Goal: Information Seeking & Learning: Learn about a topic

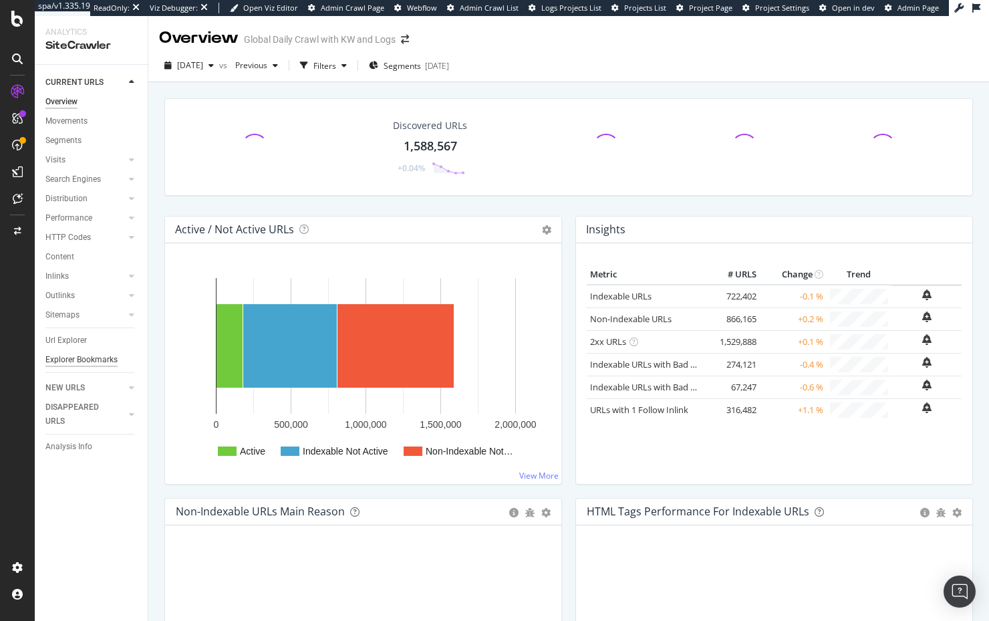
click at [60, 364] on div "Explorer Bookmarks" at bounding box center [81, 360] width 72 height 14
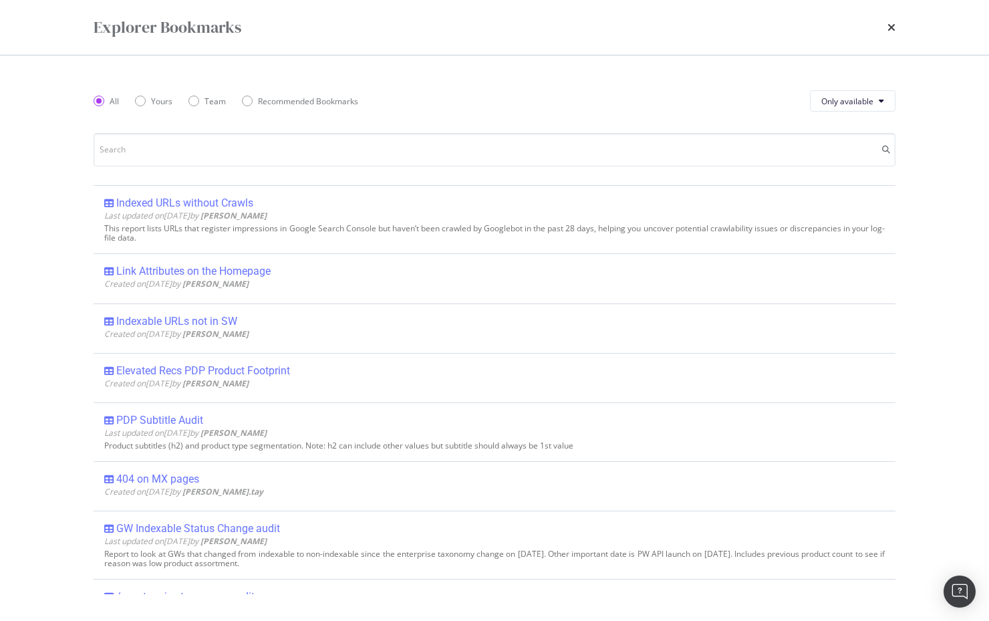
click at [888, 28] on icon "times" at bounding box center [892, 27] width 8 height 11
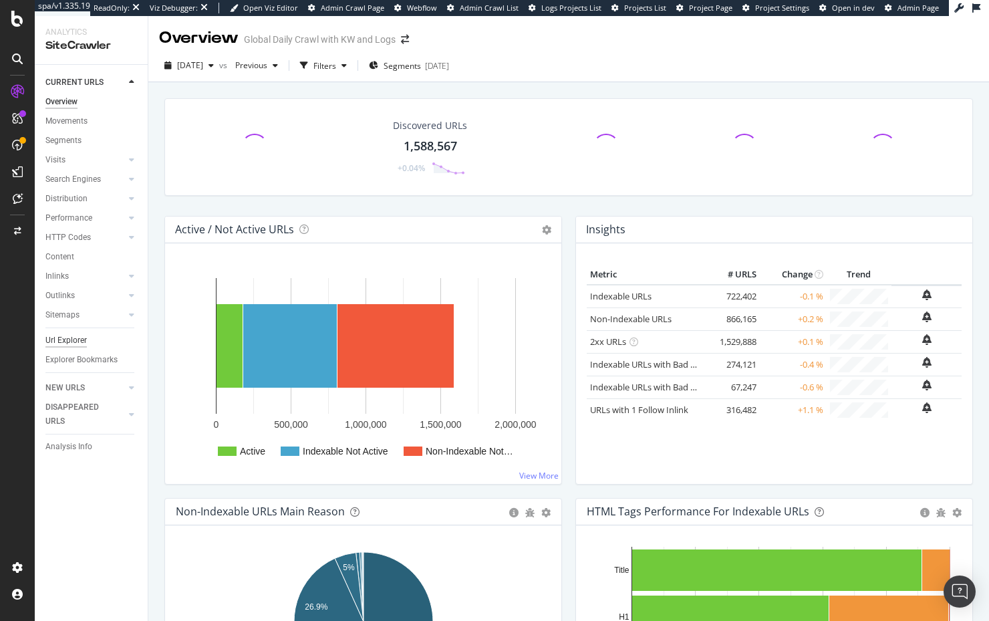
click at [58, 340] on div "Url Explorer" at bounding box center [65, 340] width 41 height 14
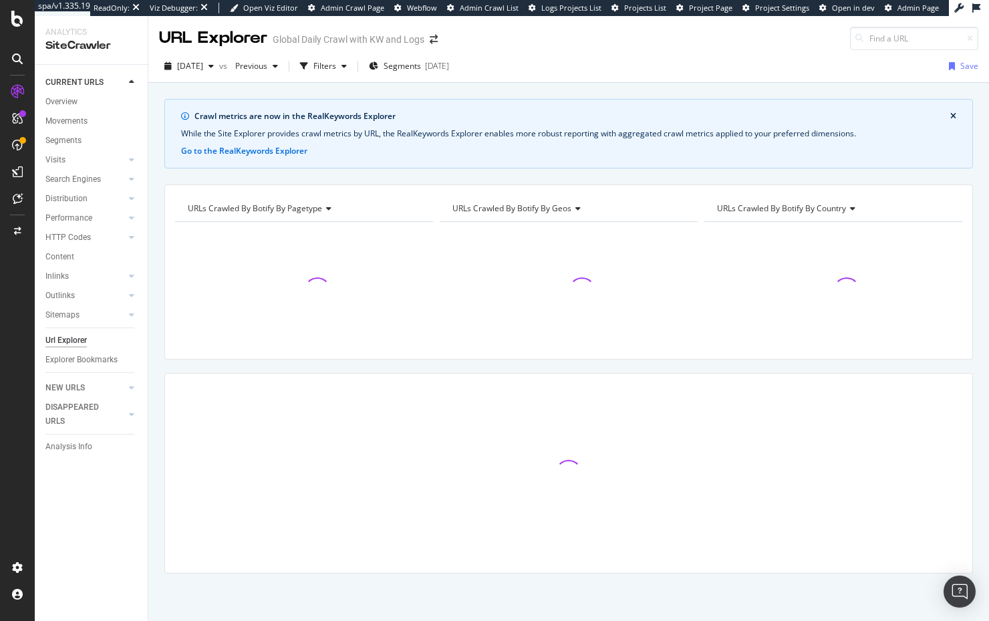
click at [156, 252] on div "Crawl metrics are now in the RealKeywords Explorer While the Site Explorer prov…" at bounding box center [568, 359] width 841 height 521
click at [347, 62] on icon "button" at bounding box center [344, 66] width 5 height 8
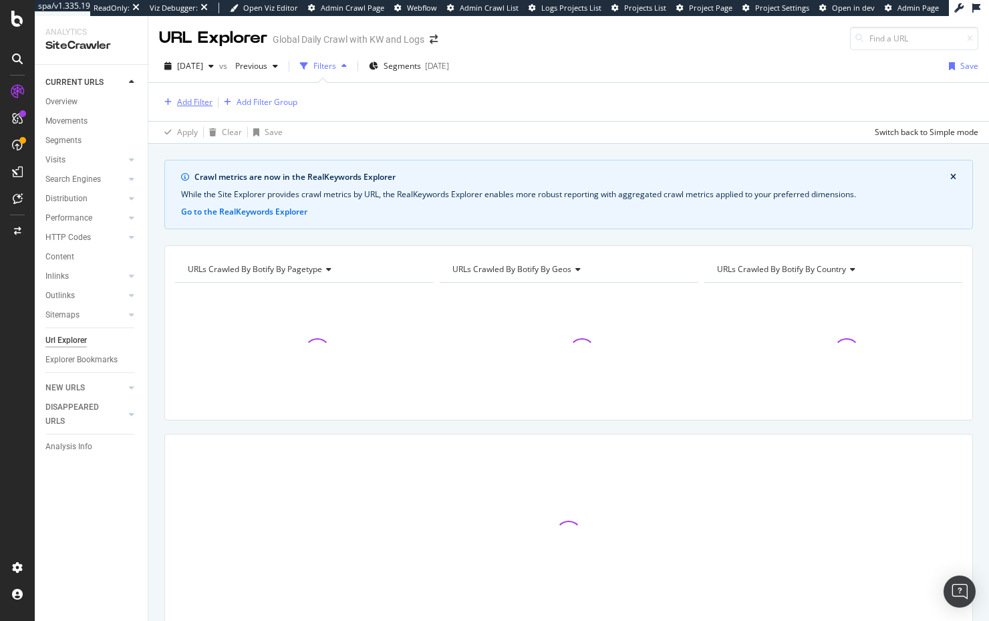
click at [200, 103] on div "Add Filter" at bounding box center [194, 101] width 35 height 11
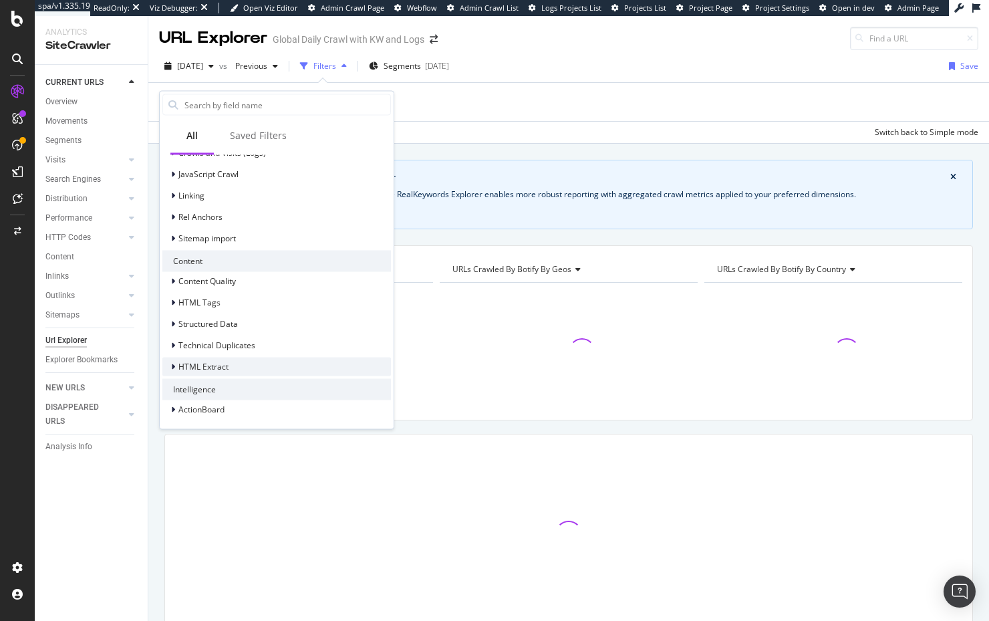
click at [216, 373] on div "HTML Extract" at bounding box center [276, 366] width 229 height 19
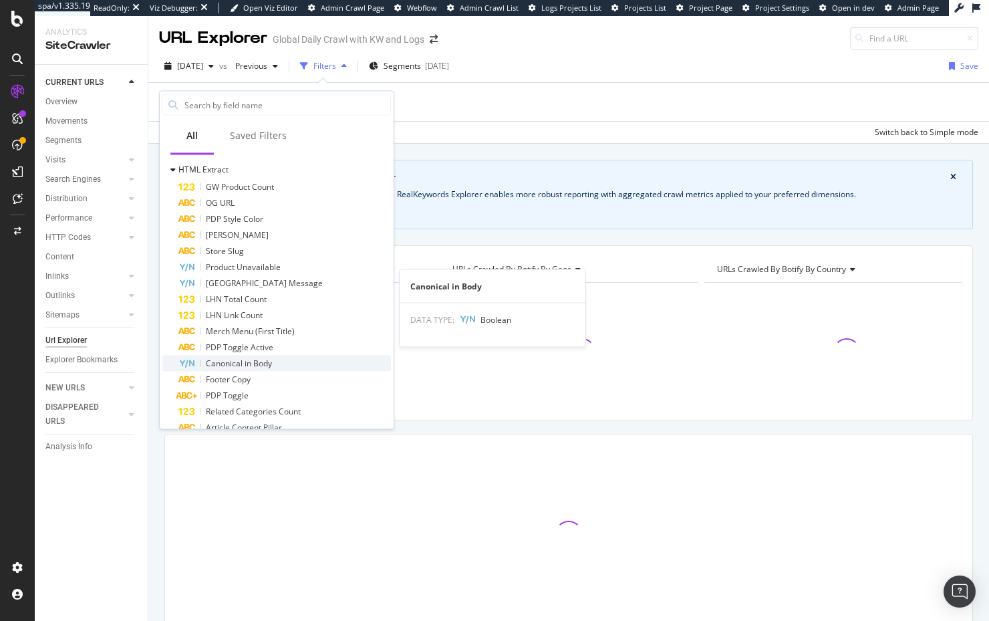
scroll to position [888, 0]
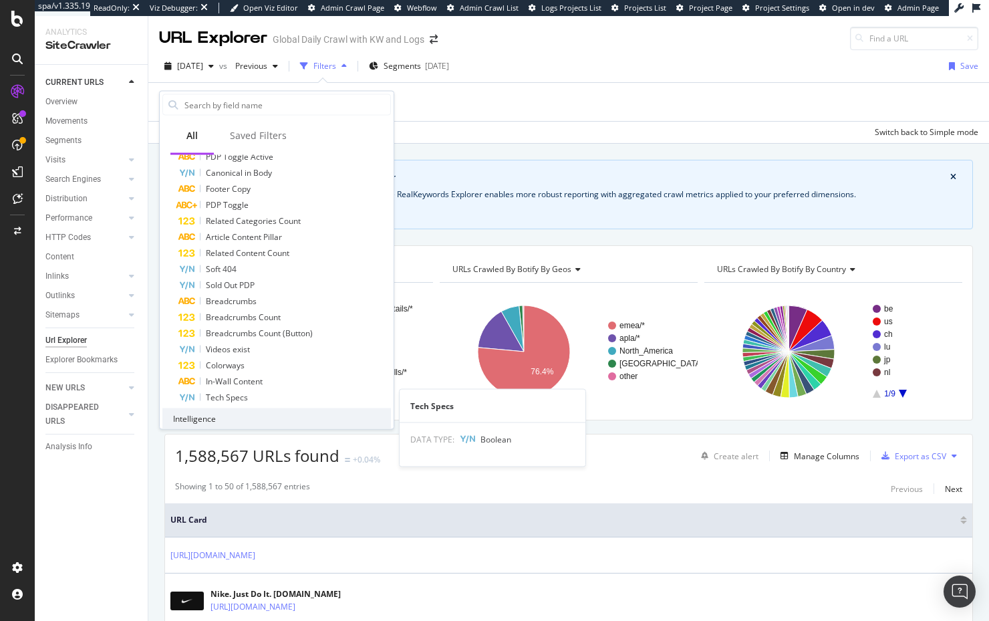
drag, startPoint x: 227, startPoint y: 389, endPoint x: 266, endPoint y: 356, distance: 51.7
click at [227, 389] on div "Tech Specs" at bounding box center [284, 397] width 213 height 16
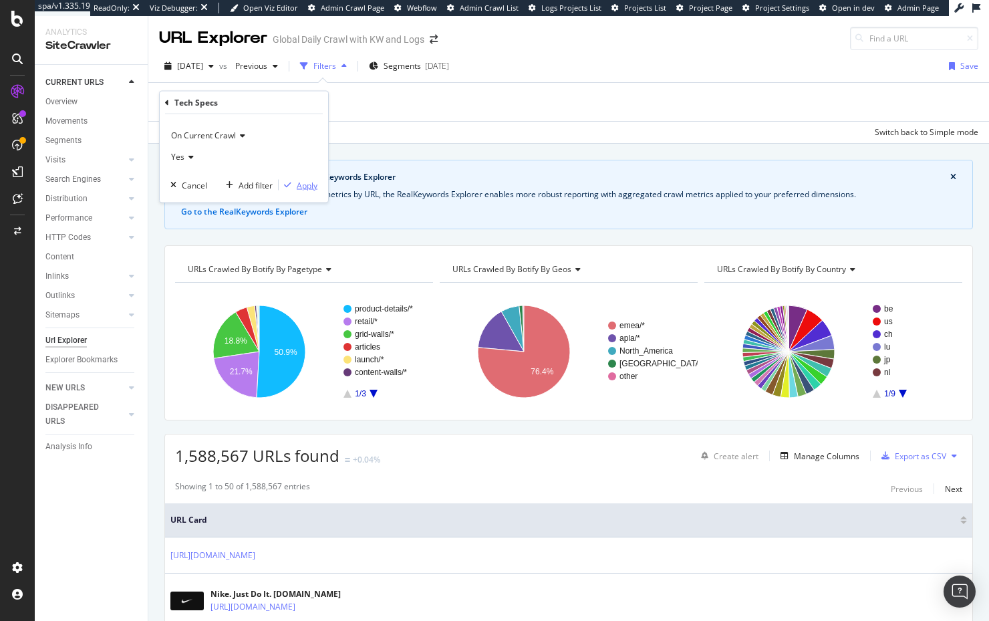
click at [305, 188] on div "Apply" at bounding box center [307, 184] width 21 height 11
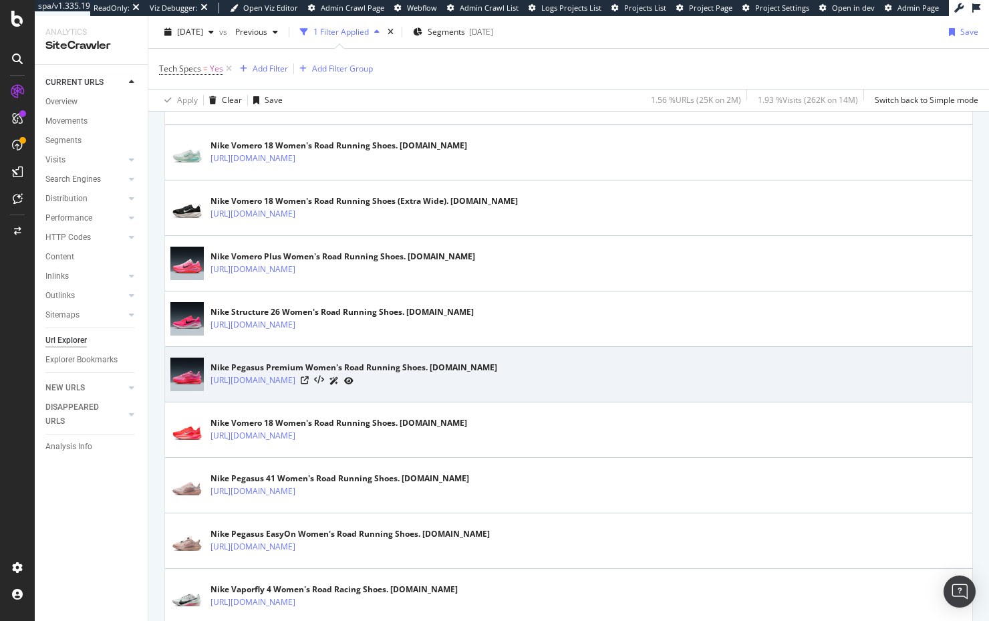
scroll to position [807, 0]
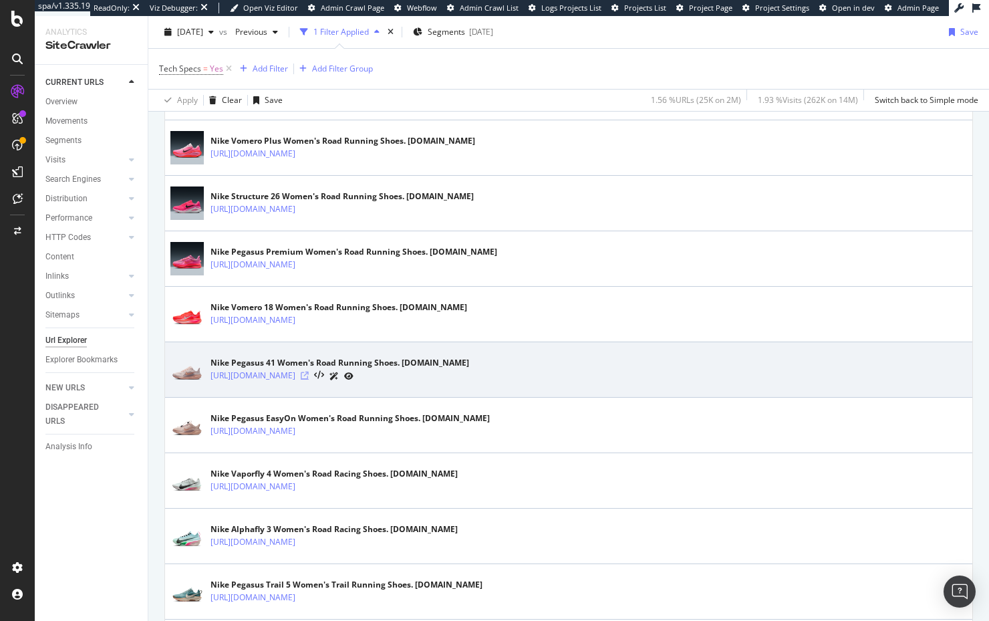
click at [309, 377] on icon at bounding box center [305, 376] width 8 height 8
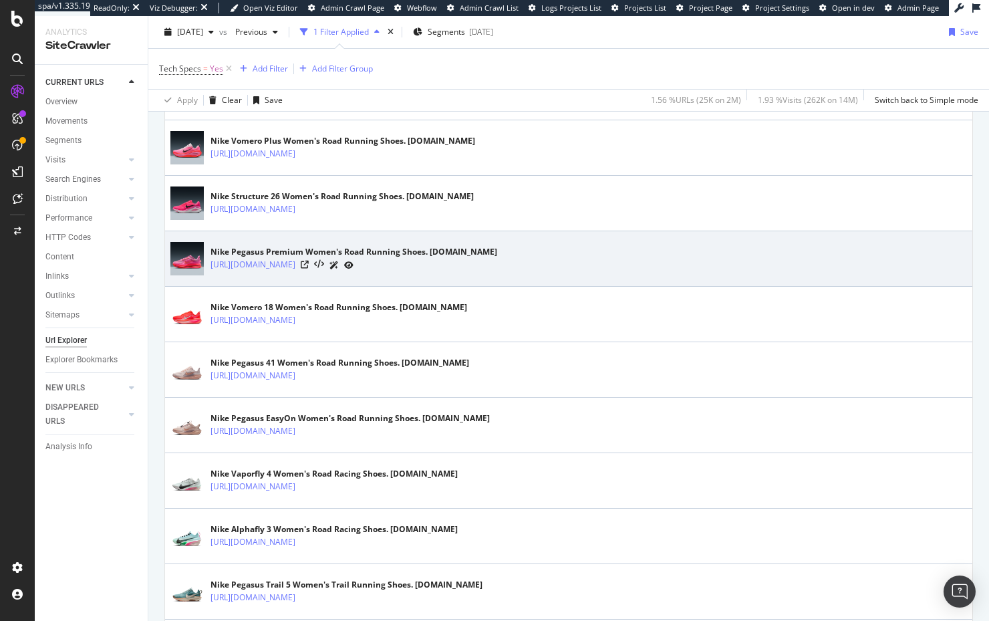
scroll to position [1442, 0]
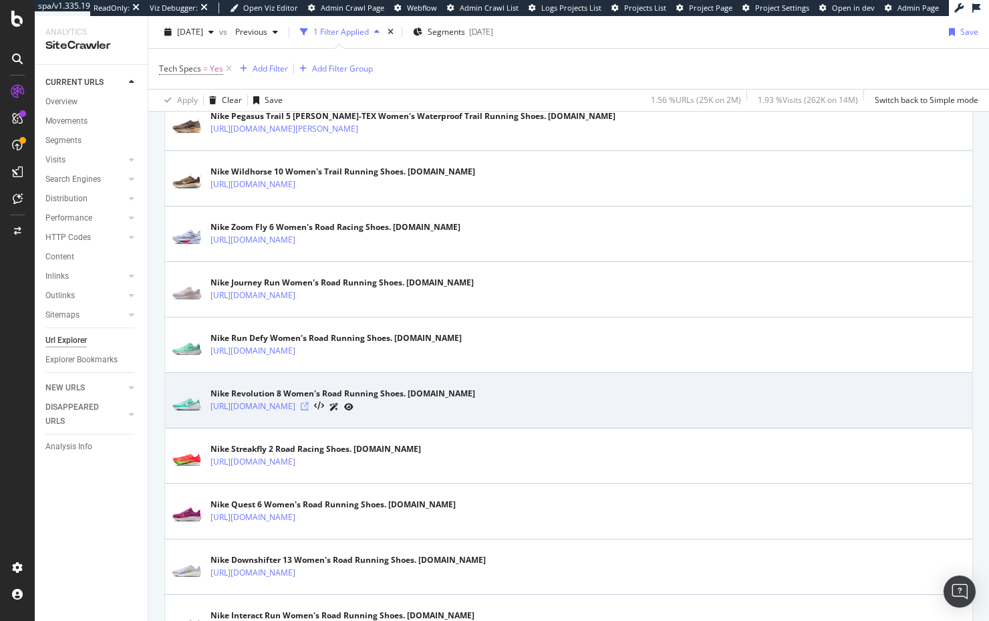
click at [309, 406] on icon at bounding box center [305, 406] width 8 height 8
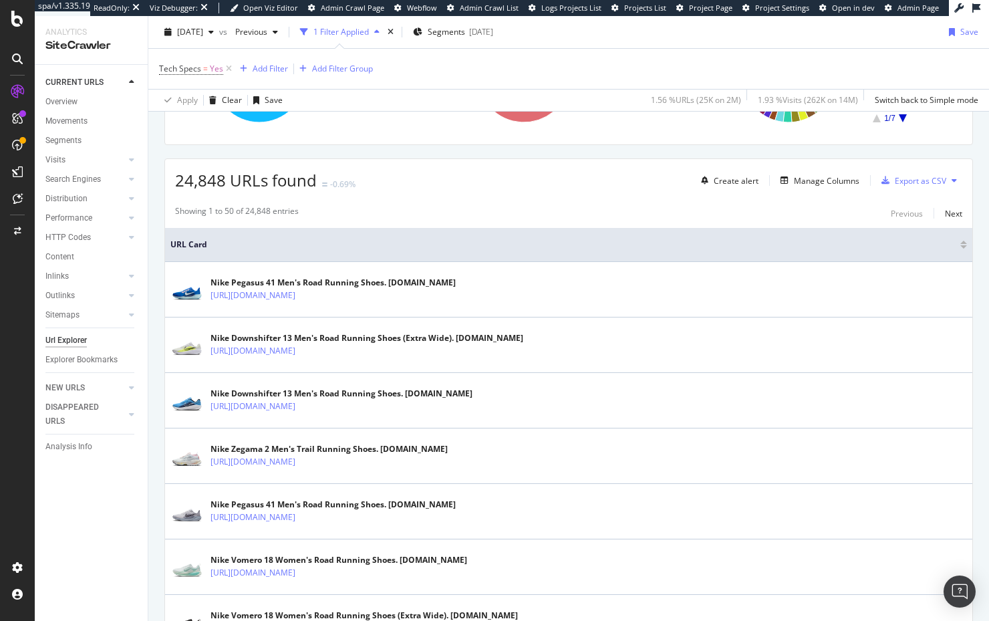
scroll to position [0, 0]
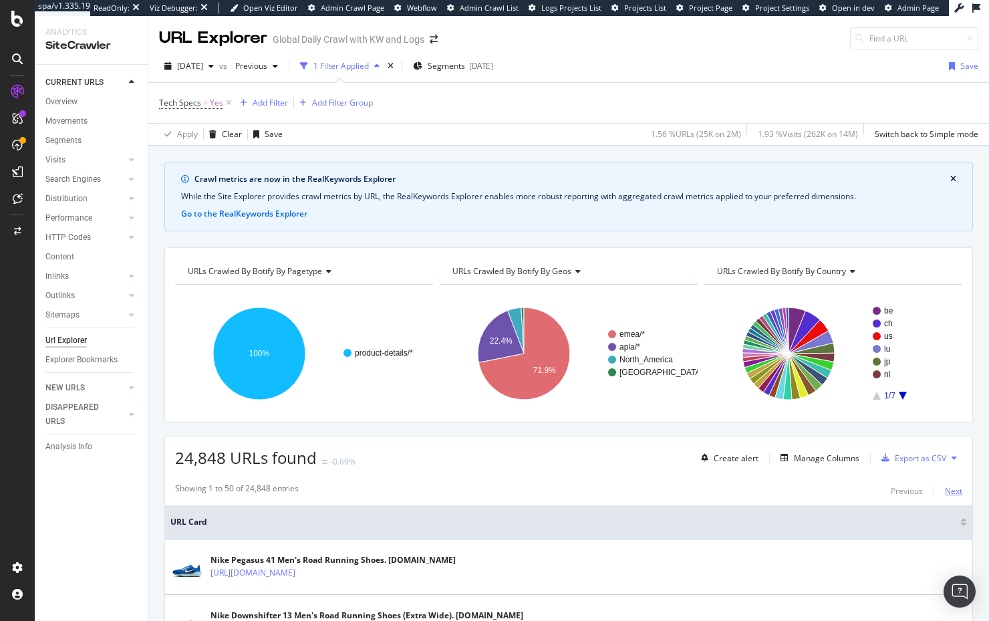
click at [952, 491] on div "Next" at bounding box center [953, 490] width 17 height 11
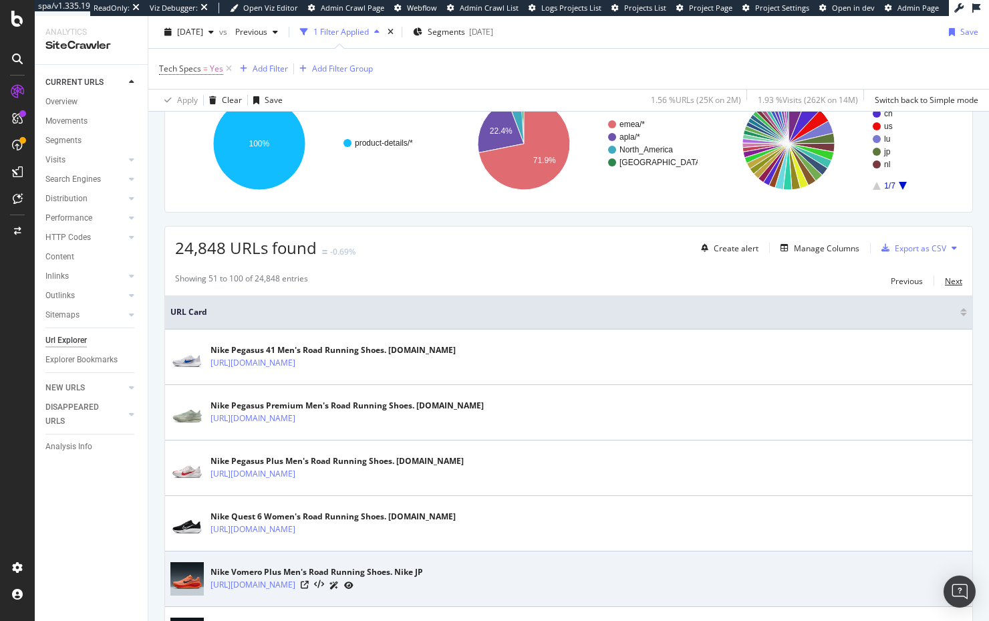
scroll to position [225, 0]
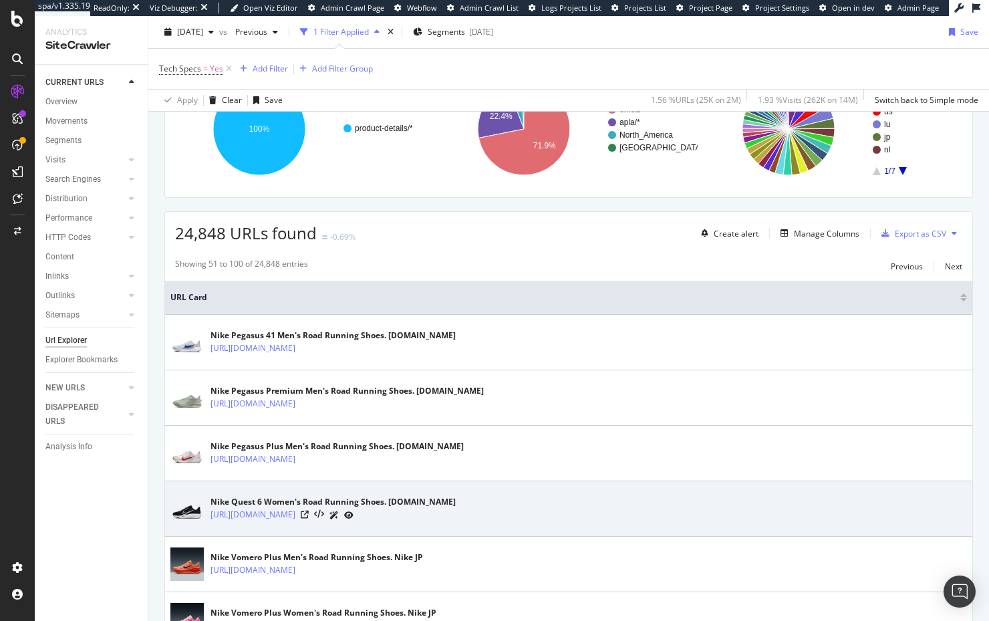
click at [354, 517] on div at bounding box center [327, 515] width 53 height 14
click at [309, 518] on icon at bounding box center [305, 515] width 8 height 8
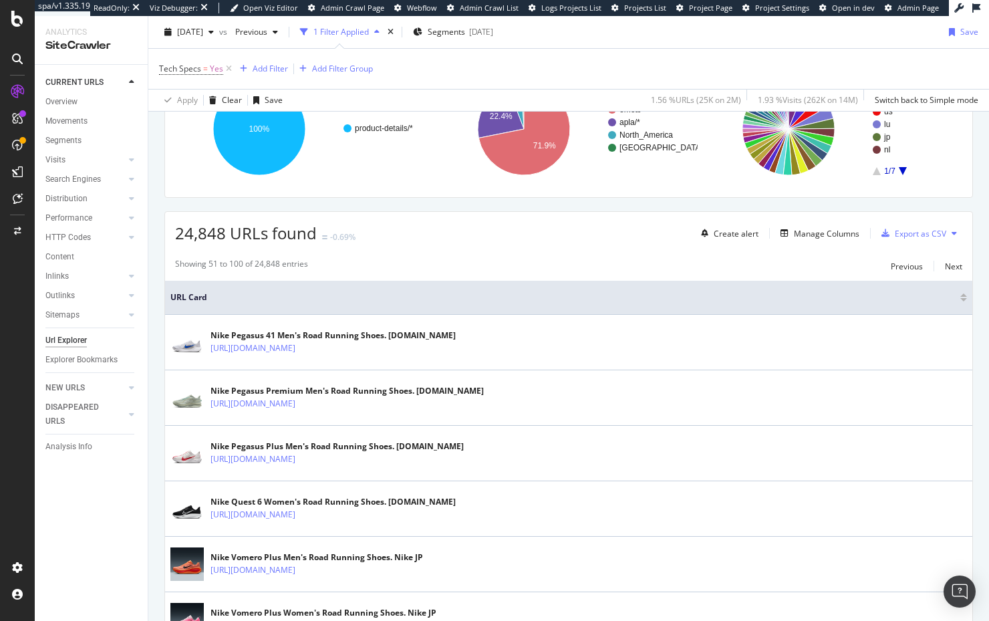
scroll to position [0, 0]
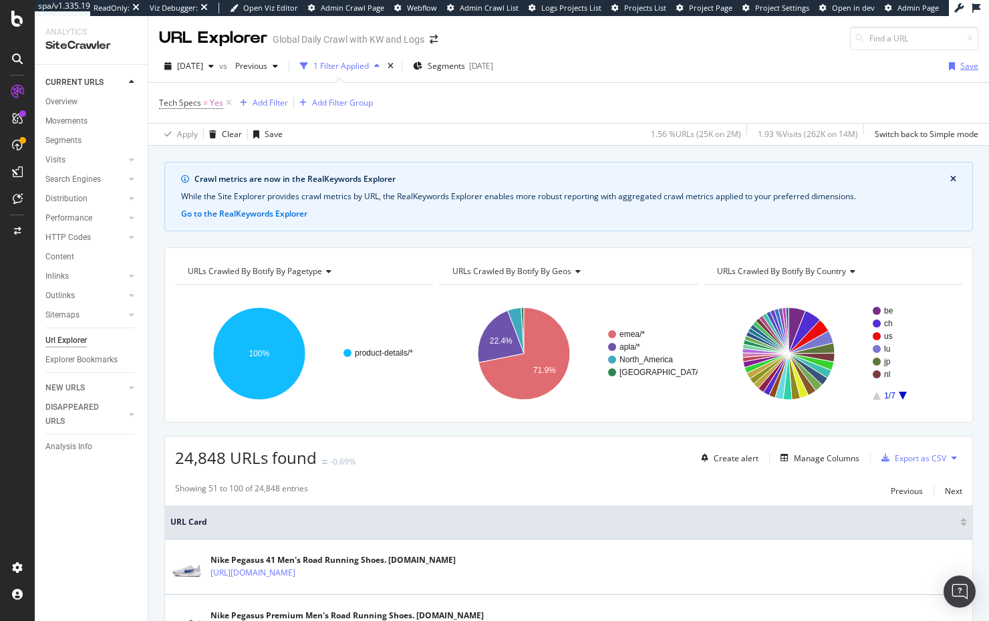
click at [961, 68] on div "Save" at bounding box center [969, 65] width 18 height 11
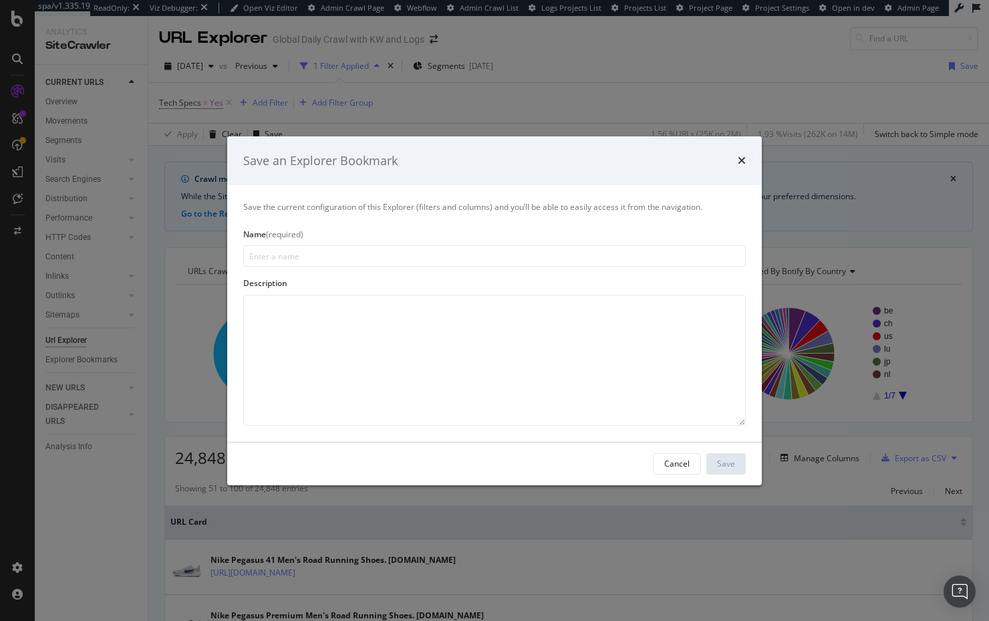
type input "T"
type input "PDPs with Tech Specs"
click at [728, 468] on div "Save" at bounding box center [726, 463] width 18 height 11
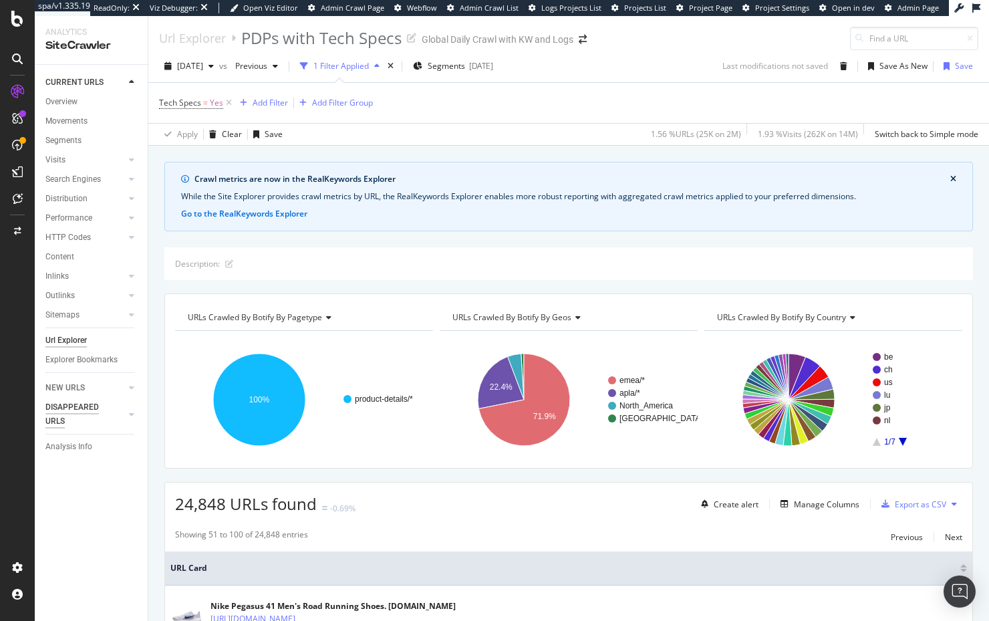
scroll to position [400, 0]
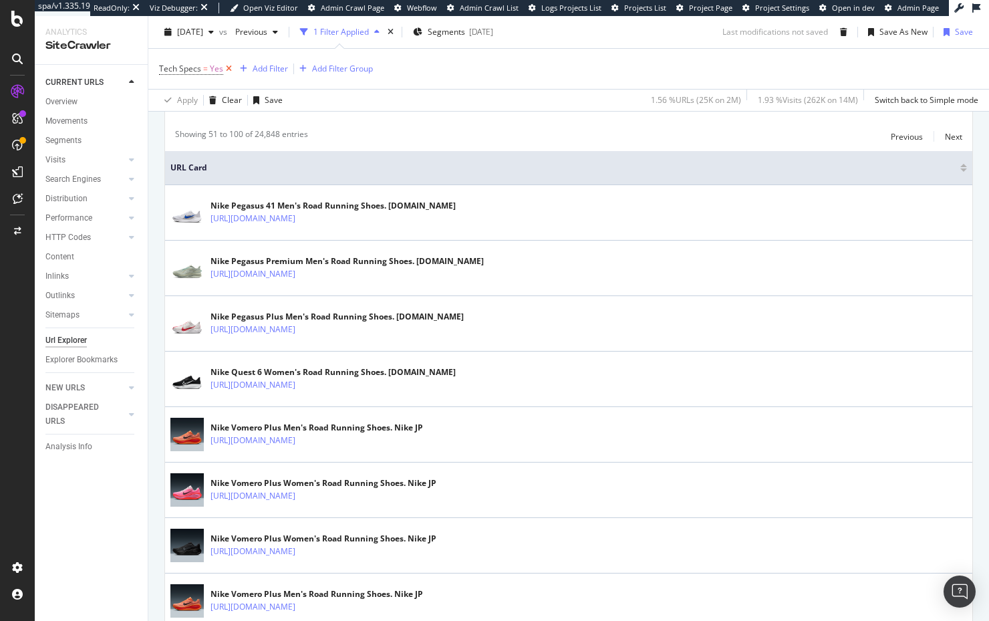
click at [227, 71] on icon at bounding box center [228, 68] width 11 height 13
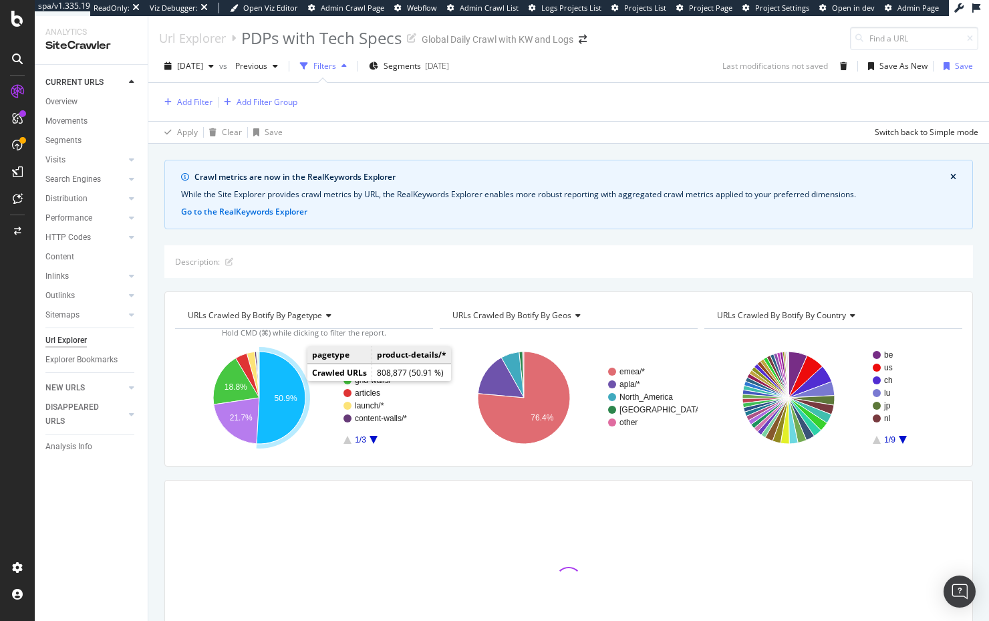
click at [292, 386] on icon "A chart." at bounding box center [281, 398] width 49 height 92
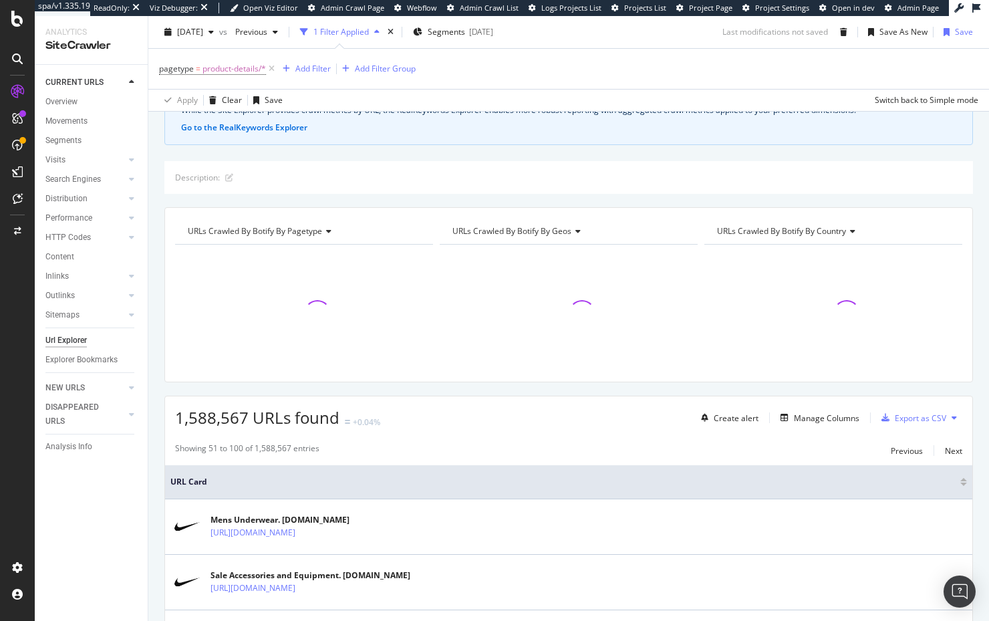
scroll to position [101, 0]
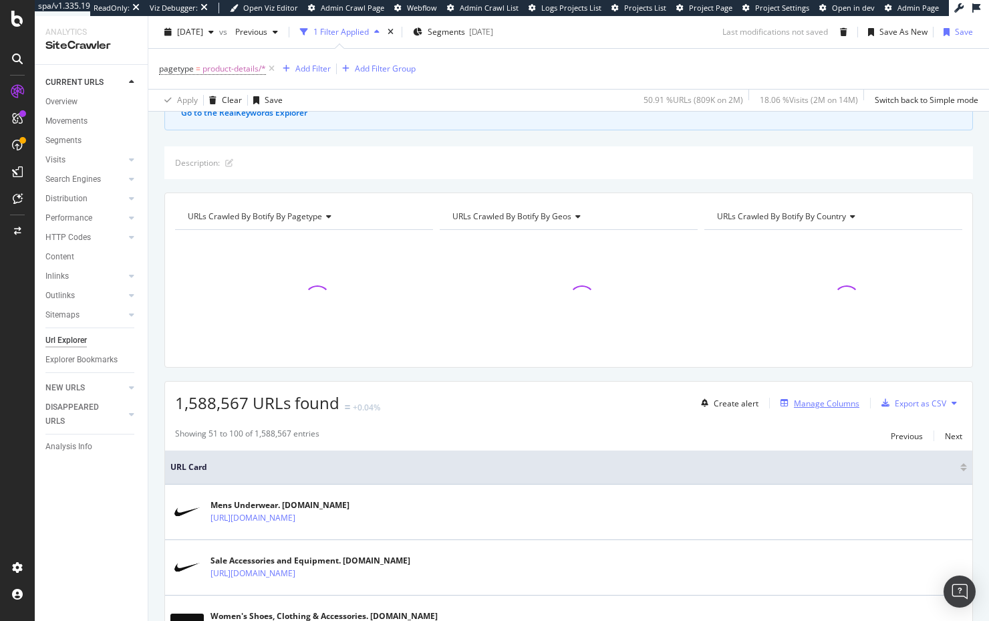
click at [829, 406] on div "Manage Columns" at bounding box center [826, 403] width 65 height 11
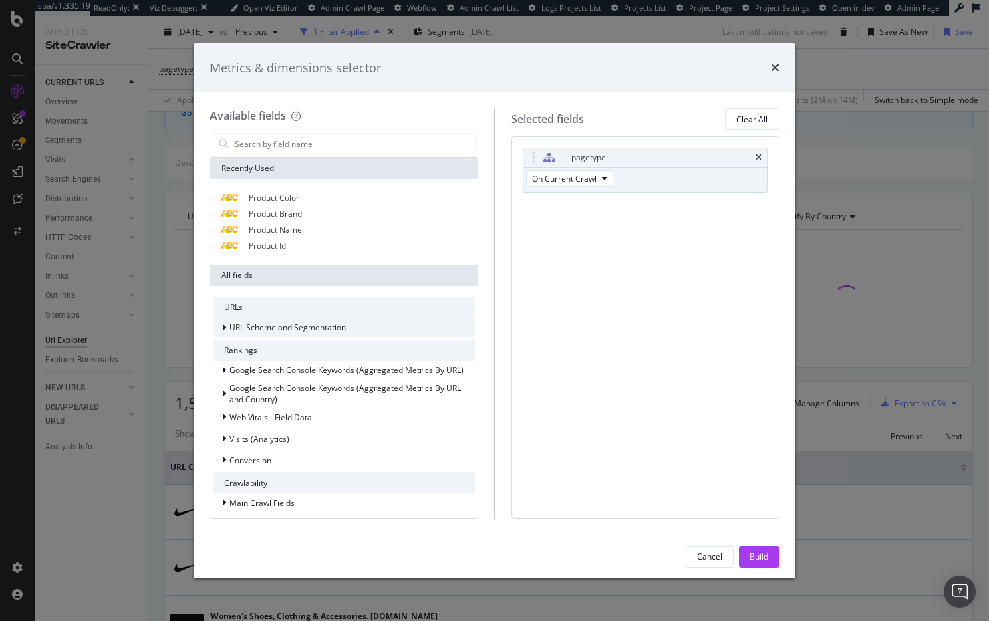
scroll to position [283, 0]
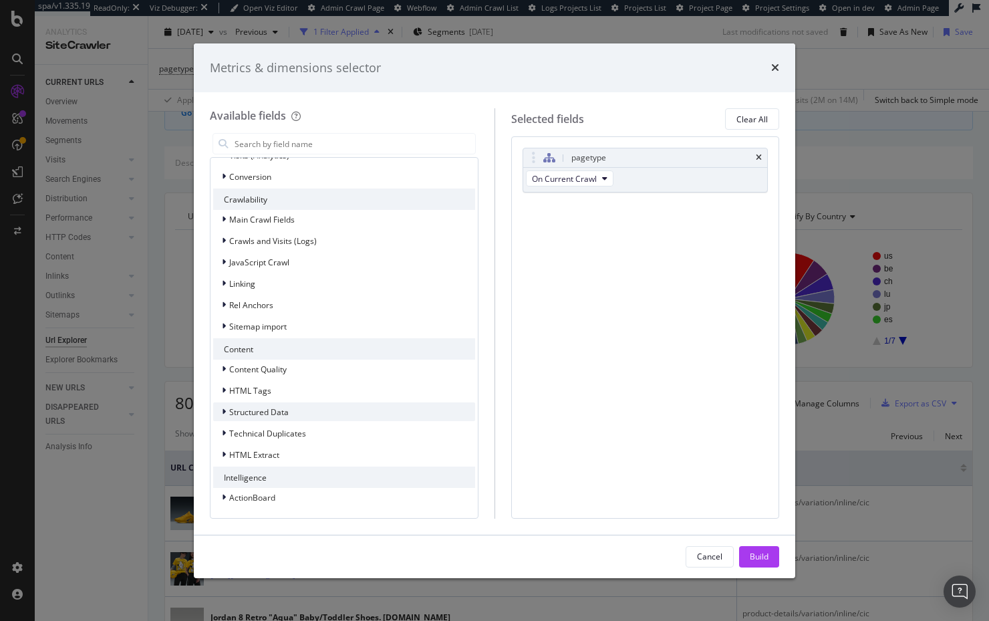
click at [271, 414] on span "Structured Data" at bounding box center [258, 411] width 59 height 11
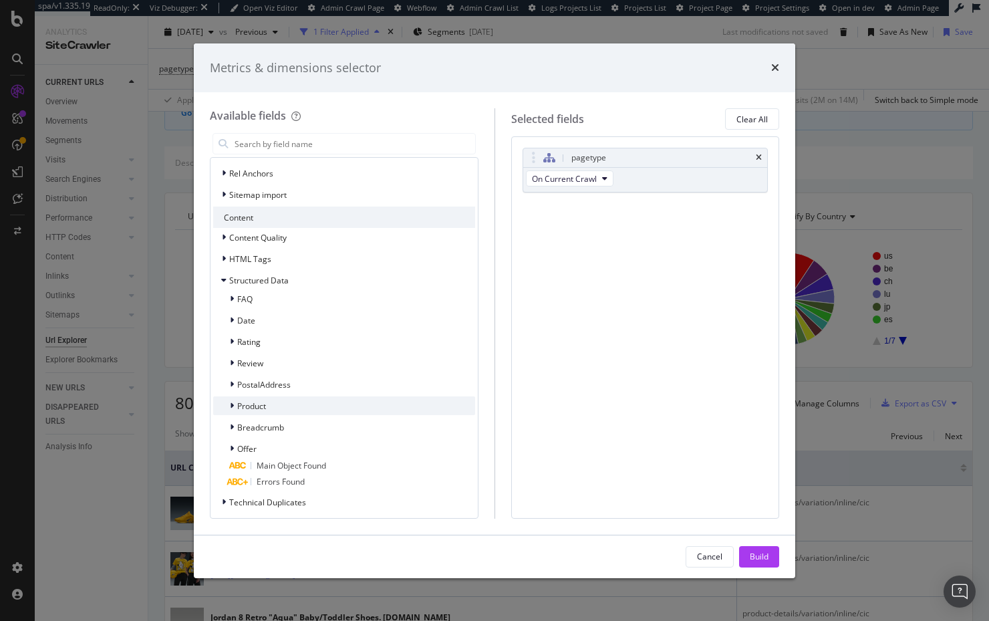
click at [257, 404] on span "Product" at bounding box center [251, 405] width 29 height 11
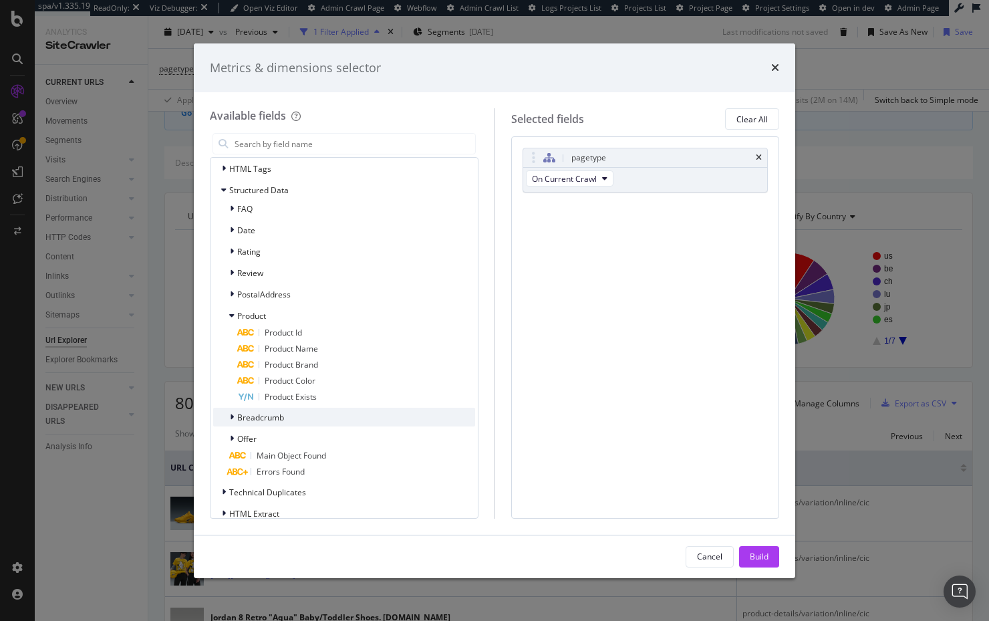
scroll to position [521, 0]
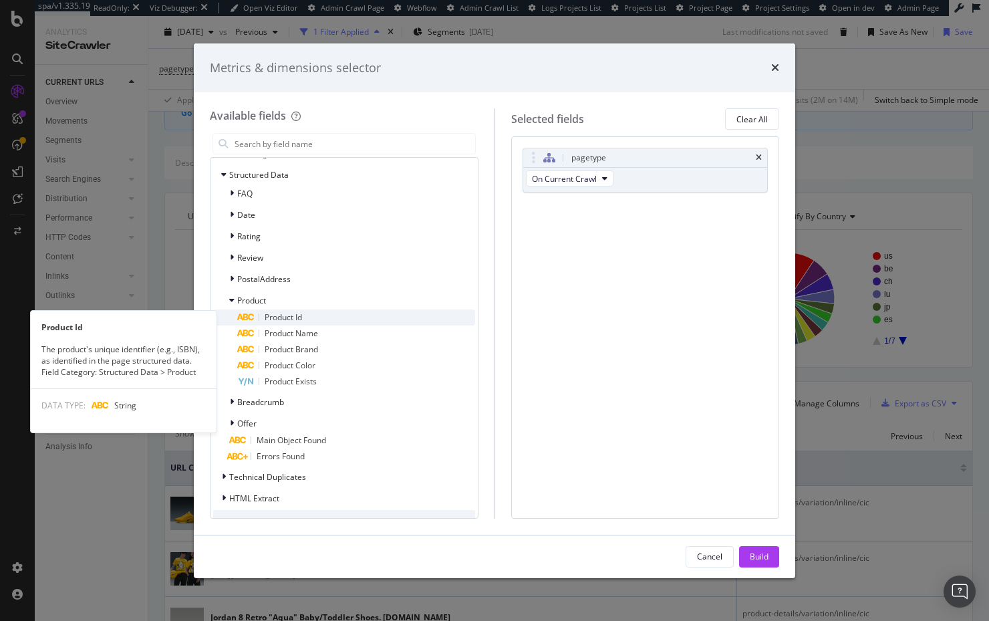
click at [285, 320] on span "Product Id" at bounding box center [283, 316] width 37 height 11
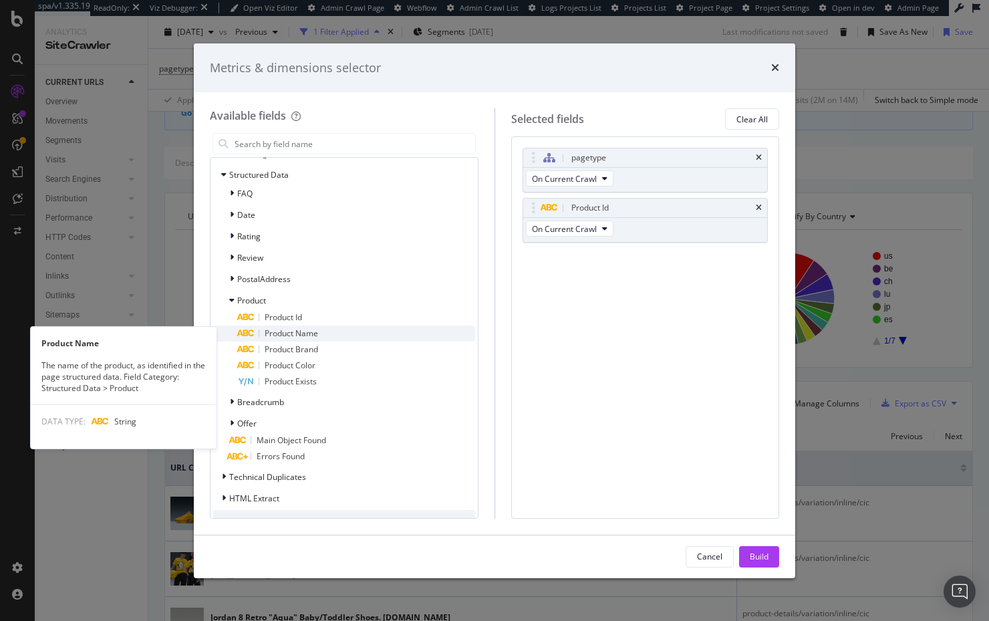
click at [287, 331] on span "Product Name" at bounding box center [291, 332] width 53 height 11
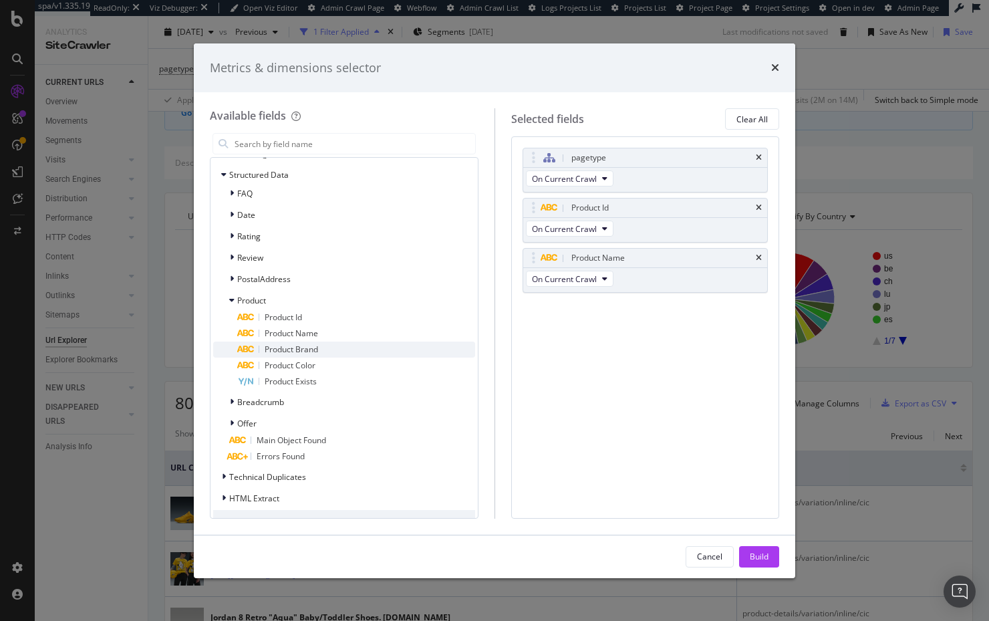
click at [289, 346] on span "Product Brand" at bounding box center [291, 349] width 53 height 11
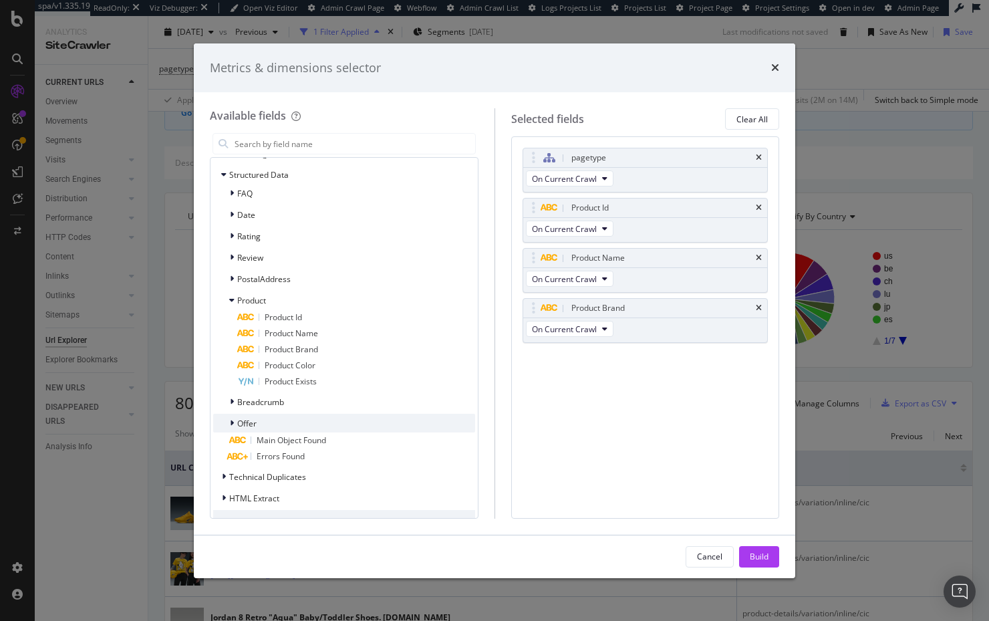
click at [295, 360] on div "Product Color" at bounding box center [356, 366] width 238 height 16
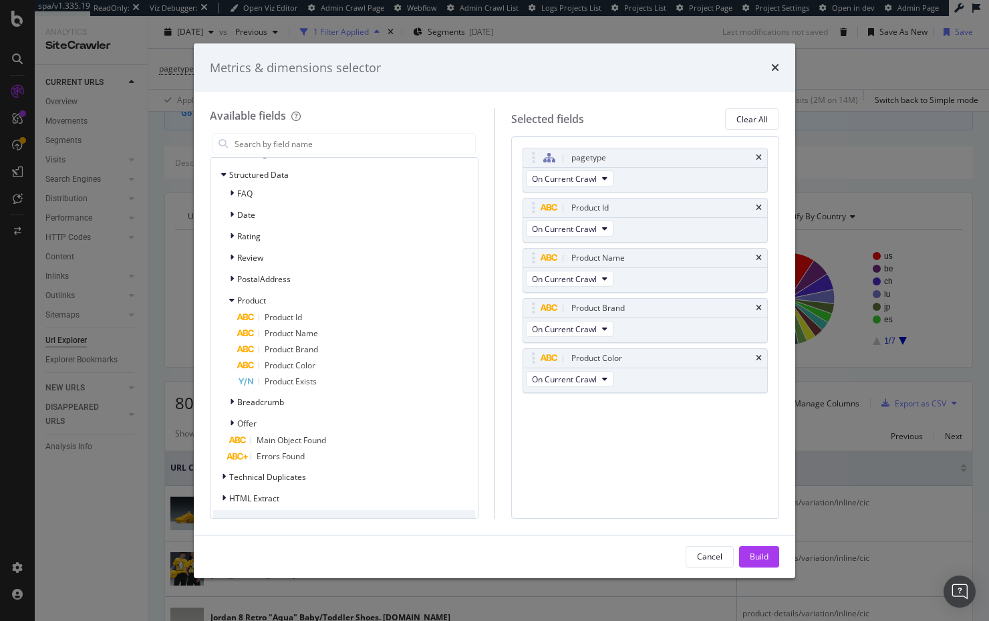
drag, startPoint x: 760, startPoint y: 157, endPoint x: 769, endPoint y: 223, distance: 66.2
click at [760, 157] on icon "times" at bounding box center [759, 158] width 6 height 8
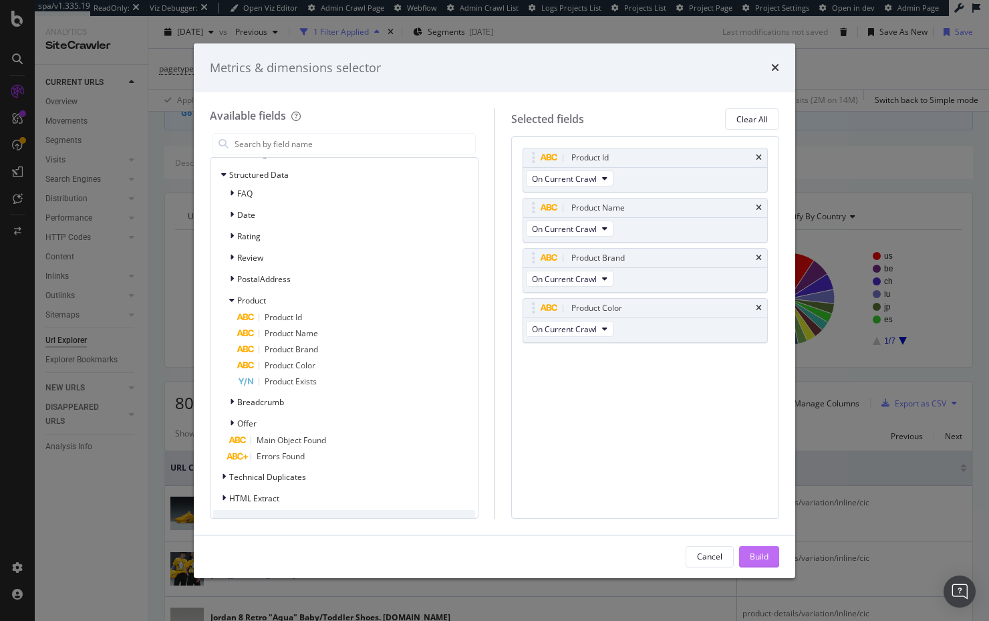
click at [763, 564] on div "Build" at bounding box center [759, 557] width 19 height 20
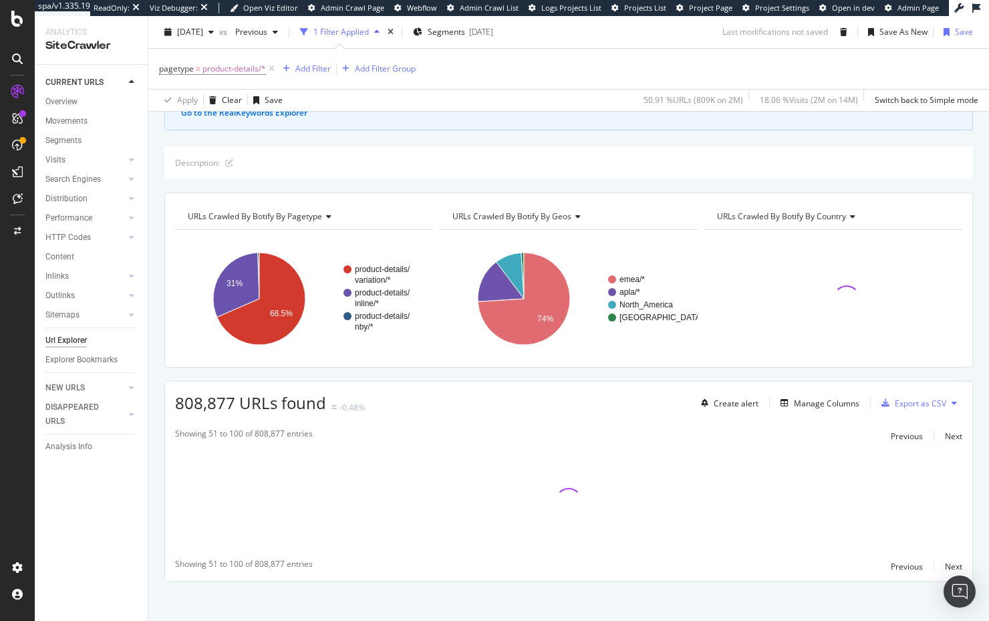
click at [404, 135] on div "Crawl metrics are now in the RealKeywords Explorer While the Site Explorer prov…" at bounding box center [568, 344] width 841 height 567
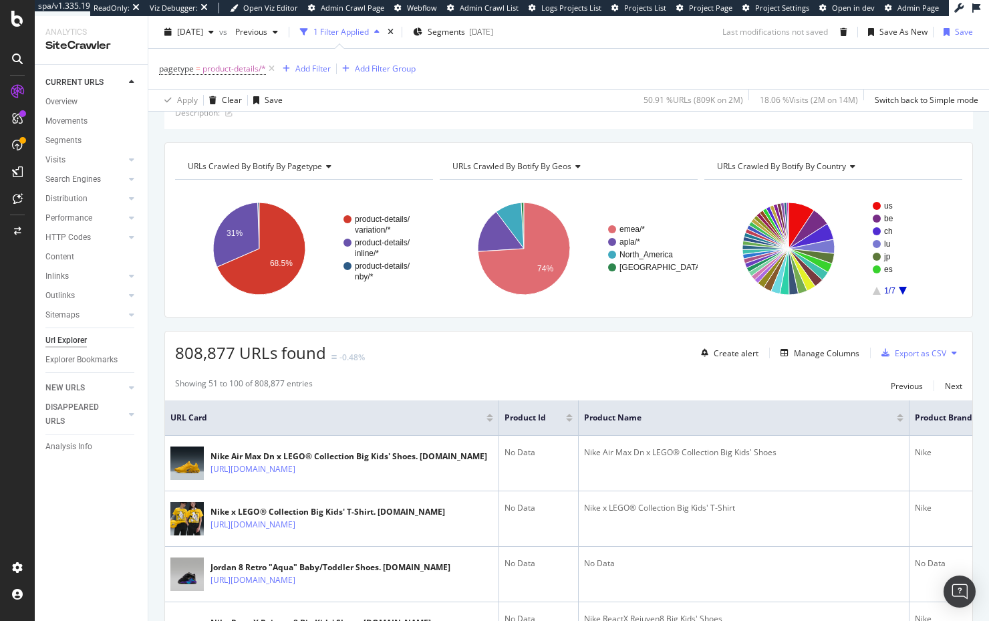
scroll to position [269, 0]
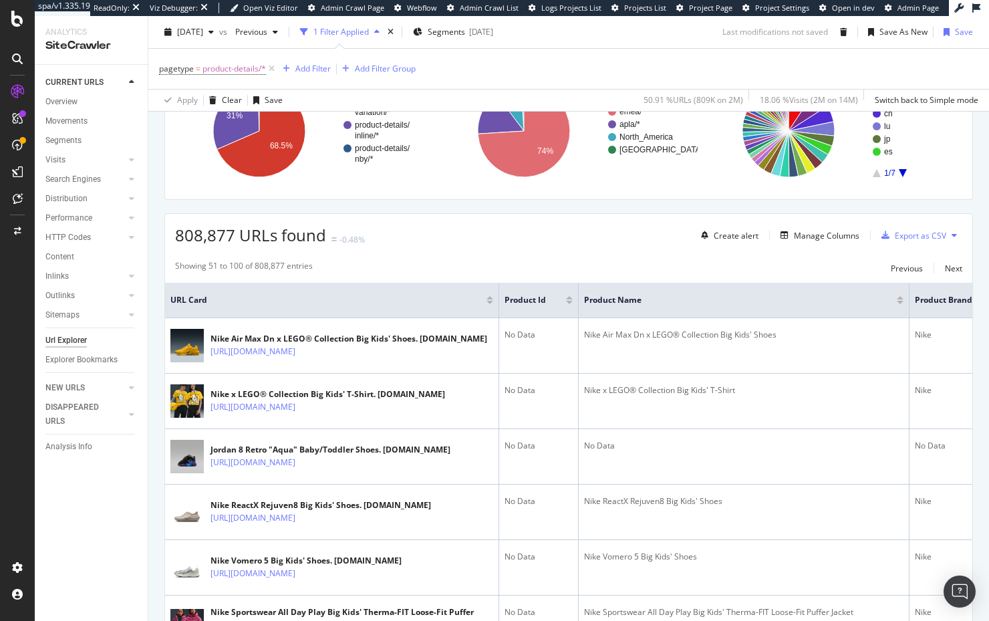
click at [593, 239] on div "808,877 URLs found -0.48% Create alert Manage Columns Export as CSV" at bounding box center [568, 230] width 807 height 33
click at [823, 235] on div "Manage Columns" at bounding box center [826, 235] width 65 height 11
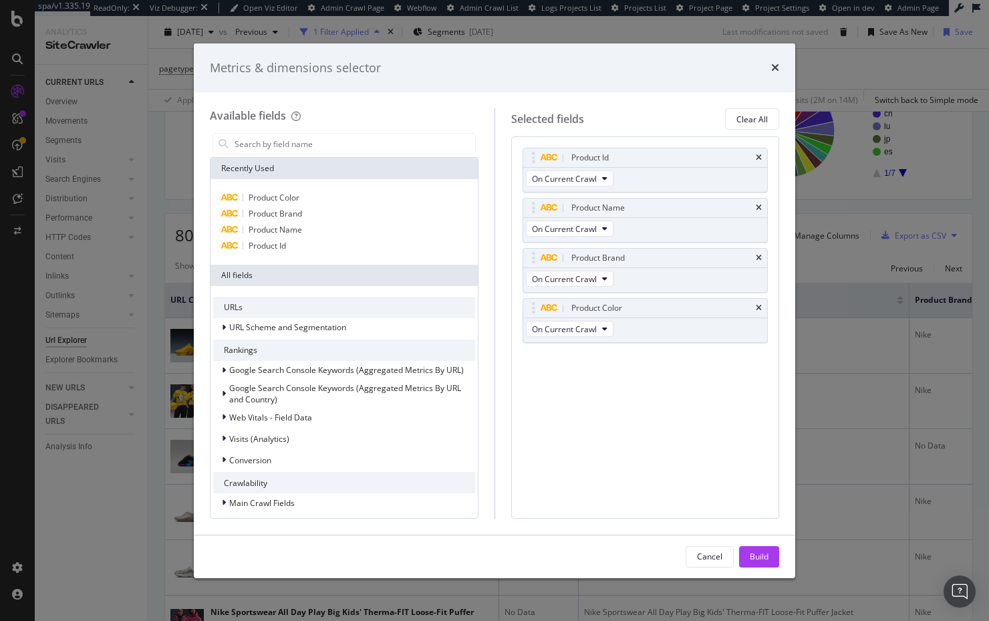
drag, startPoint x: 774, startPoint y: 68, endPoint x: 732, endPoint y: 254, distance: 190.5
click at [774, 68] on icon "times" at bounding box center [775, 67] width 8 height 11
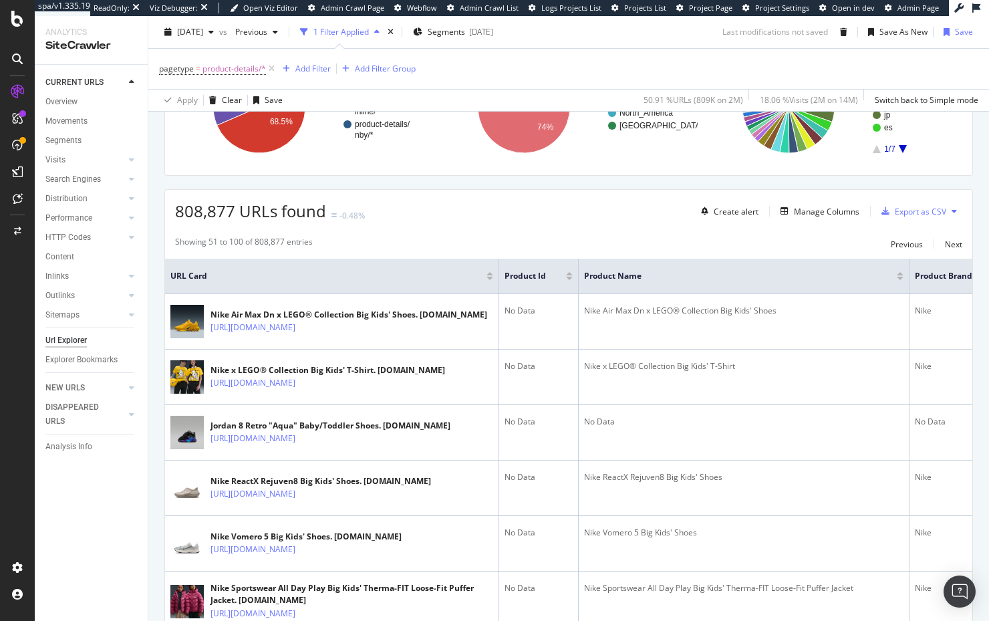
scroll to position [0, 0]
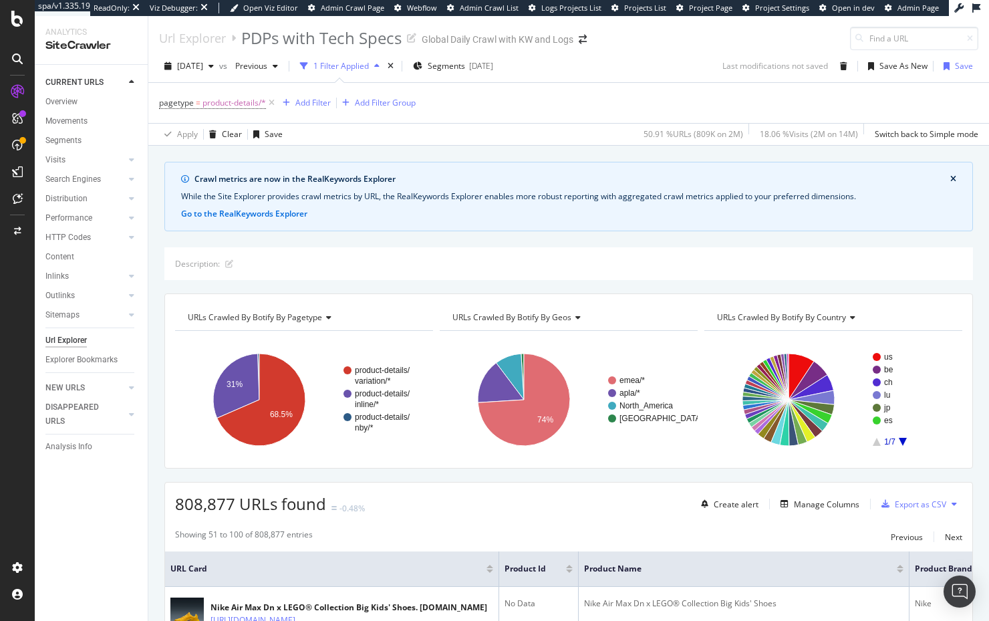
click at [555, 247] on div "Description:" at bounding box center [568, 263] width 809 height 33
click at [336, 154] on div "Crawl metrics are now in the RealKeywords Explorer While the Site Explorer prov…" at bounding box center [568, 162] width 841 height 32
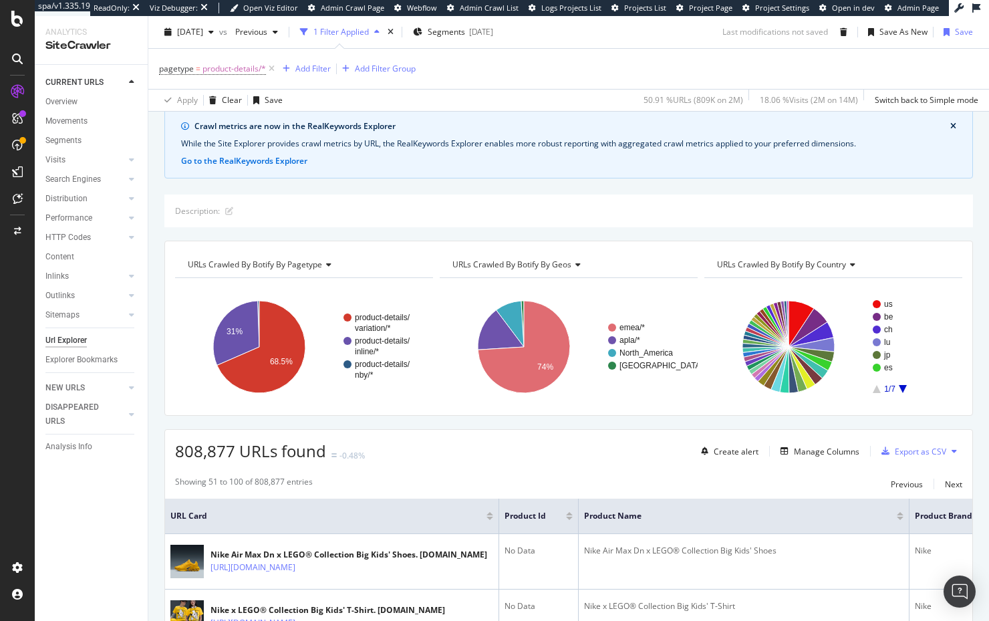
scroll to position [69, 0]
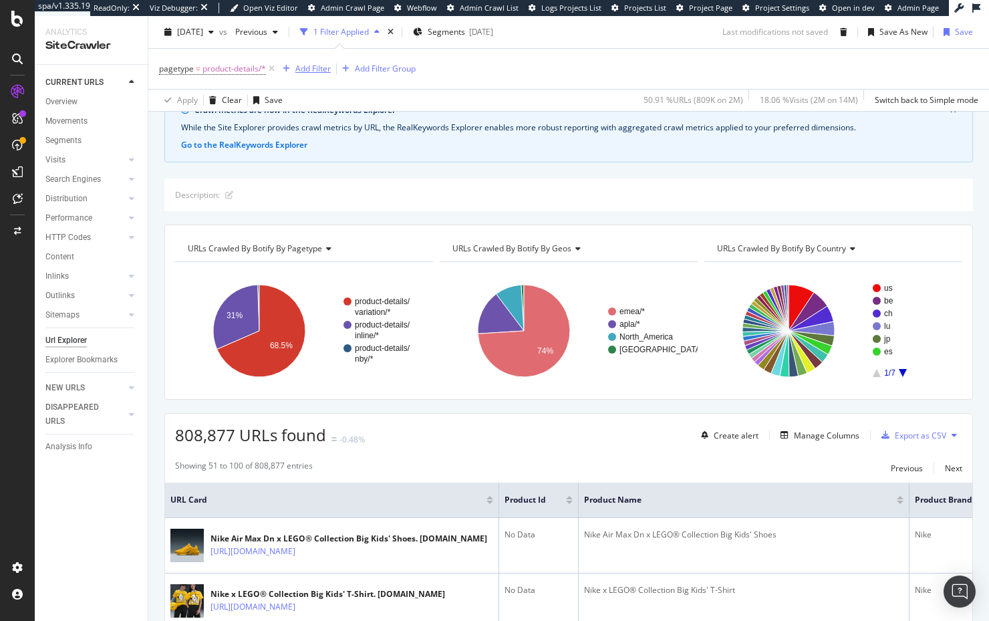
click at [319, 63] on div "Add Filter" at bounding box center [312, 68] width 35 height 11
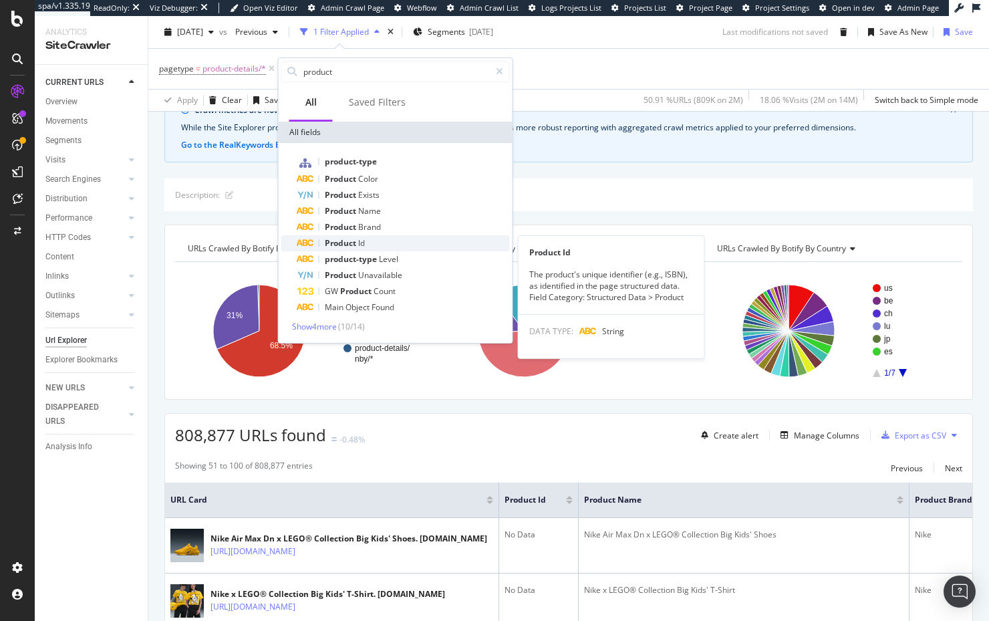
type input "product"
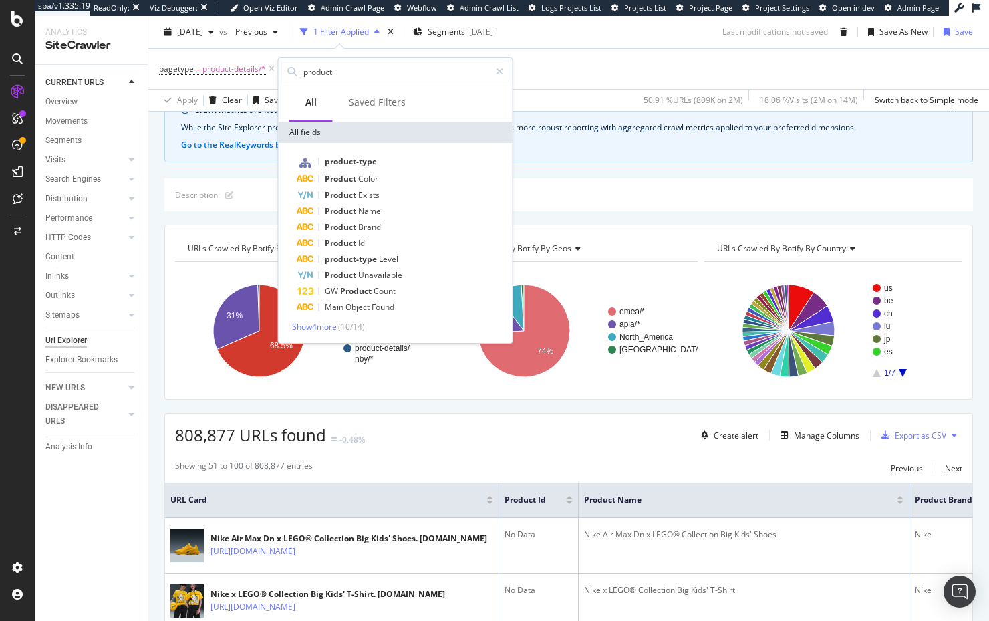
drag, startPoint x: 382, startPoint y: 248, endPoint x: 354, endPoint y: 196, distance: 59.5
click at [382, 248] on div "Product Id" at bounding box center [403, 243] width 213 height 16
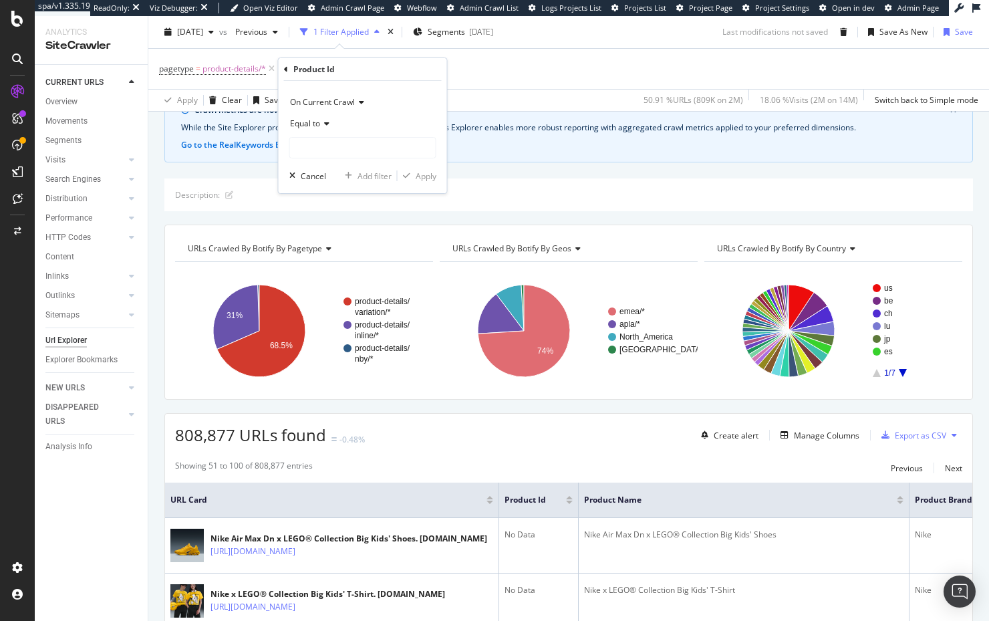
click at [322, 126] on icon at bounding box center [324, 124] width 9 height 8
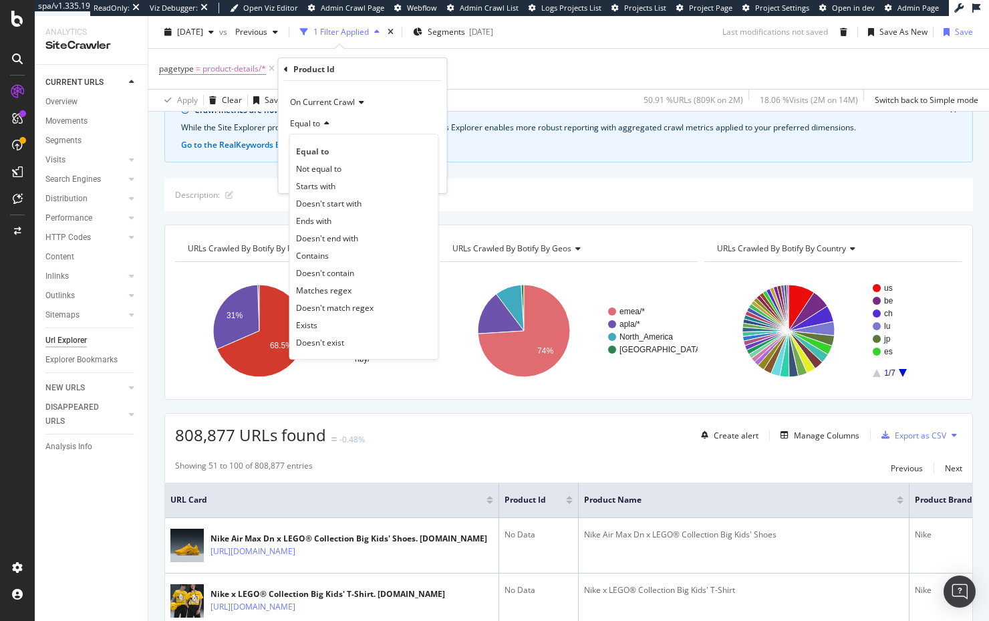
click at [358, 344] on div "Doesn't exist" at bounding box center [364, 341] width 143 height 17
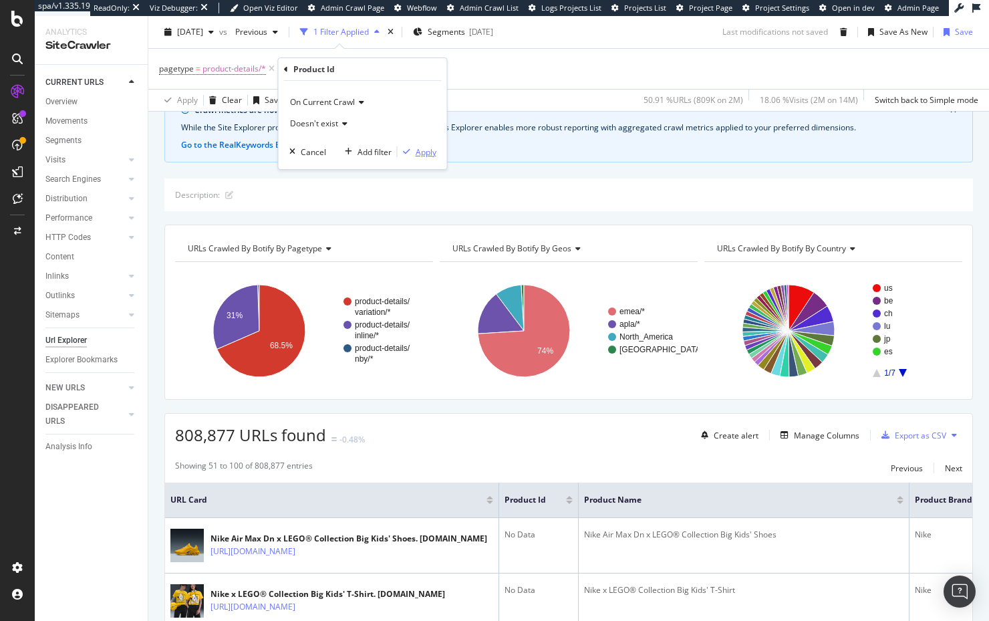
click at [418, 153] on div "Apply" at bounding box center [426, 151] width 21 height 11
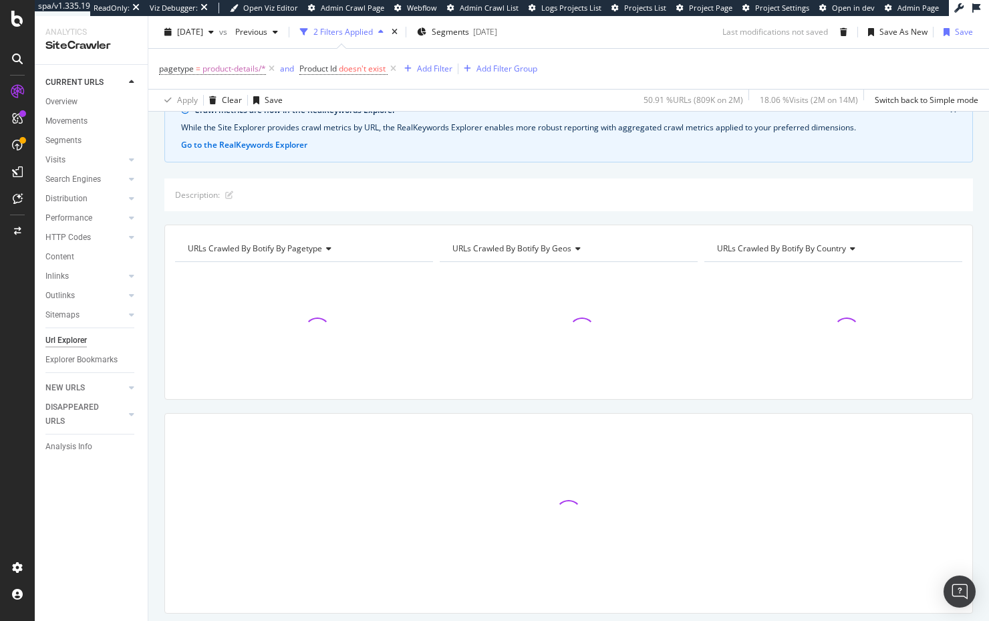
click at [446, 172] on div "Crawl metrics are now in the RealKeywords Explorer While the Site Explorer prov…" at bounding box center [568, 376] width 841 height 567
click at [434, 173] on div "Crawl metrics are now in the RealKeywords Explorer While the Site Explorer prov…" at bounding box center [568, 376] width 841 height 567
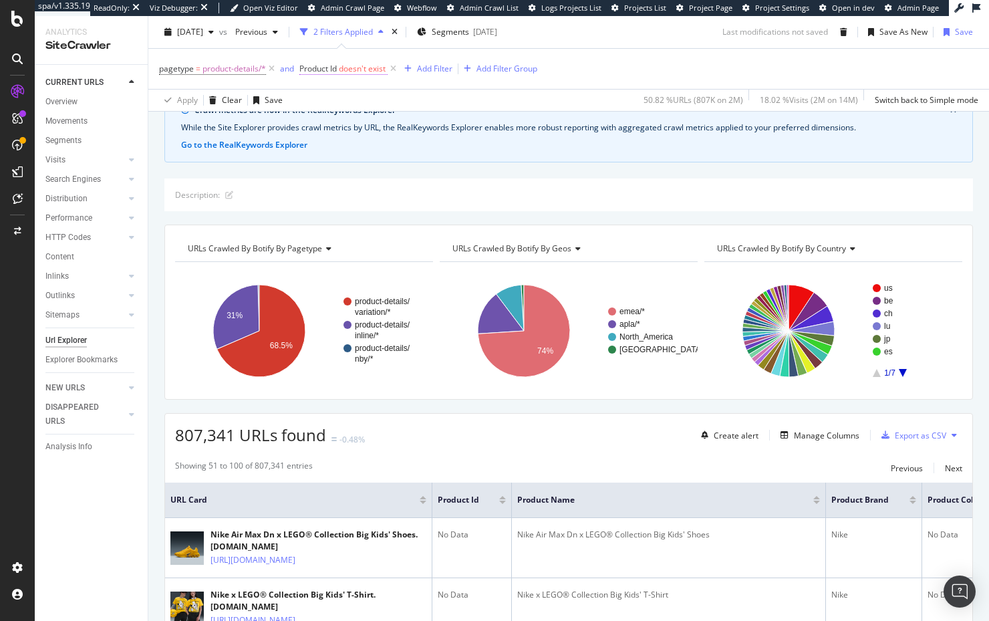
click at [365, 72] on span "doesn't exist" at bounding box center [362, 68] width 47 height 11
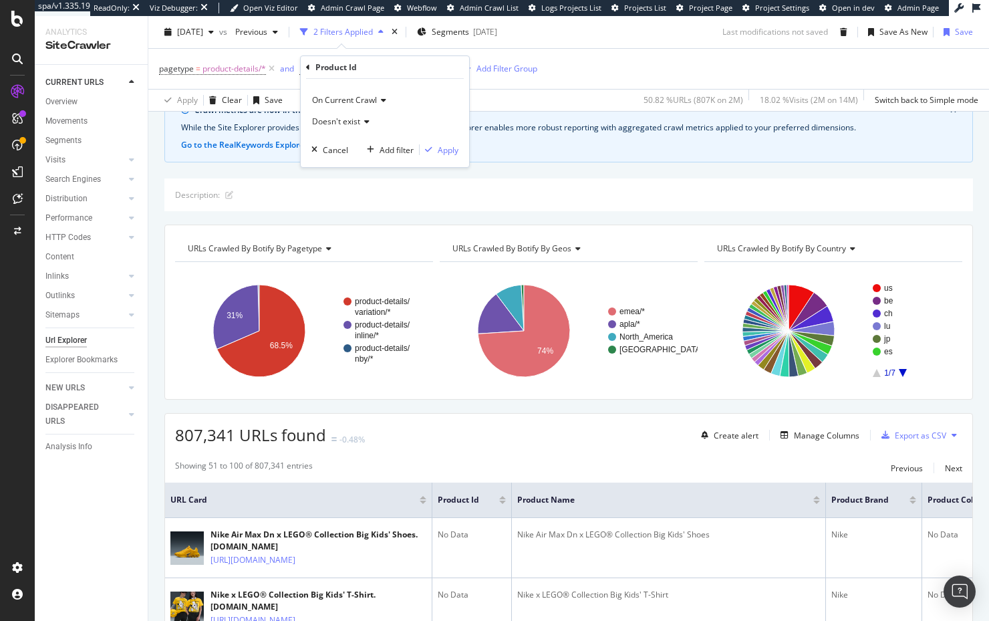
click at [344, 121] on span "Doesn't exist" at bounding box center [336, 121] width 48 height 11
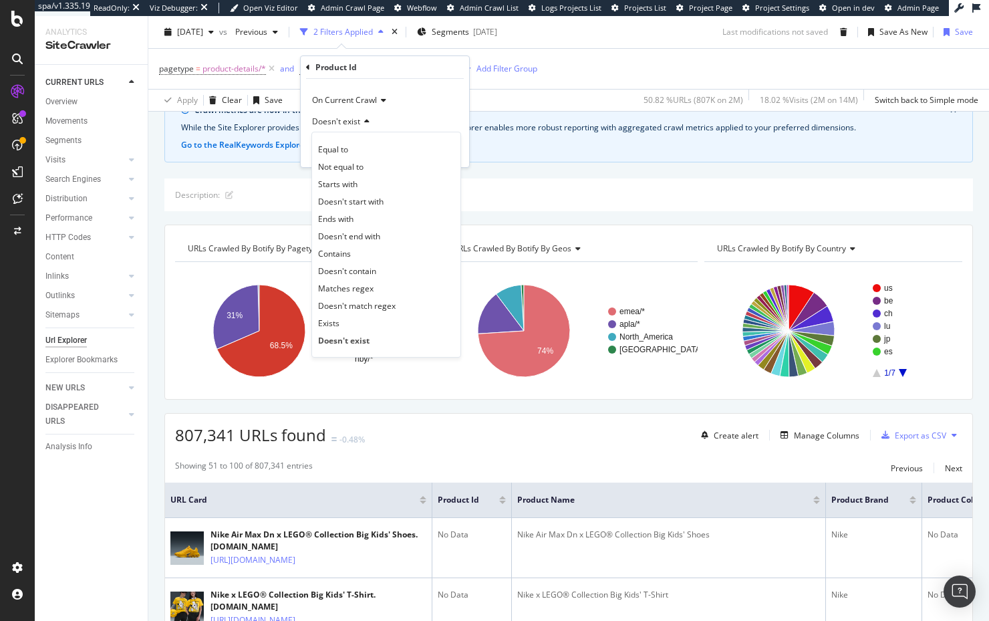
click at [383, 325] on div "Exists" at bounding box center [386, 322] width 143 height 17
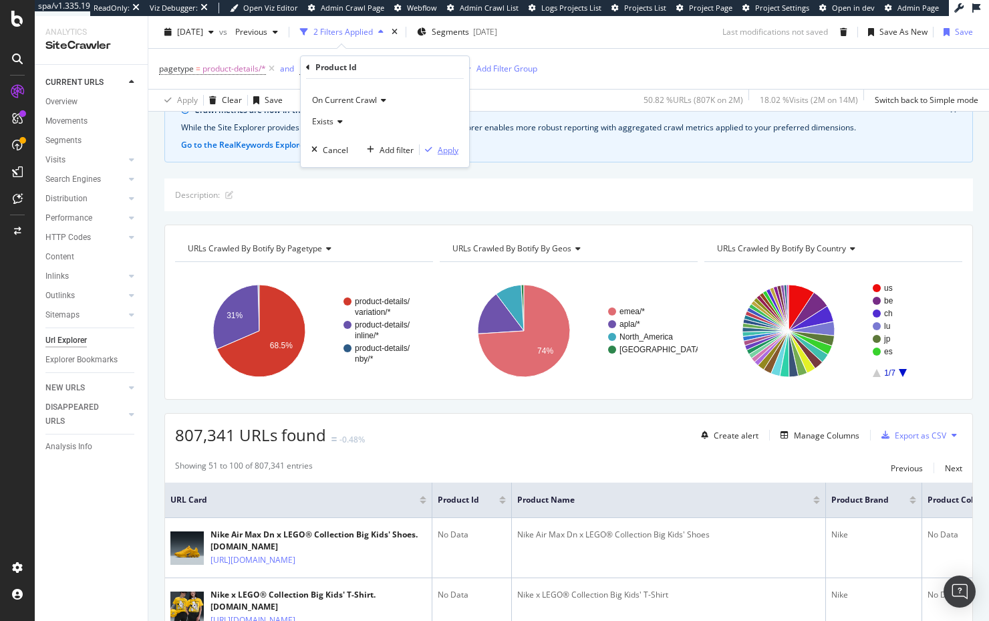
click at [436, 152] on div "button" at bounding box center [429, 150] width 18 height 8
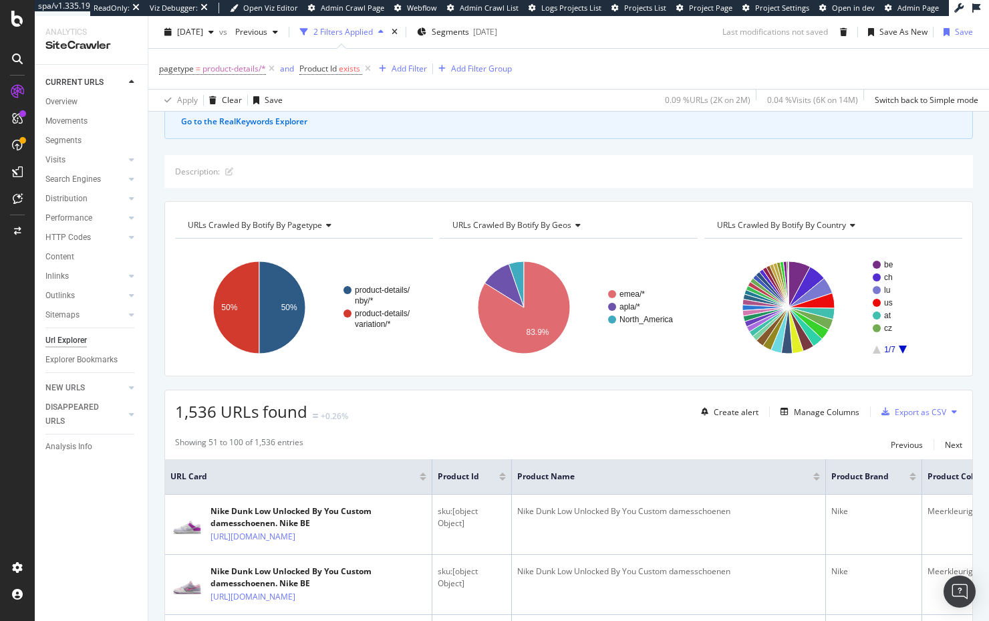
scroll to position [118, 0]
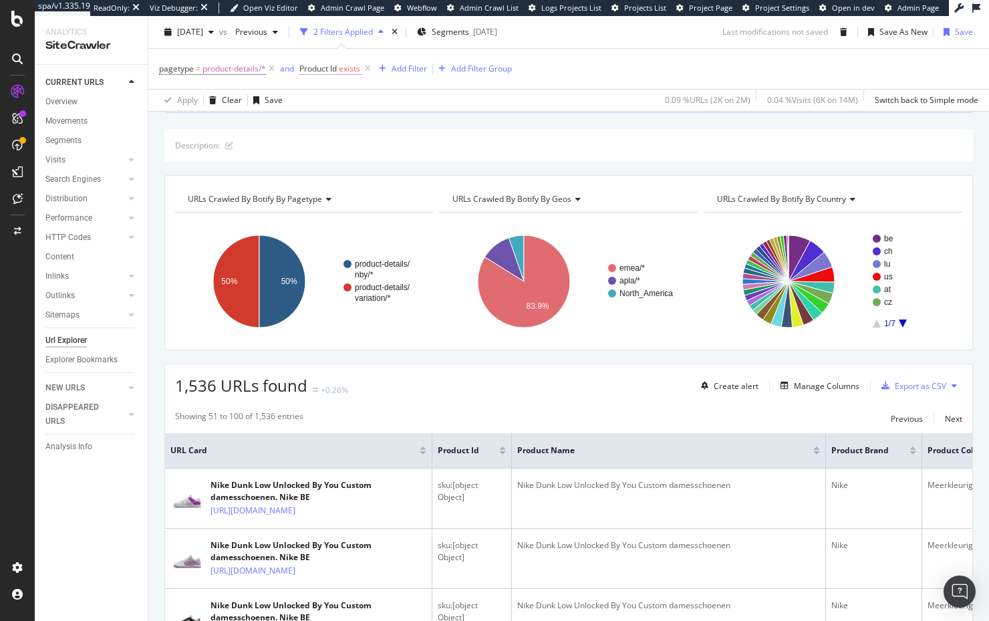
click at [354, 70] on span "exists" at bounding box center [349, 68] width 21 height 11
click at [331, 118] on span "Exists" at bounding box center [322, 121] width 21 height 11
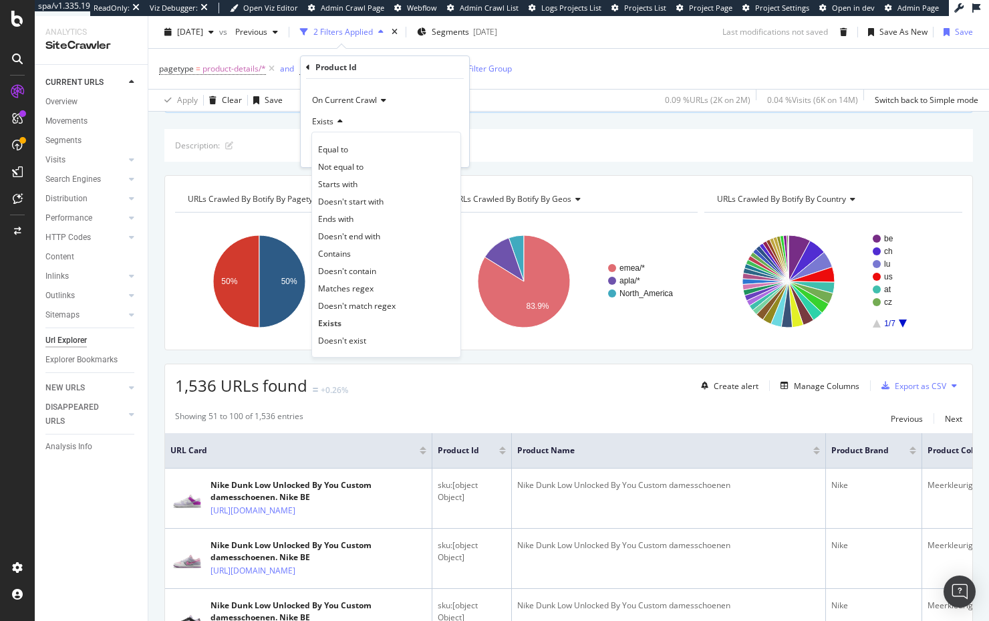
drag, startPoint x: 367, startPoint y: 342, endPoint x: 372, endPoint y: 288, distance: 54.3
click at [367, 342] on div "Doesn't exist" at bounding box center [386, 339] width 143 height 17
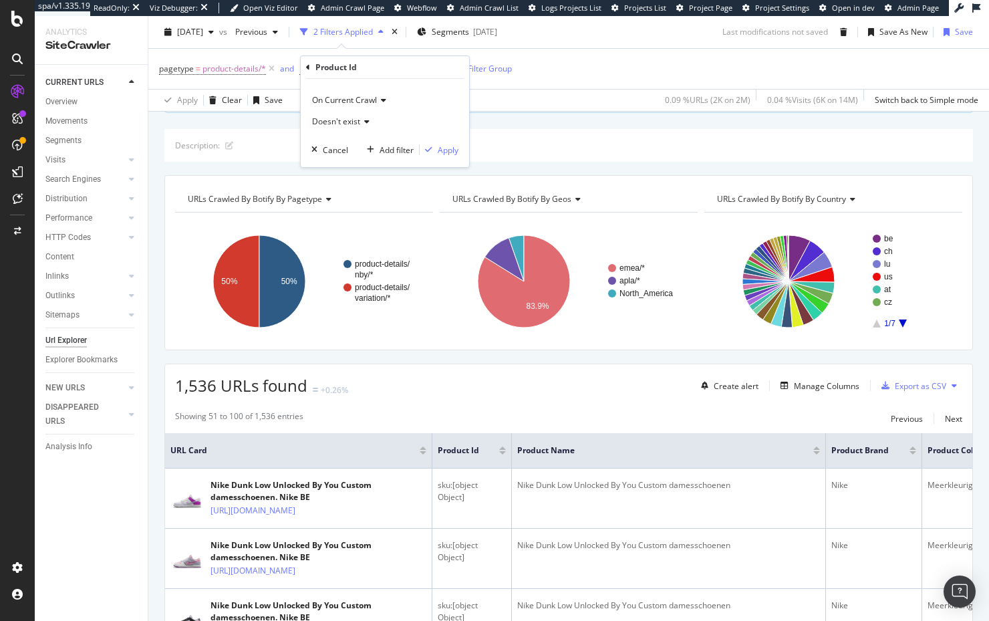
click at [509, 131] on div "Description:" at bounding box center [568, 145] width 809 height 33
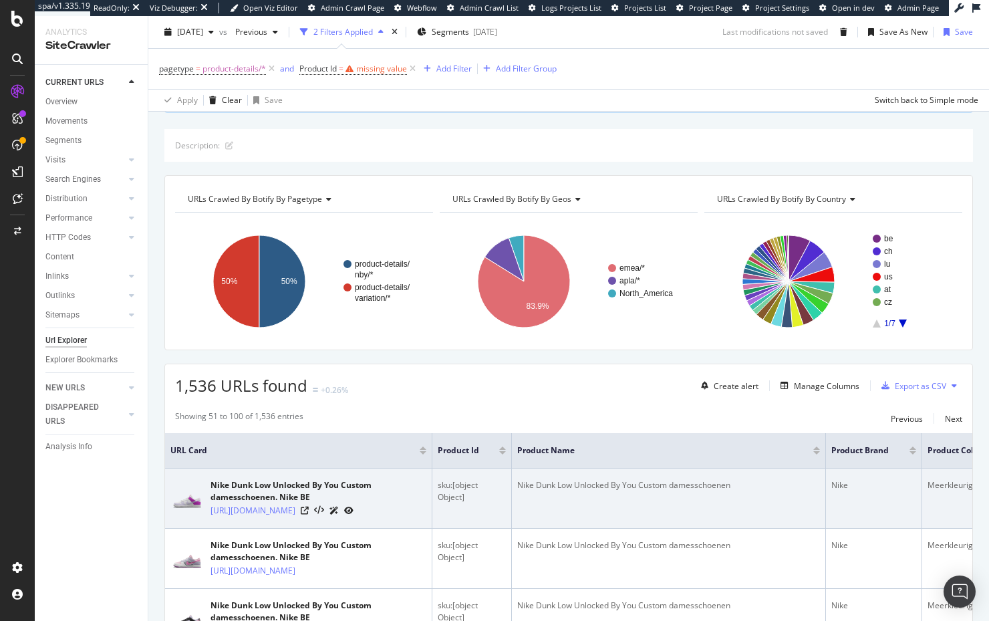
click at [454, 491] on div "sku:[object Object]" at bounding box center [472, 491] width 68 height 24
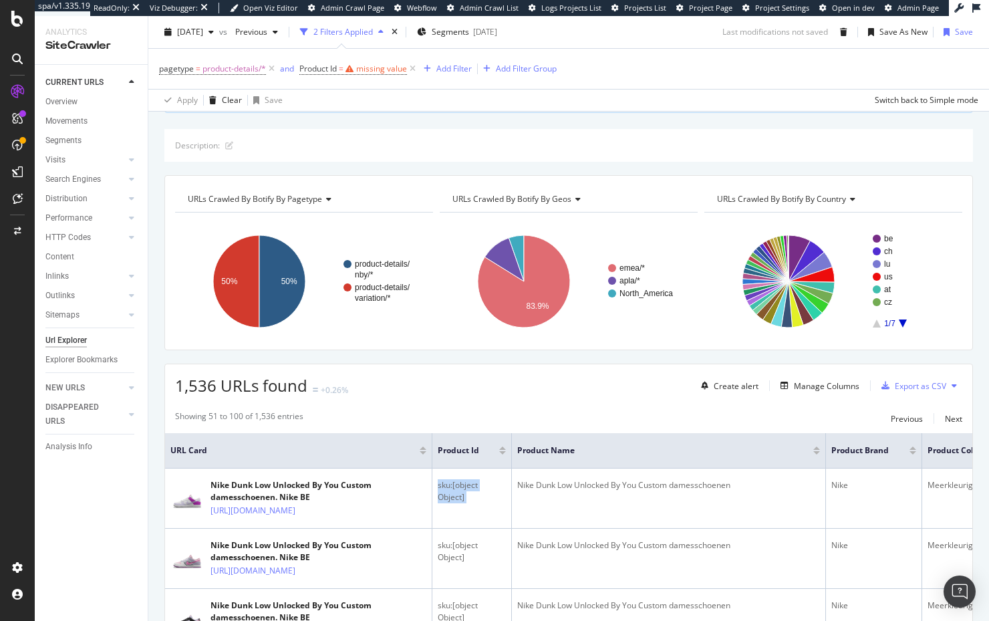
copy div "sku:[object Object]"
drag, startPoint x: 449, startPoint y: 118, endPoint x: 401, endPoint y: 59, distance: 75.5
click at [379, 64] on div "missing value" at bounding box center [381, 68] width 51 height 11
click at [340, 117] on span "Equal to" at bounding box center [327, 121] width 30 height 11
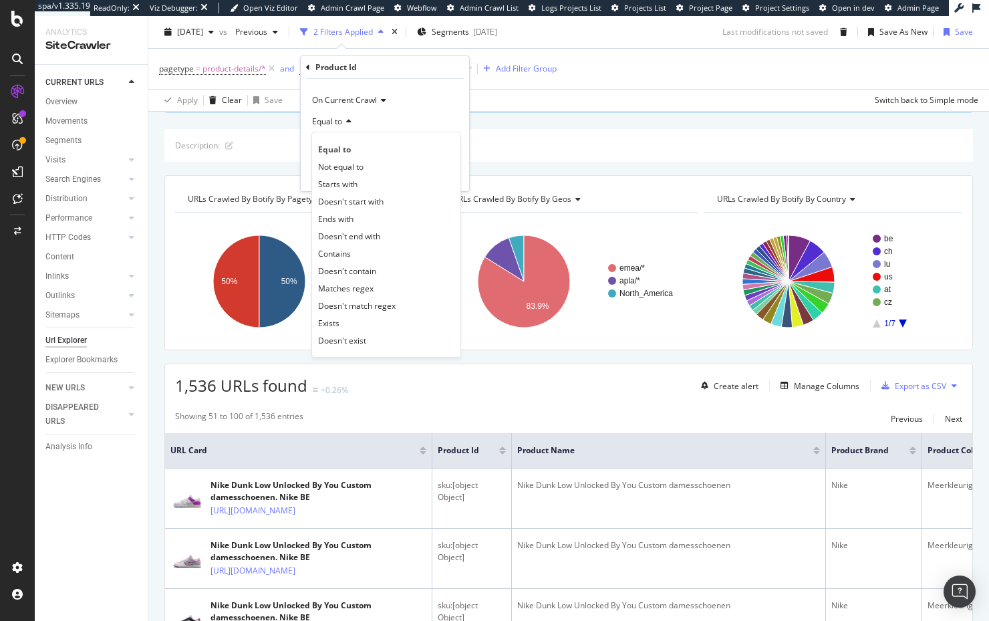
click at [355, 319] on div "Exists" at bounding box center [386, 322] width 143 height 17
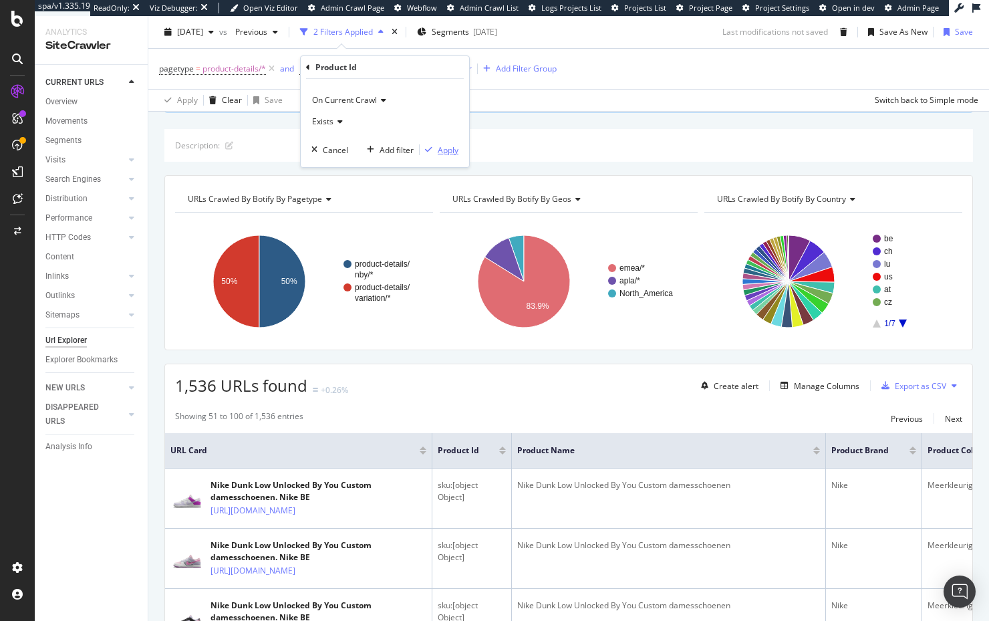
click at [447, 150] on div "Apply" at bounding box center [448, 149] width 21 height 11
drag, startPoint x: 606, startPoint y: 412, endPoint x: 601, endPoint y: 418, distance: 7.1
click at [606, 412] on div "Showing 51 to 100 of 1,536 entries Previous Next" at bounding box center [568, 418] width 807 height 16
click at [350, 68] on span "exists" at bounding box center [349, 68] width 21 height 11
click at [334, 122] on icon at bounding box center [337, 122] width 9 height 8
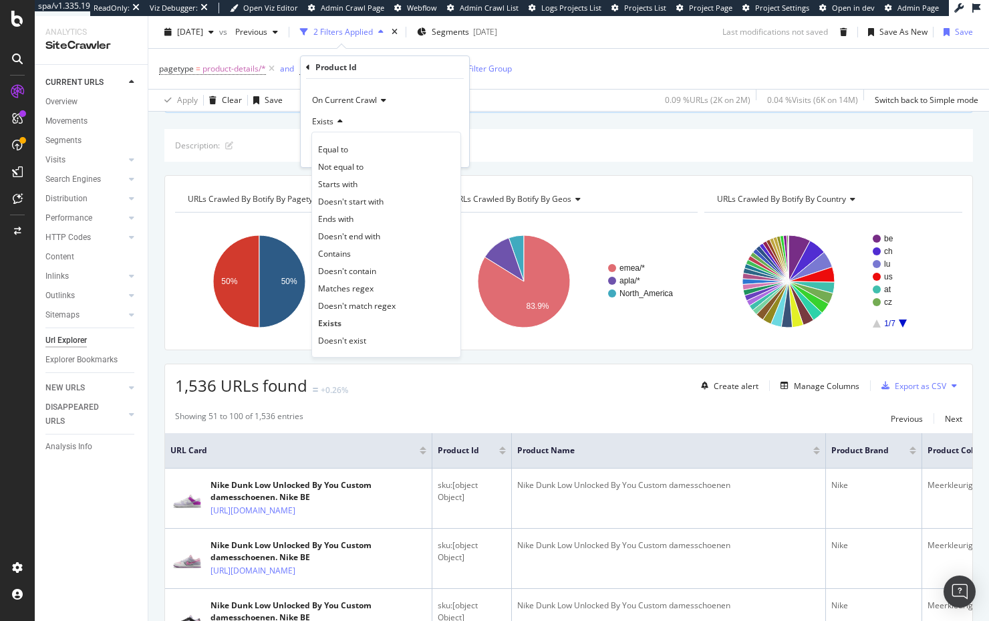
drag, startPoint x: 549, startPoint y: 132, endPoint x: 506, endPoint y: 130, distance: 43.5
click at [545, 131] on div "Description:" at bounding box center [568, 145] width 809 height 33
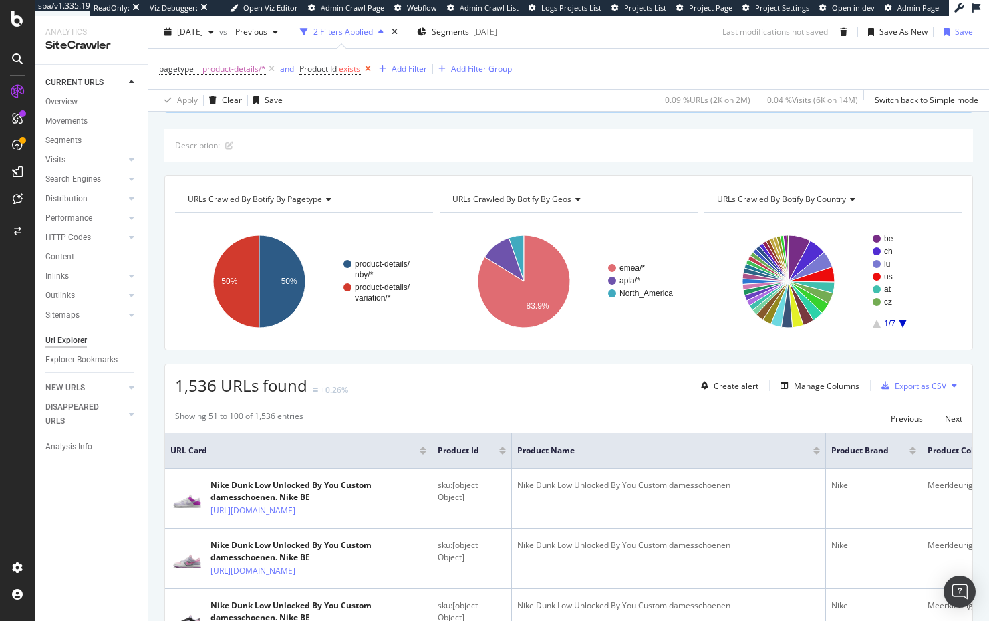
click at [370, 68] on icon at bounding box center [367, 68] width 11 height 13
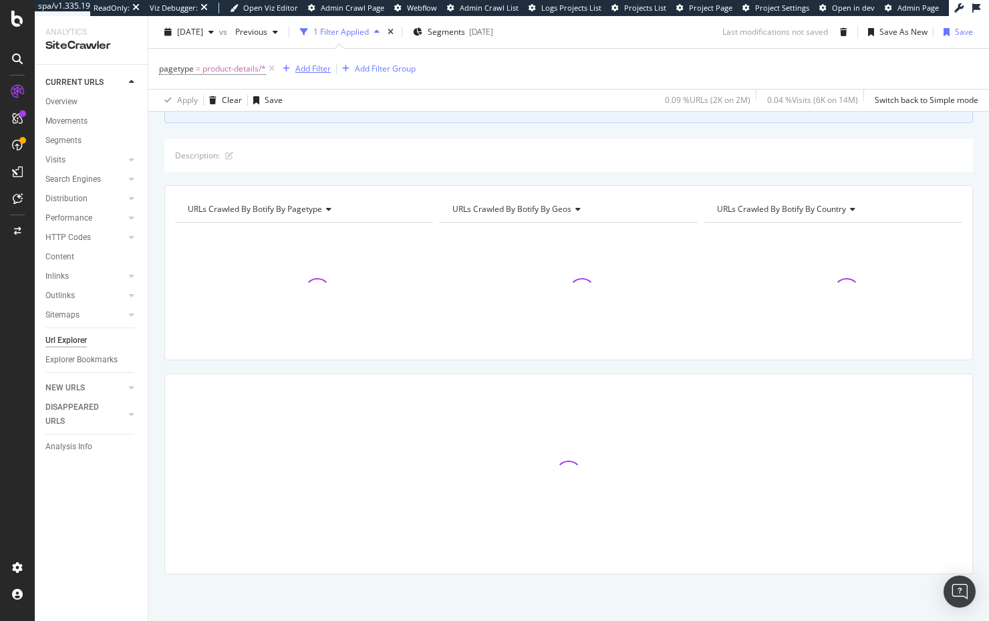
scroll to position [108, 0]
click at [312, 68] on div "Add Filter" at bounding box center [312, 68] width 35 height 11
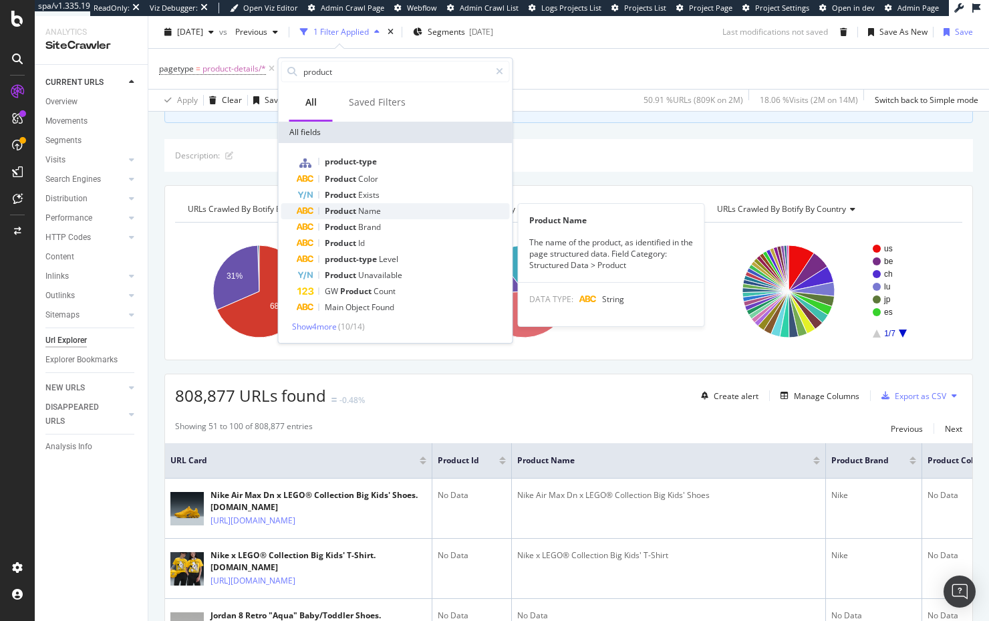
click at [384, 209] on div "Product Name" at bounding box center [403, 211] width 213 height 16
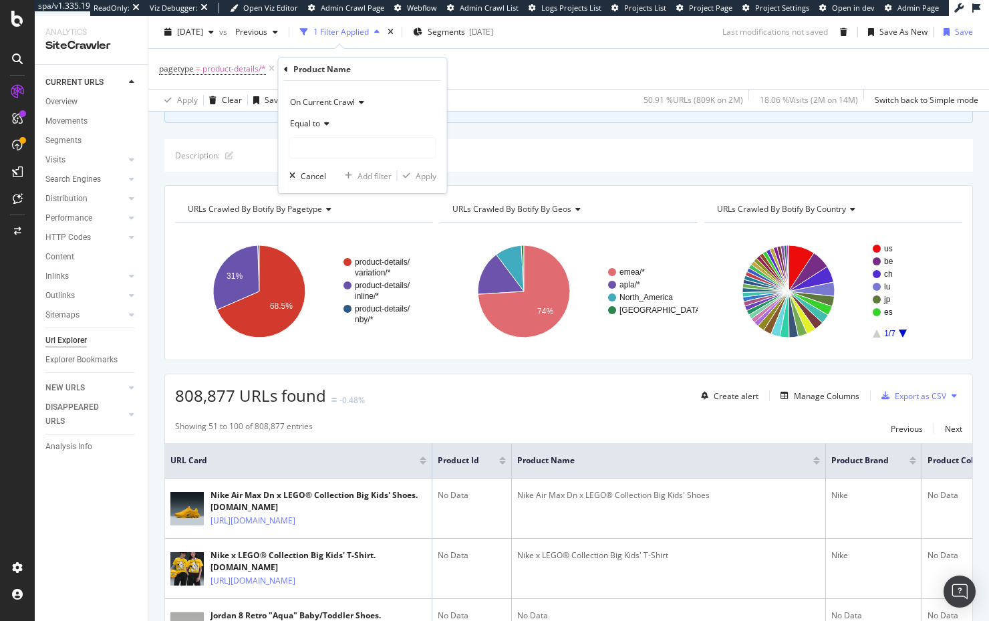
click at [309, 124] on span "Equal to" at bounding box center [305, 123] width 30 height 11
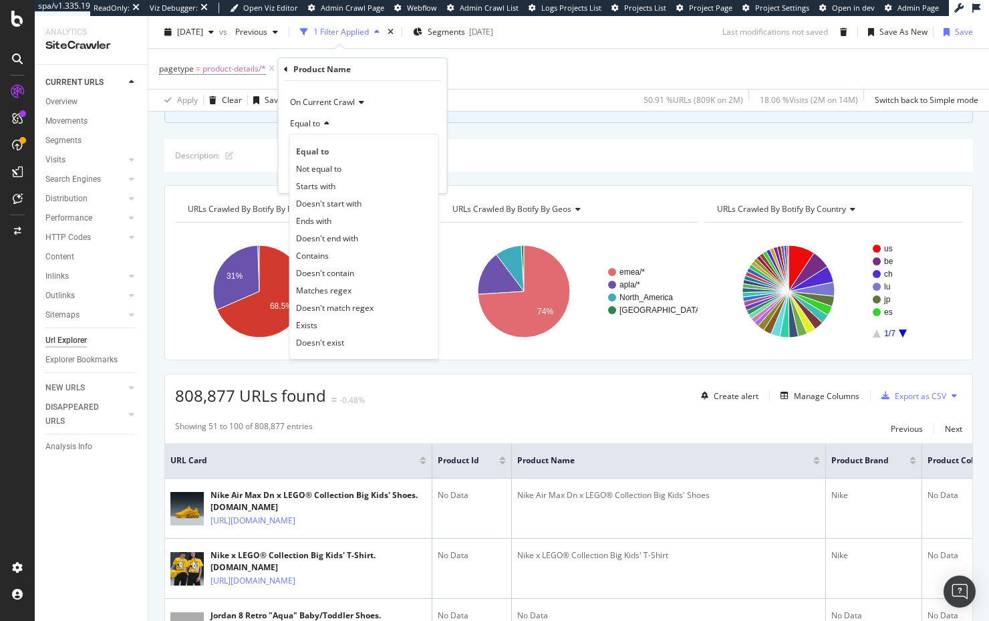
drag, startPoint x: 386, startPoint y: 327, endPoint x: 384, endPoint y: 313, distance: 13.5
click at [385, 325] on div "Exists" at bounding box center [364, 324] width 143 height 17
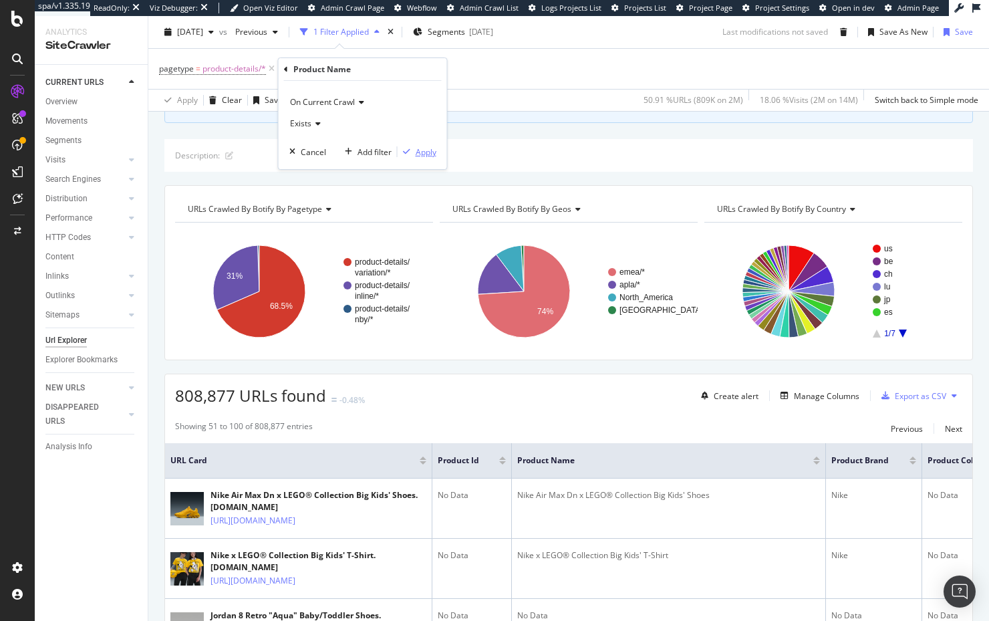
drag, startPoint x: 411, startPoint y: 153, endPoint x: 406, endPoint y: 161, distance: 9.3
click at [411, 152] on div "button" at bounding box center [407, 152] width 18 height 8
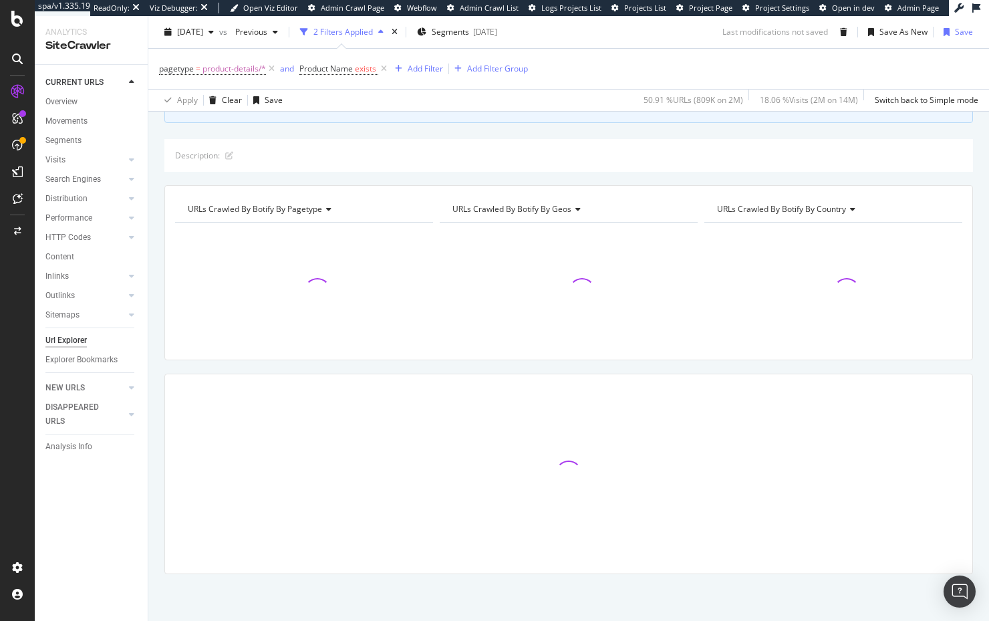
click at [467, 120] on div "Crawl metrics are now in the RealKeywords Explorer While the Site Explorer prov…" at bounding box center [568, 88] width 809 height 70
click at [477, 122] on div "Crawl metrics are now in the RealKeywords Explorer While the Site Explorer prov…" at bounding box center [568, 88] width 809 height 70
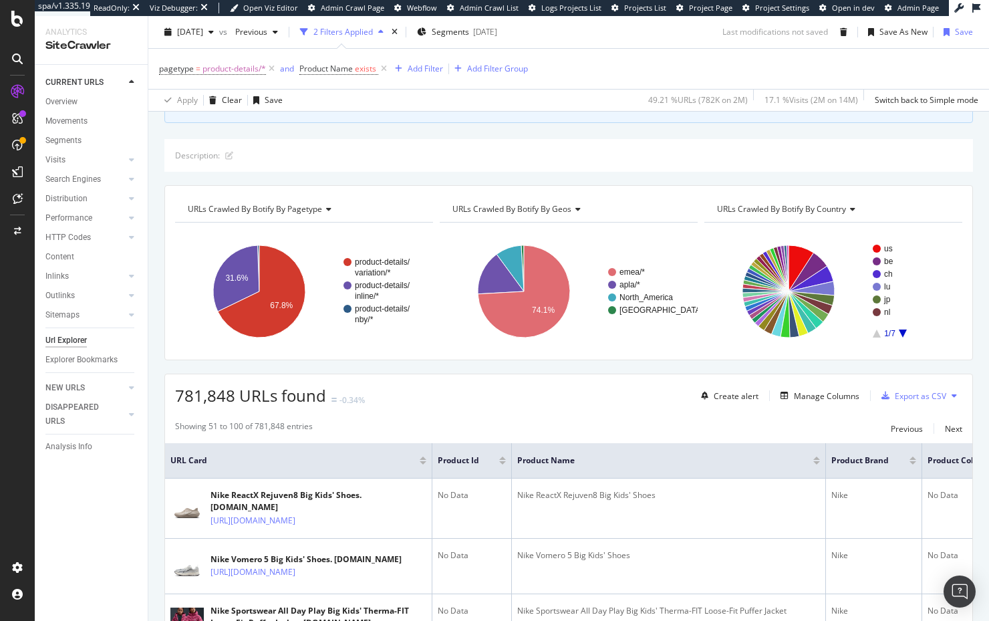
click at [351, 72] on span "Product Name" at bounding box center [325, 68] width 53 height 11
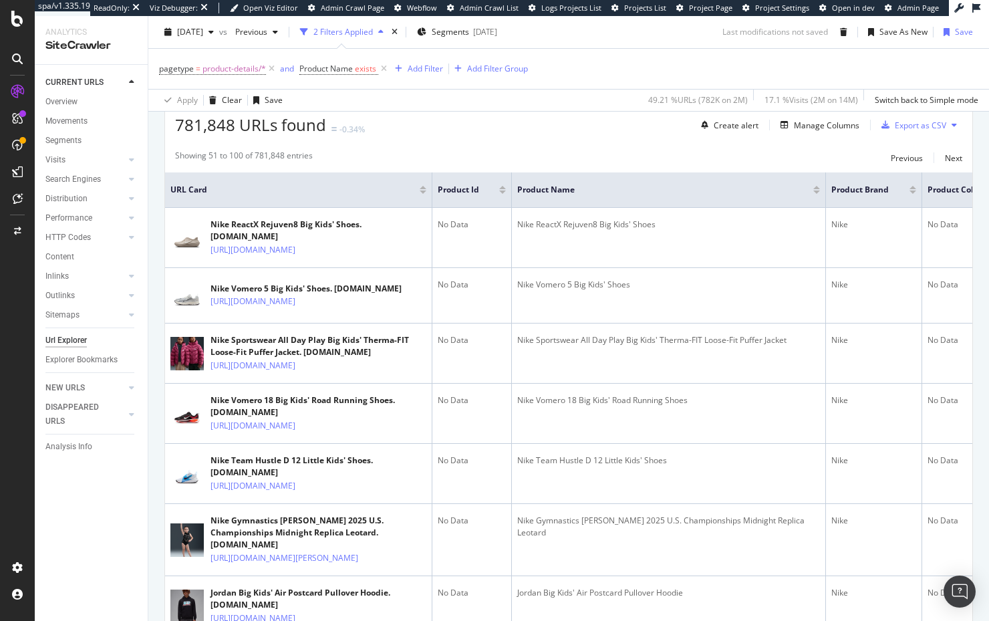
scroll to position [380, 0]
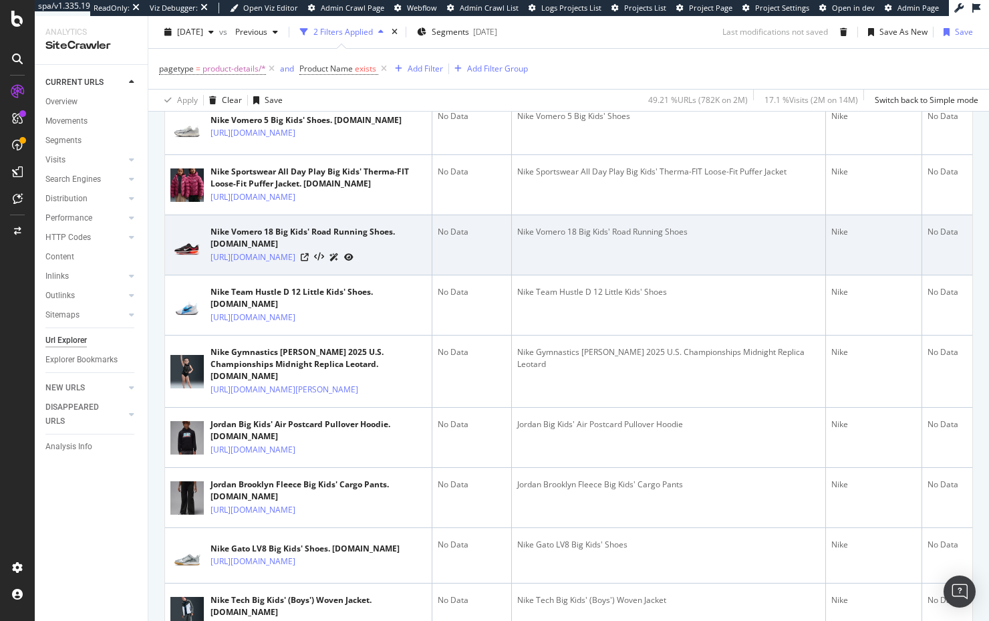
scroll to position [549, 0]
copy link "rZhmNJ/HQ2157-007"
drag, startPoint x: 272, startPoint y: 327, endPoint x: 294, endPoint y: 304, distance: 31.7
click at [299, 274] on td "Nike Vomero 18 Big Kids' Road Running Shoes. [DOMAIN_NAME] [URL][DOMAIN_NAME]" at bounding box center [298, 244] width 267 height 60
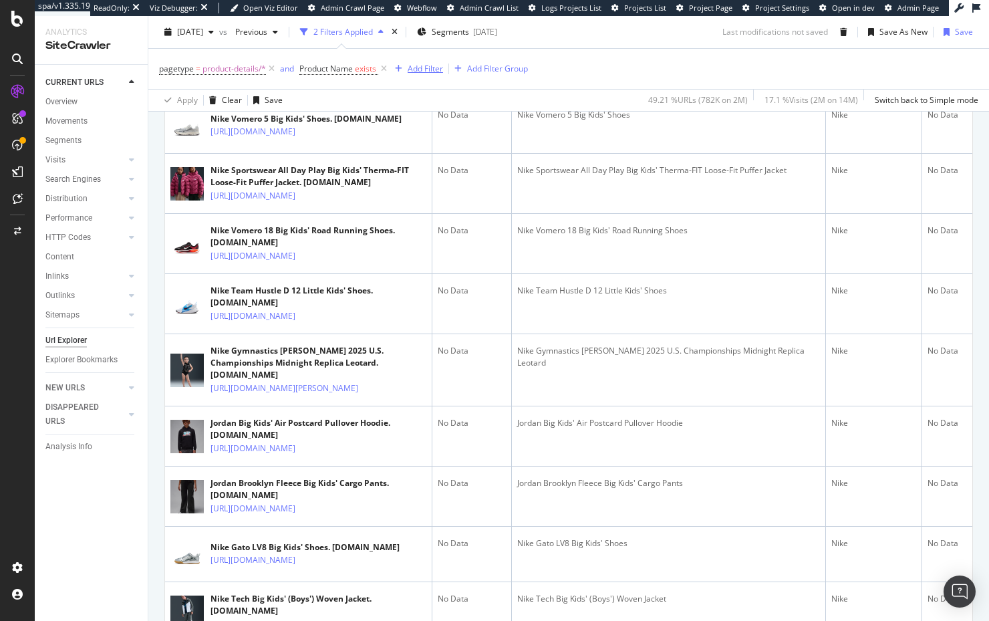
click at [420, 67] on div "Add Filter" at bounding box center [425, 68] width 35 height 11
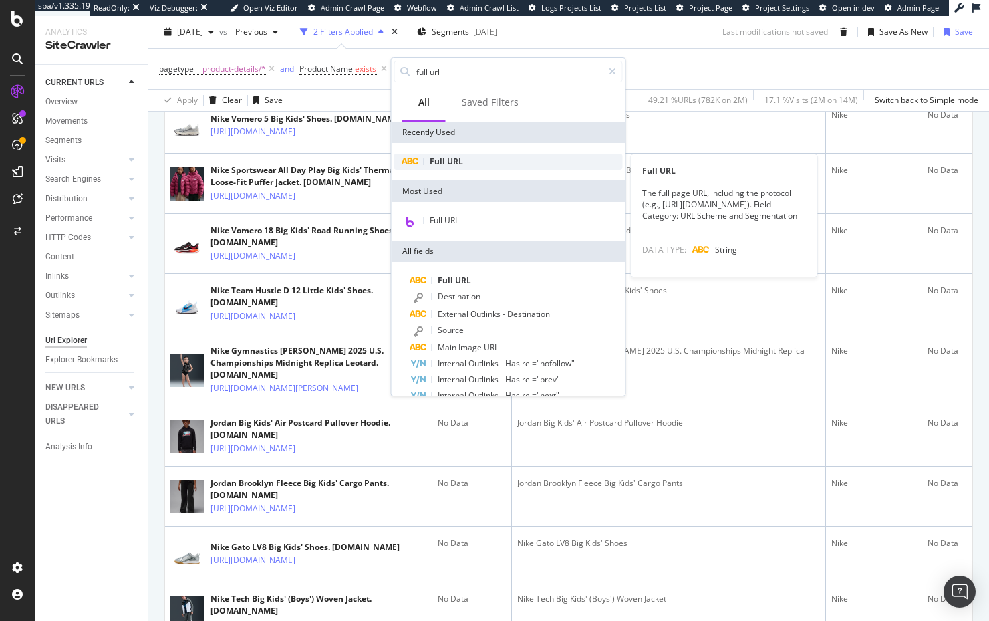
type input "full url"
click at [484, 166] on div "Full URL" at bounding box center [508, 162] width 229 height 16
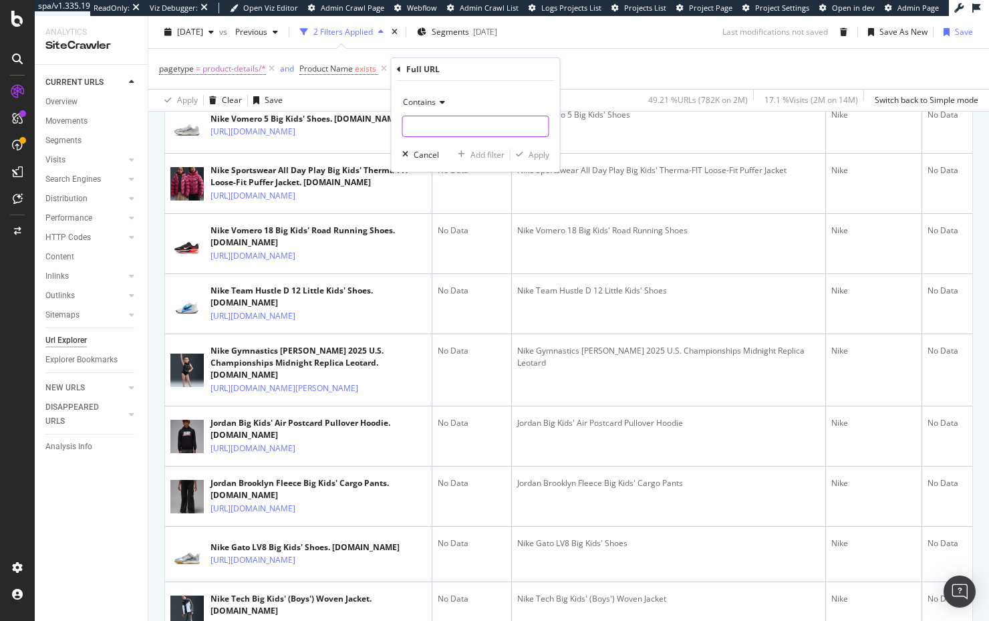
click at [438, 126] on input "text" at bounding box center [476, 126] width 146 height 21
paste input "rZhmNJ/HQ2157-007"
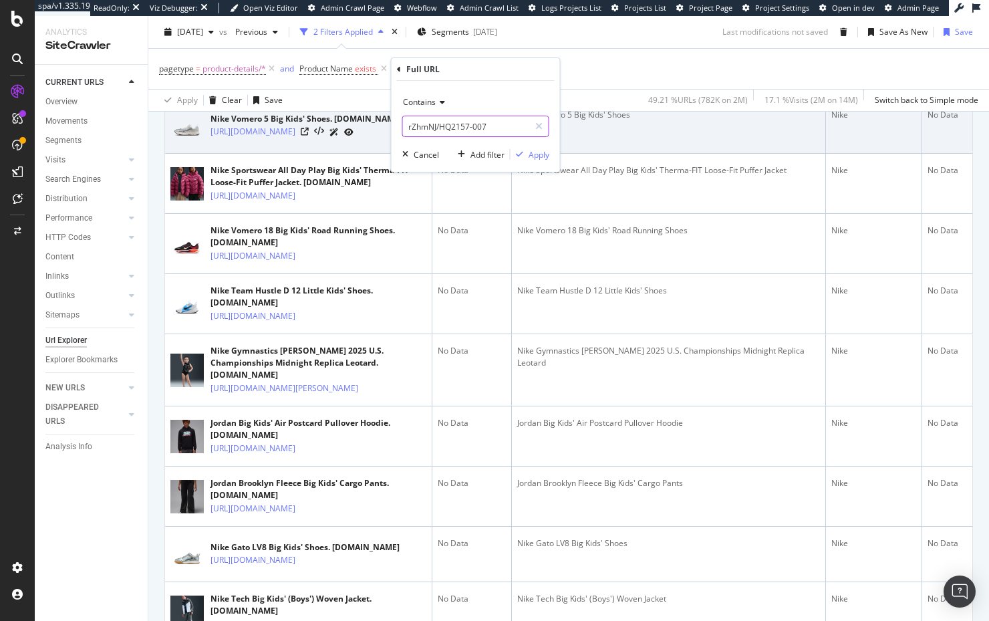
drag, startPoint x: 437, startPoint y: 128, endPoint x: 689, endPoint y: 131, distance: 252.0
click at [689, 131] on body "spa/v1.335.19 ReadOnly: Viz Debugger: Open Viz Editor Admin Crawl Page Webflow …" at bounding box center [494, 310] width 989 height 621
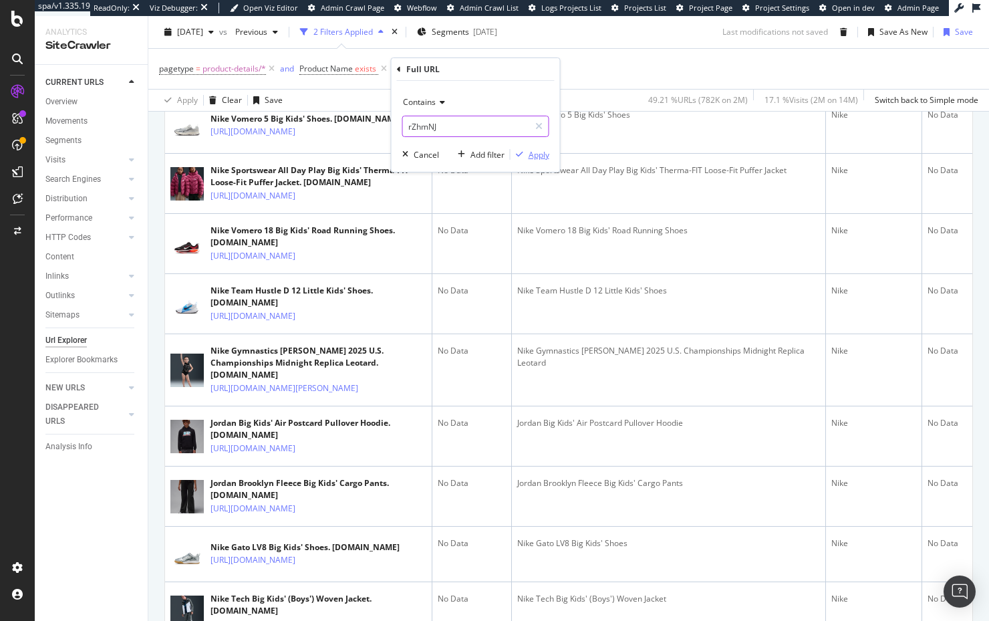
type input "rZhmNJ"
click at [537, 155] on div "Apply" at bounding box center [539, 154] width 21 height 11
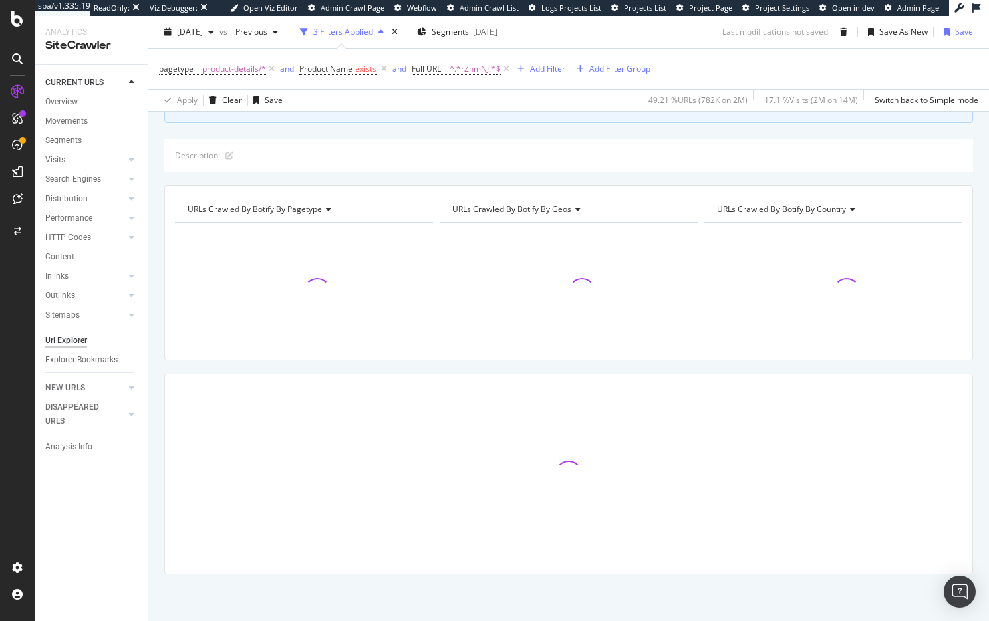
scroll to position [108, 0]
click at [461, 134] on div "Crawl metrics are now in the RealKeywords Explorer While the Site Explorer prov…" at bounding box center [568, 336] width 841 height 567
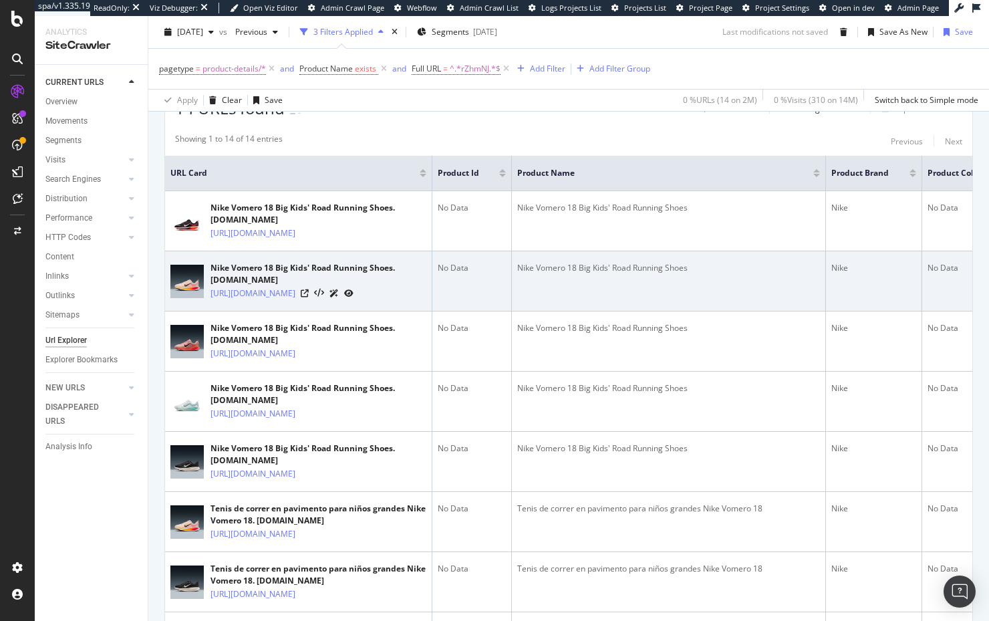
scroll to position [393, 0]
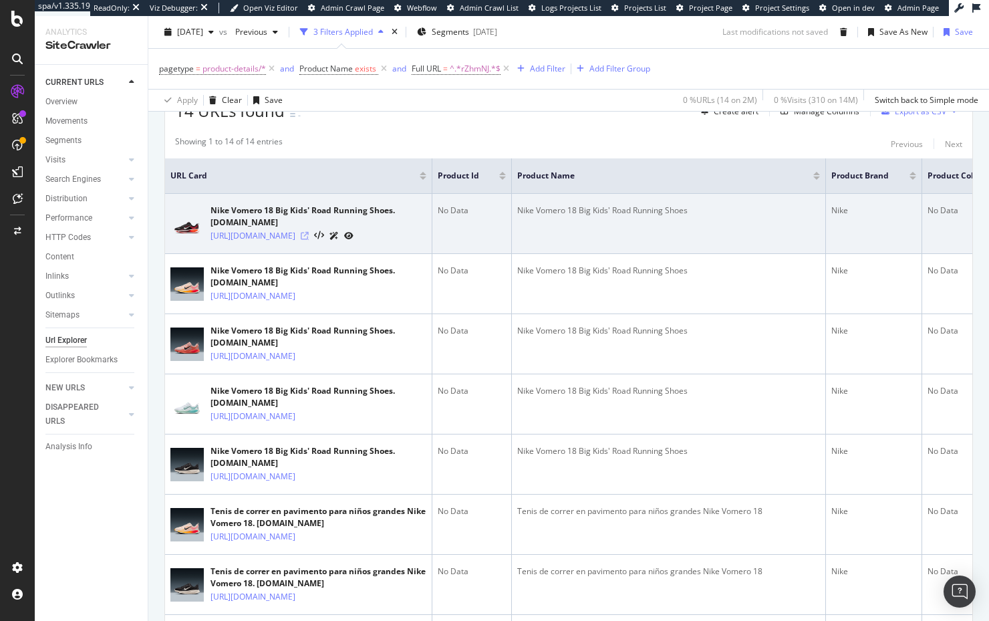
click at [309, 240] on icon at bounding box center [305, 236] width 8 height 8
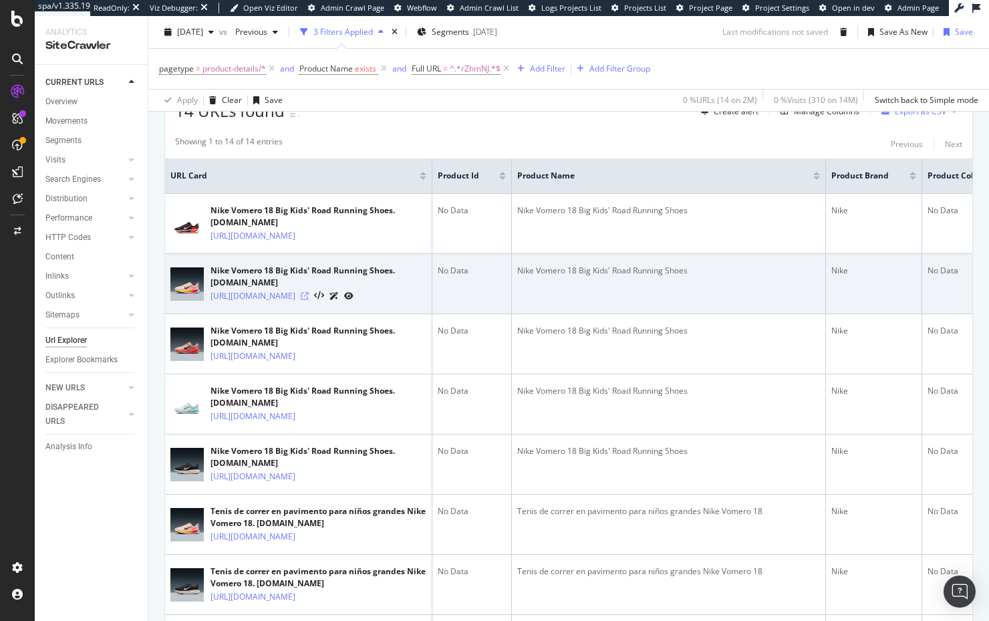
click at [309, 300] on icon at bounding box center [305, 296] width 8 height 8
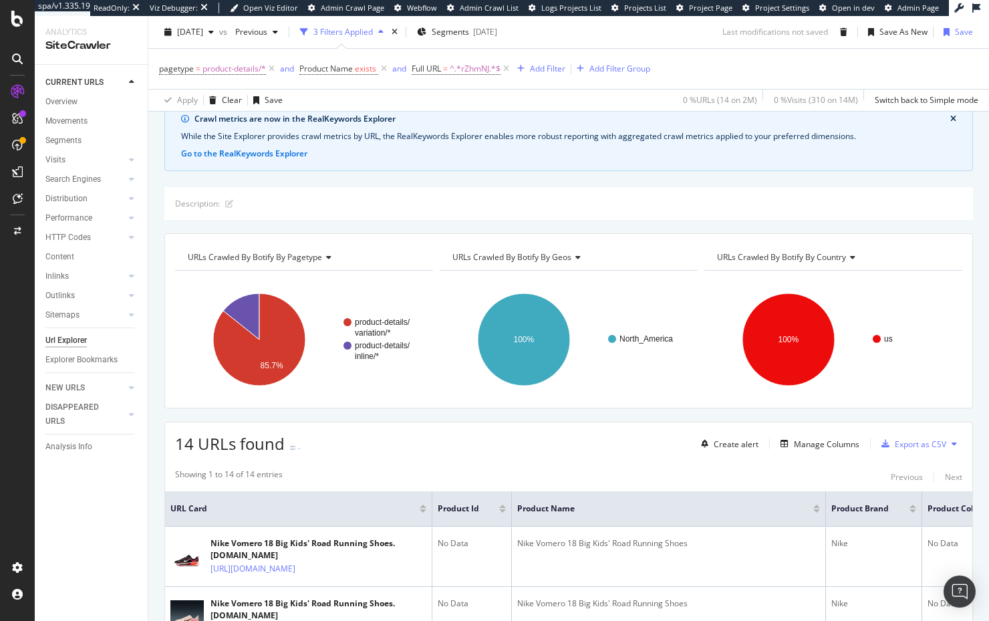
scroll to position [63, 0]
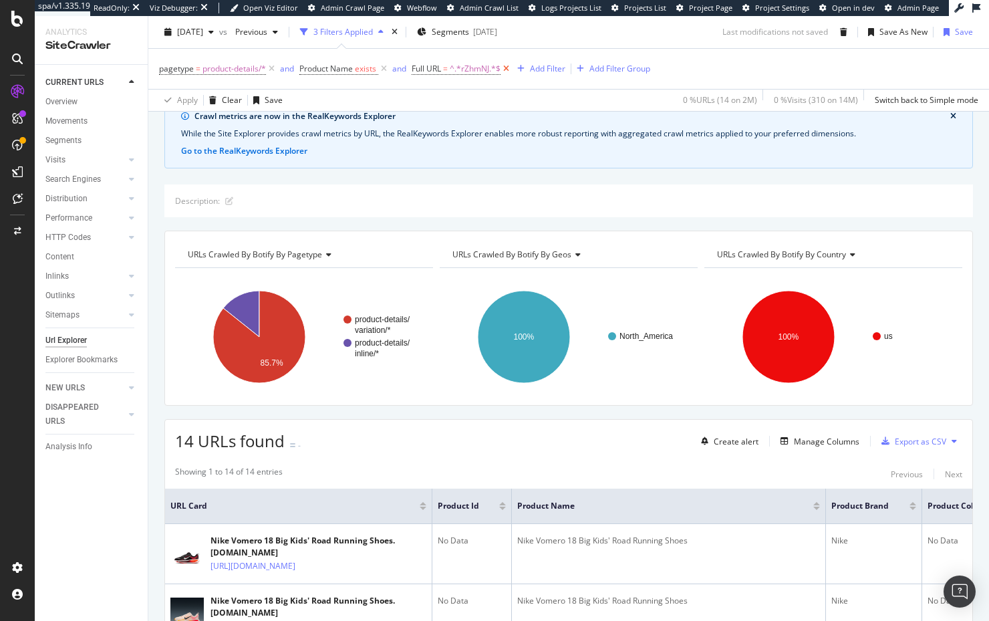
click at [509, 69] on icon at bounding box center [506, 68] width 11 height 13
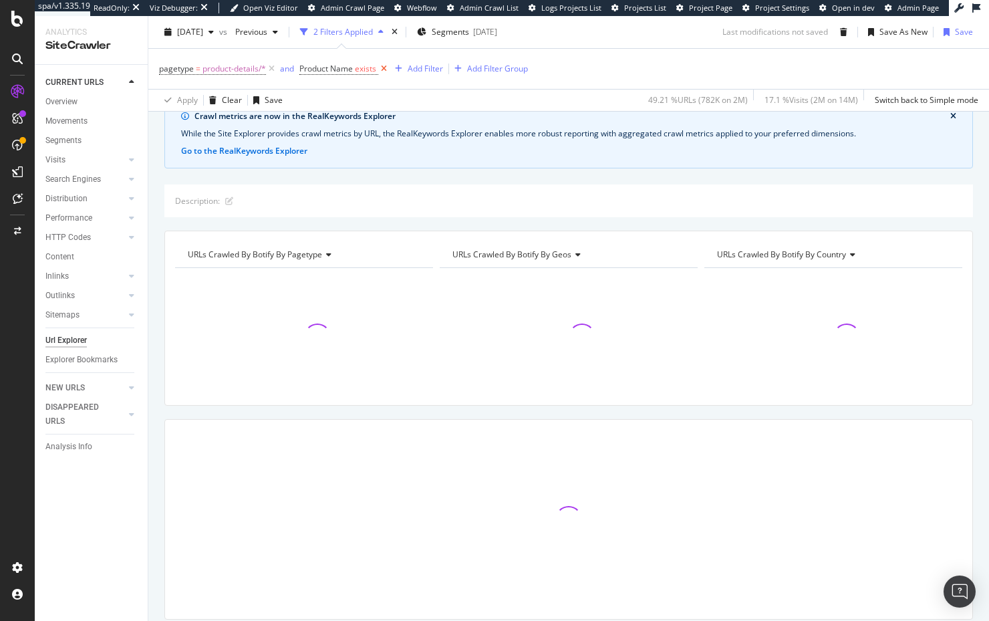
click at [387, 70] on icon at bounding box center [383, 68] width 11 height 13
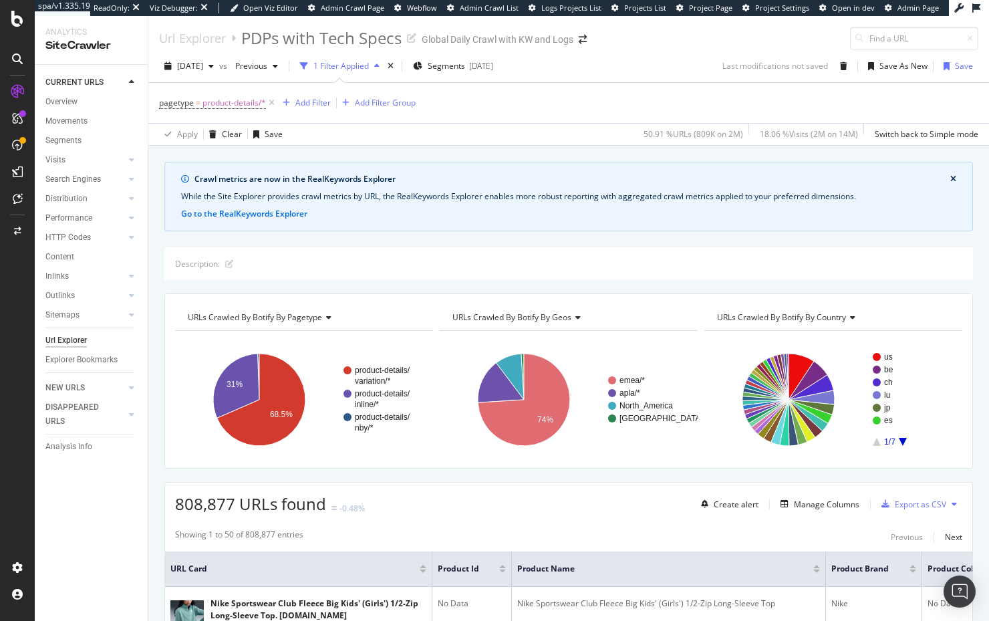
scroll to position [209, 0]
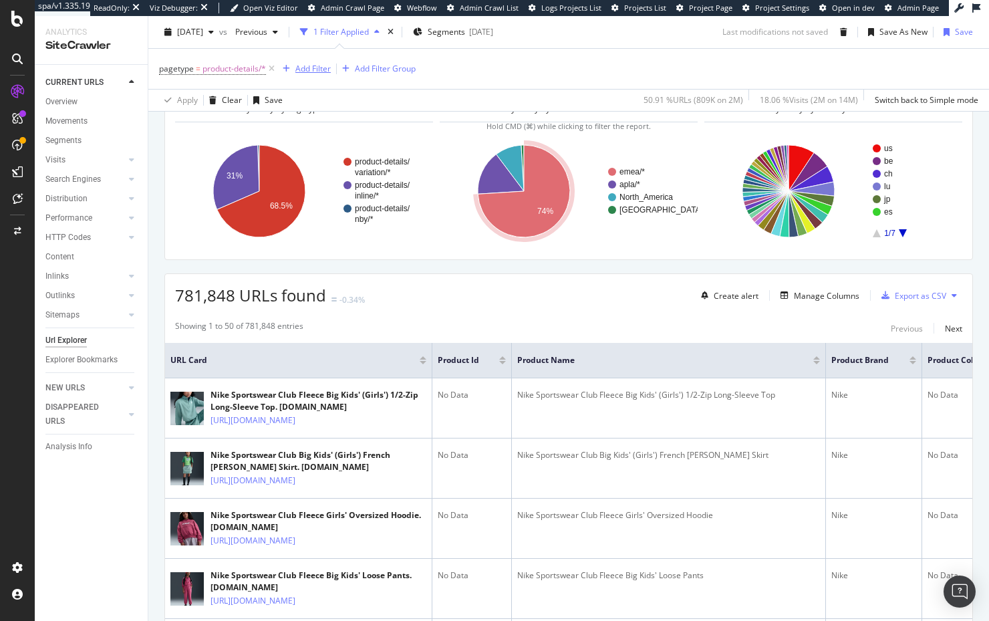
click at [315, 70] on div "Add Filter" at bounding box center [312, 68] width 35 height 11
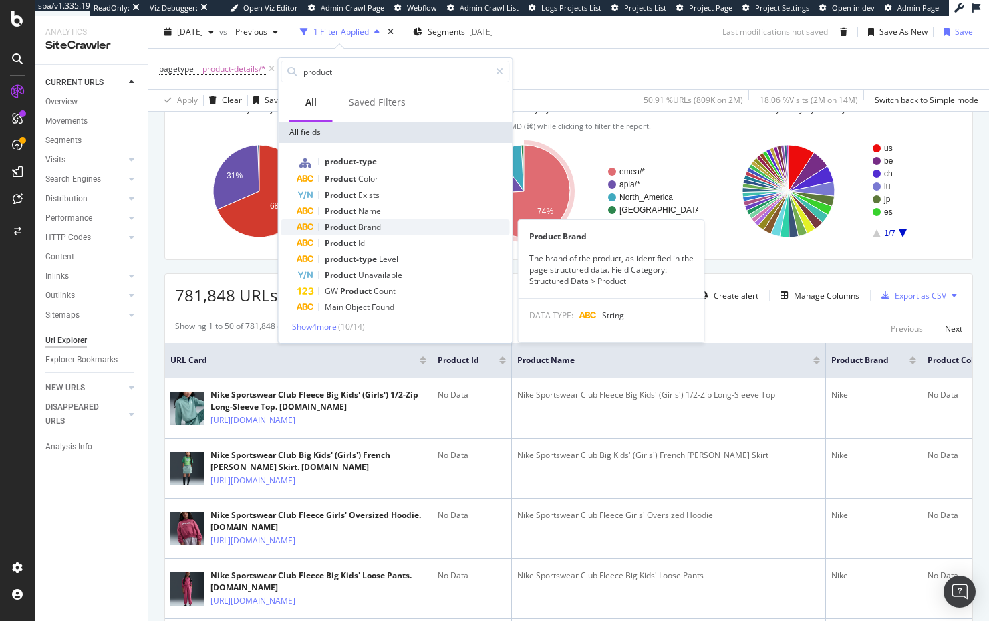
type input "product"
click at [373, 224] on span "Brand" at bounding box center [369, 226] width 23 height 11
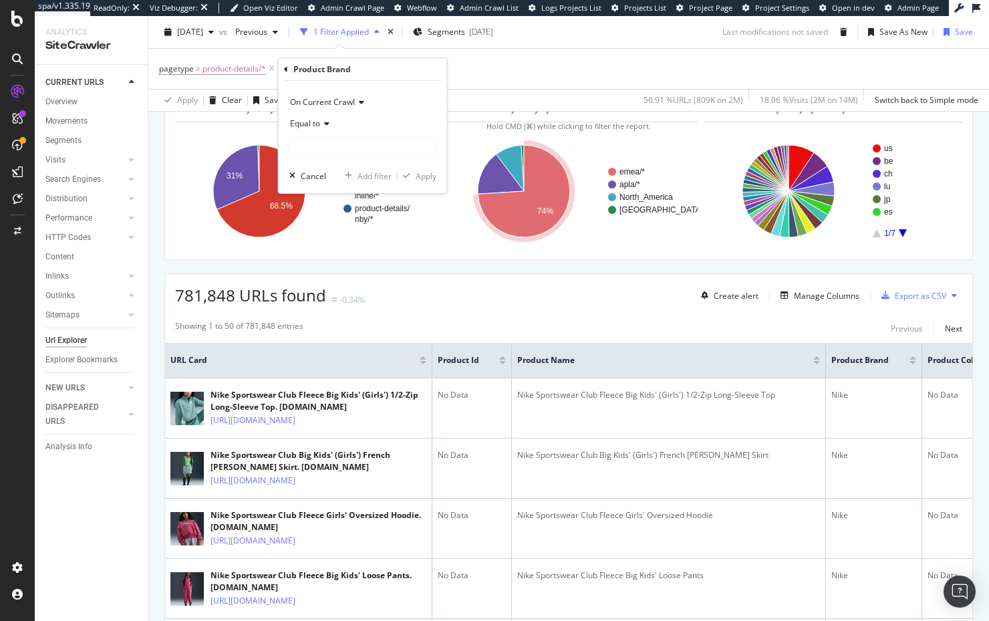
click at [321, 126] on icon at bounding box center [324, 124] width 9 height 8
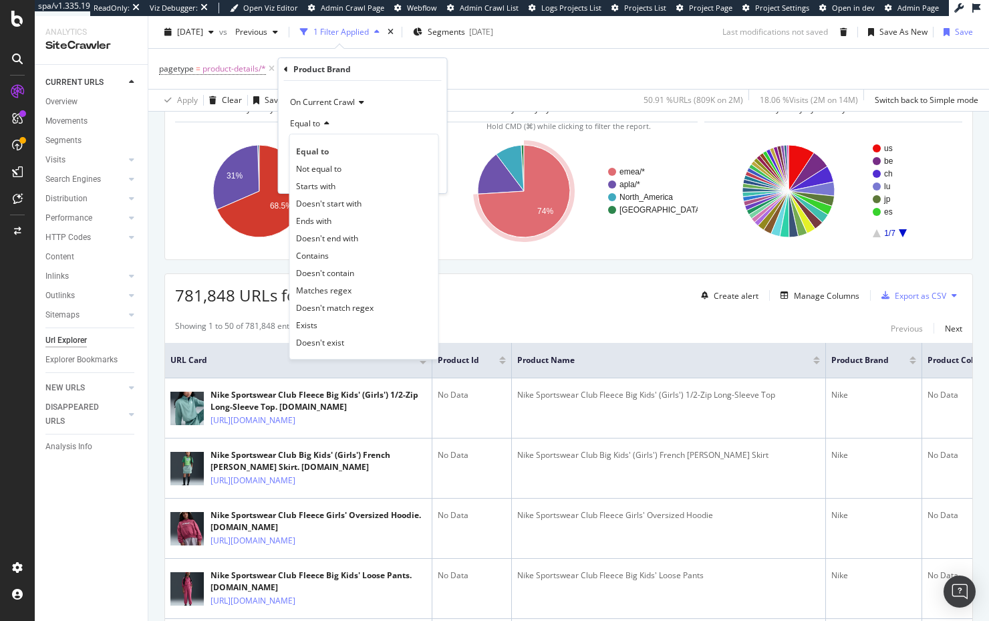
drag, startPoint x: 348, startPoint y: 343, endPoint x: 358, endPoint y: 305, distance: 38.6
click at [348, 342] on div "Doesn't exist" at bounding box center [364, 341] width 143 height 17
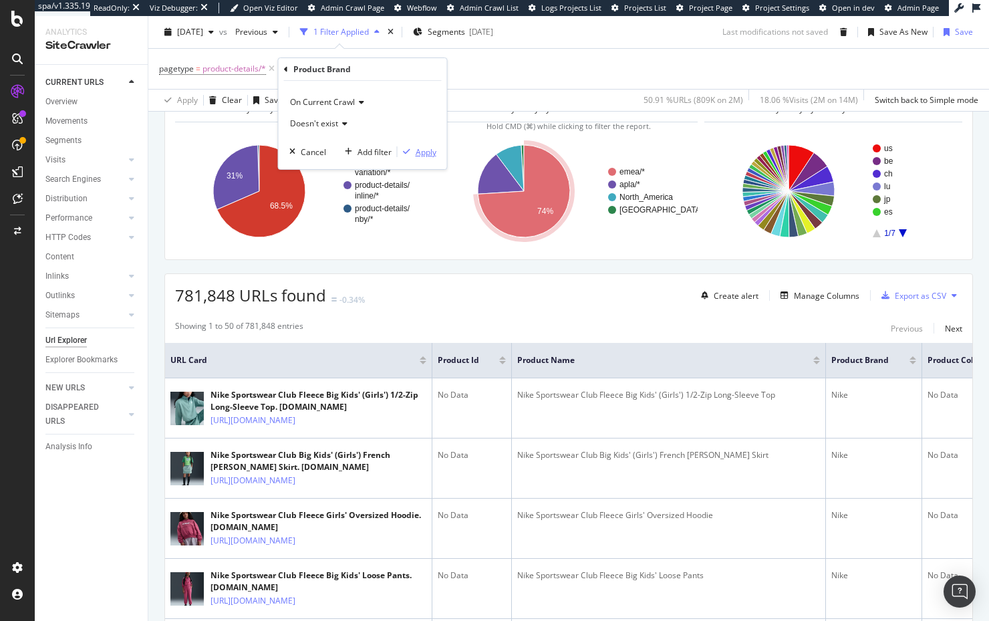
click at [422, 148] on div "Apply" at bounding box center [426, 151] width 21 height 11
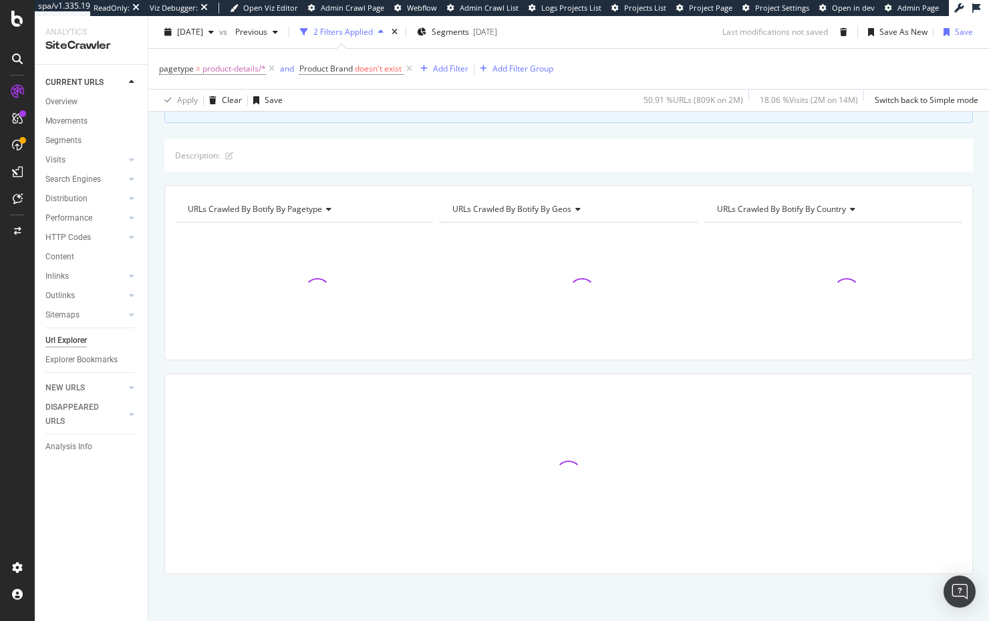
scroll to position [108, 0]
click at [481, 178] on div "Crawl metrics are now in the RealKeywords Explorer While the Site Explorer prov…" at bounding box center [568, 336] width 841 height 567
click at [478, 117] on div "Crawl metrics are now in the RealKeywords Explorer While the Site Explorer prov…" at bounding box center [568, 88] width 809 height 70
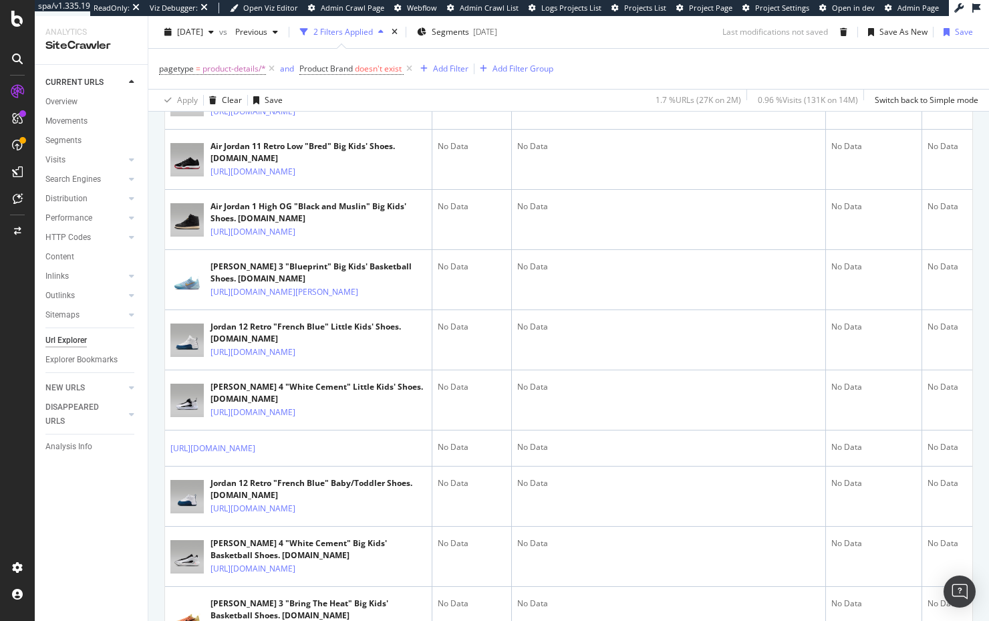
scroll to position [0, 0]
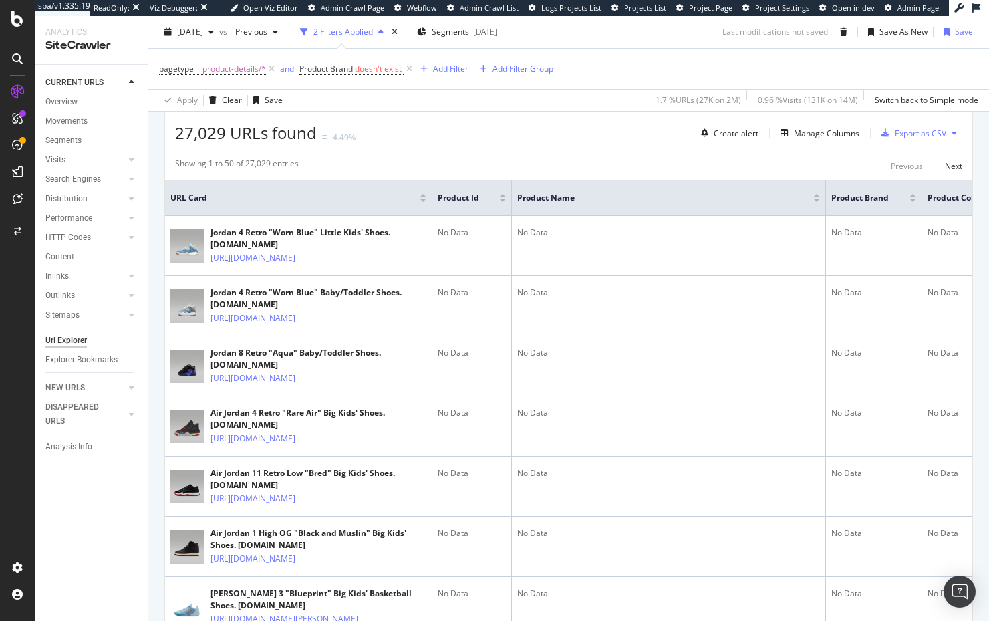
scroll to position [154, 0]
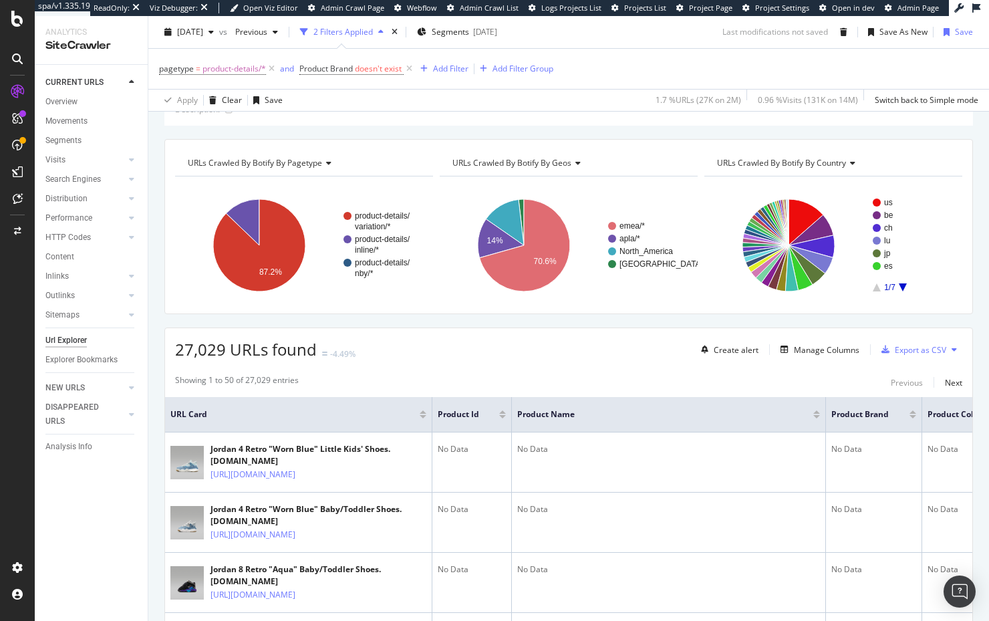
click at [424, 120] on div "Description:" at bounding box center [568, 109] width 809 height 33
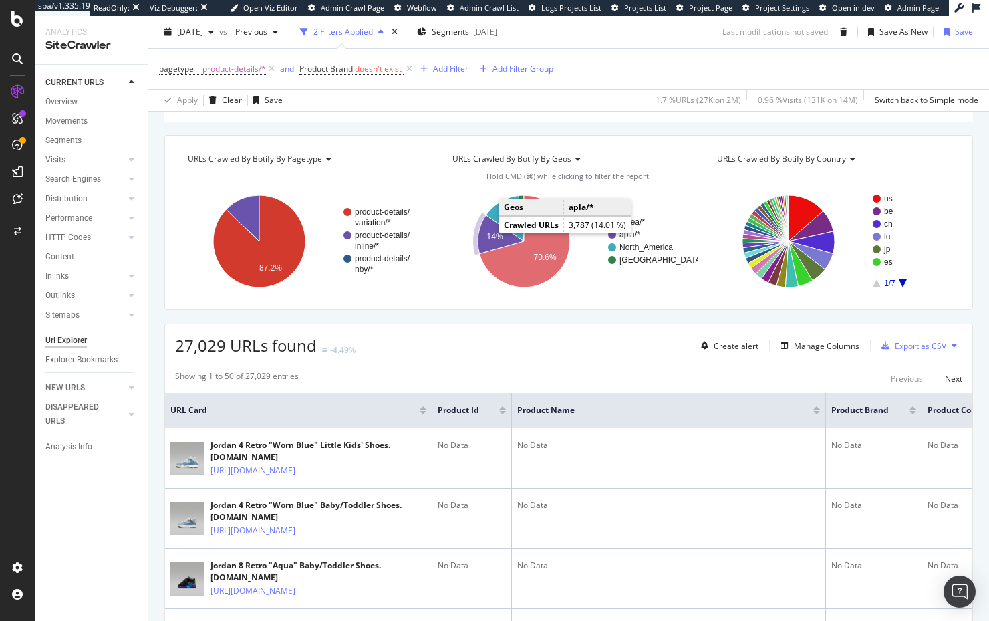
scroll to position [385, 0]
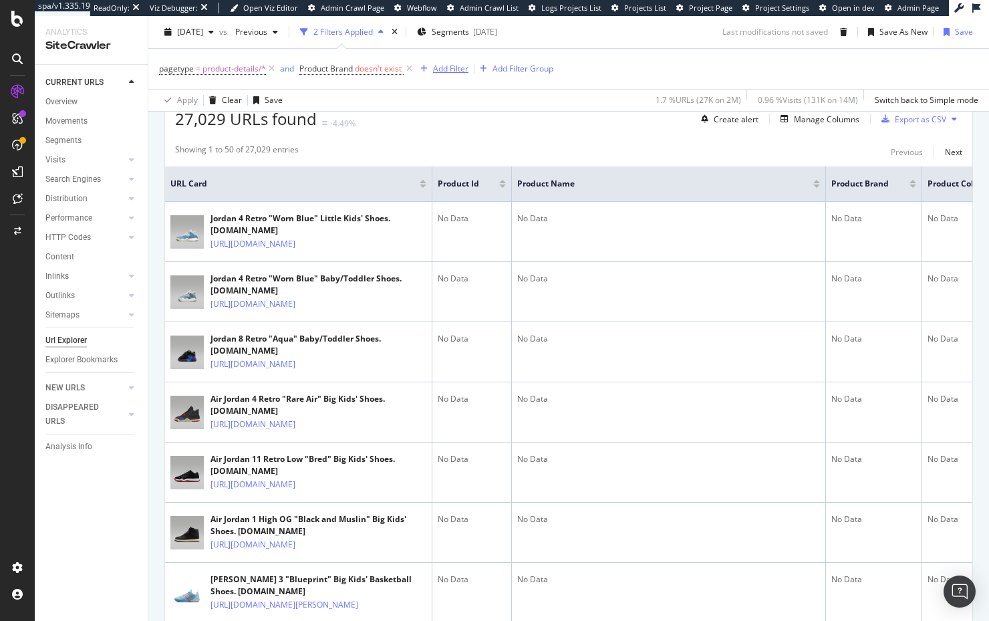
click at [450, 68] on div "Add Filter" at bounding box center [450, 68] width 35 height 11
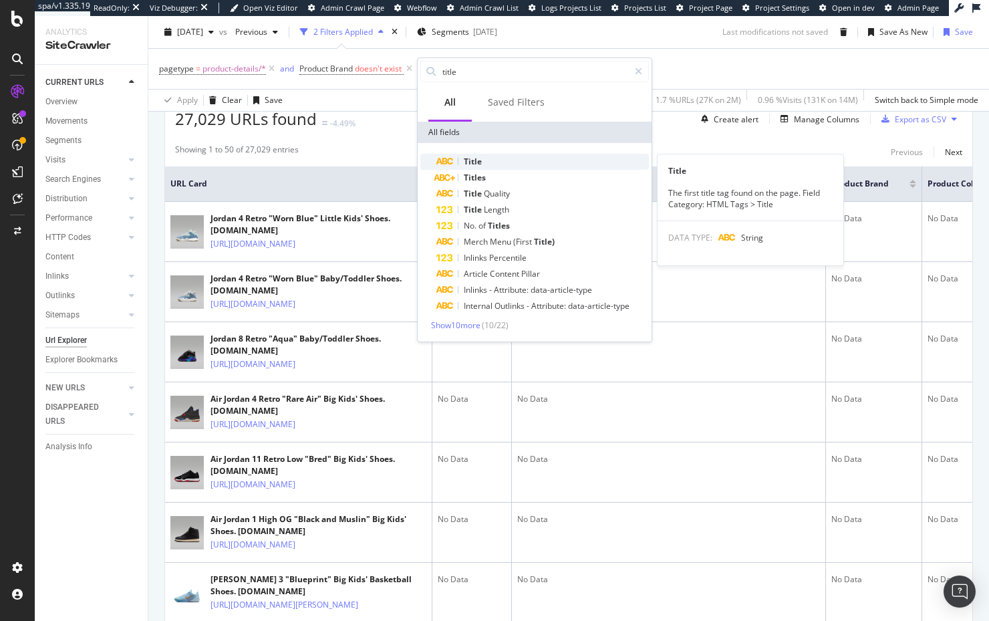
type input "title"
click at [515, 165] on div "Title" at bounding box center [542, 162] width 213 height 16
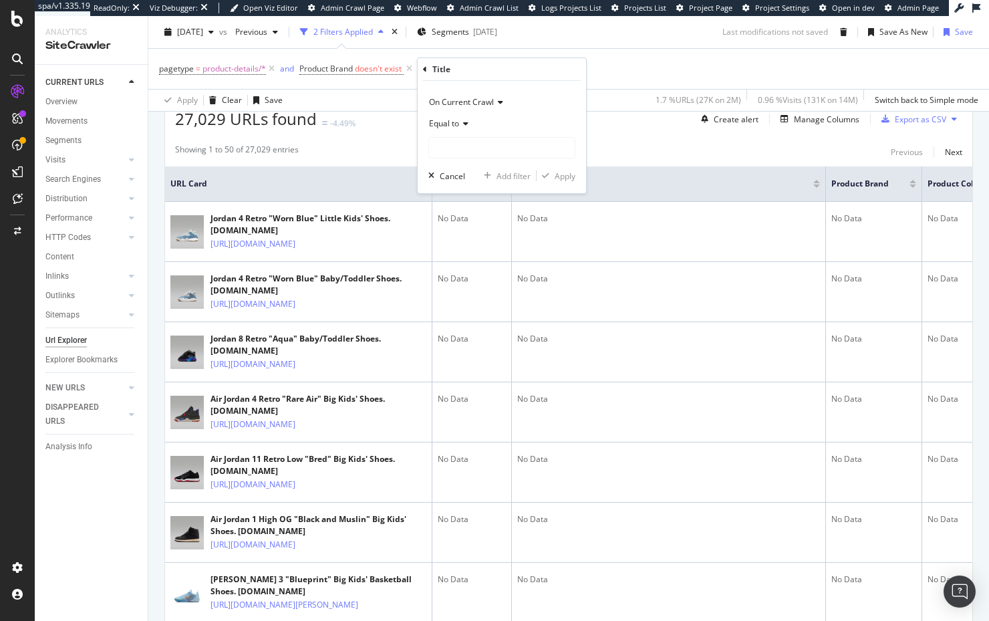
click at [469, 124] on div "Equal to" at bounding box center [501, 123] width 147 height 21
drag, startPoint x: 485, startPoint y: 257, endPoint x: 477, endPoint y: 188, distance: 69.3
click at [485, 257] on div "Contains" at bounding box center [503, 255] width 143 height 17
click at [484, 150] on input "text" at bounding box center [502, 147] width 146 height 21
type input "Jordan"
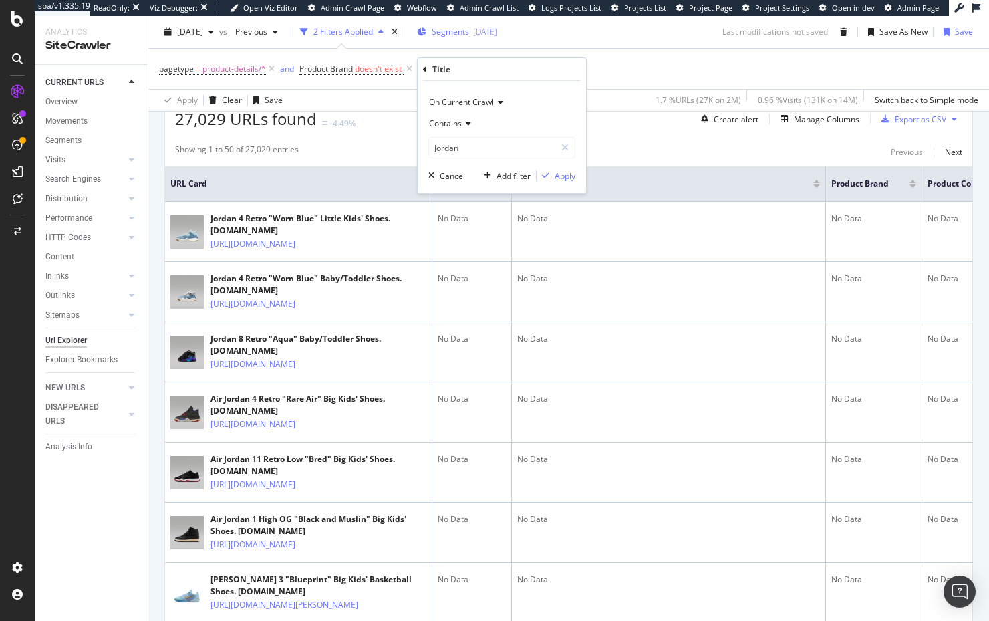
click at [564, 174] on div "Apply" at bounding box center [565, 175] width 21 height 11
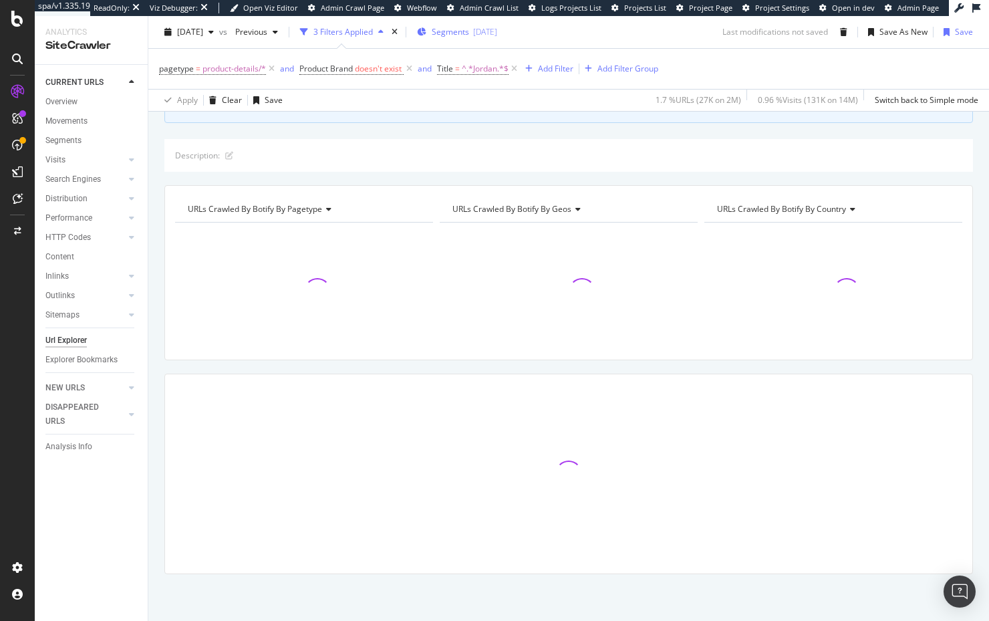
scroll to position [108, 0]
click at [415, 125] on div "Crawl metrics are now in the RealKeywords Explorer While the Site Explorer prov…" at bounding box center [568, 336] width 841 height 567
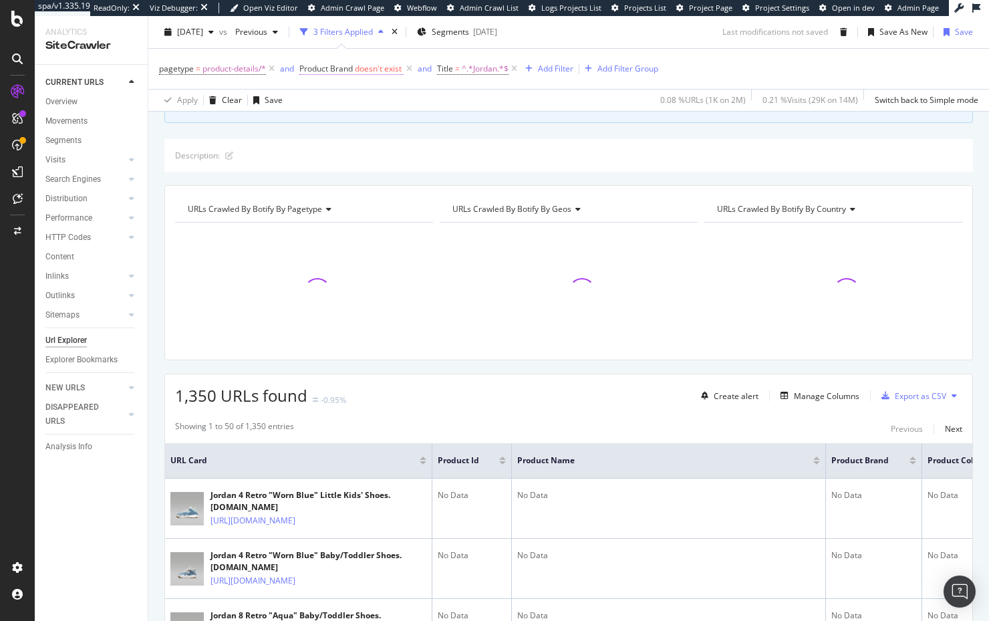
scroll to position [385, 0]
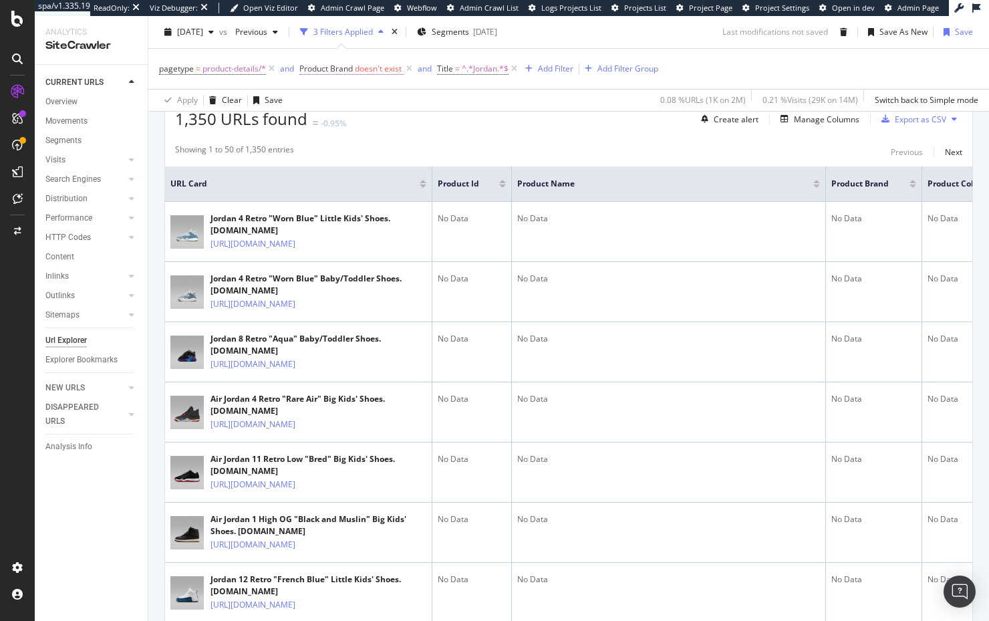
click at [375, 68] on span "doesn't exist" at bounding box center [378, 68] width 47 height 11
click at [358, 128] on div "Doesn't exist" at bounding box center [384, 121] width 147 height 21
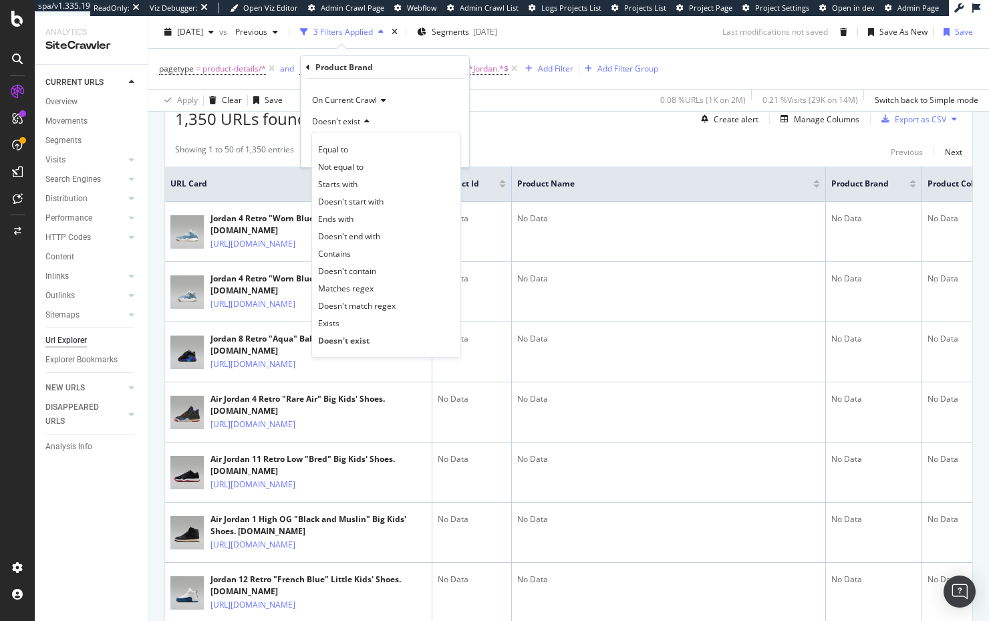
drag, startPoint x: 366, startPoint y: 317, endPoint x: 411, endPoint y: 149, distance: 173.8
click at [365, 317] on div "Exists" at bounding box center [386, 322] width 143 height 17
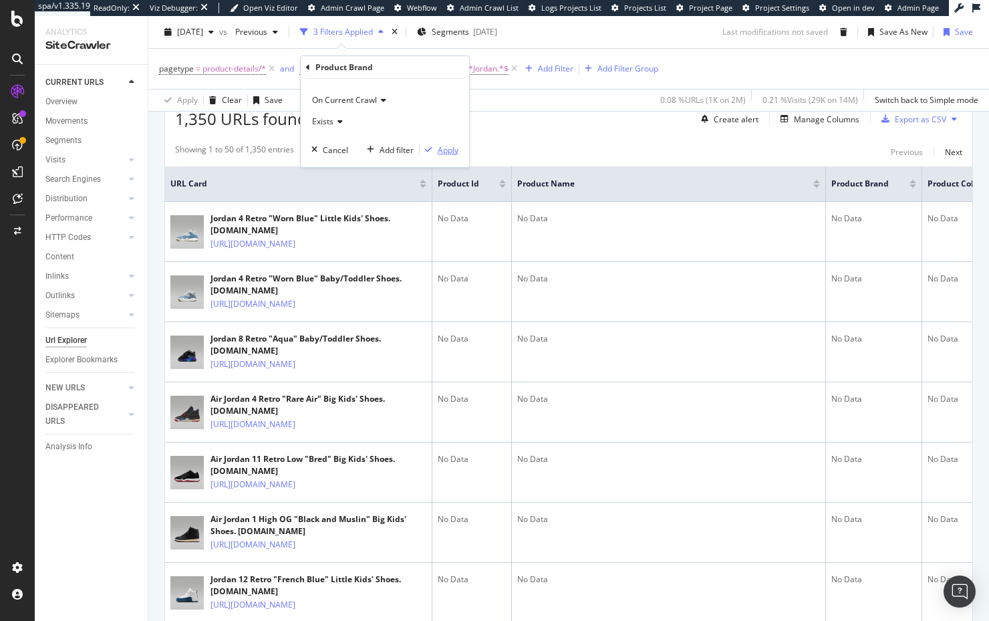
drag, startPoint x: 446, startPoint y: 151, endPoint x: 435, endPoint y: 155, distance: 12.0
click at [446, 151] on div "Apply" at bounding box center [448, 149] width 21 height 11
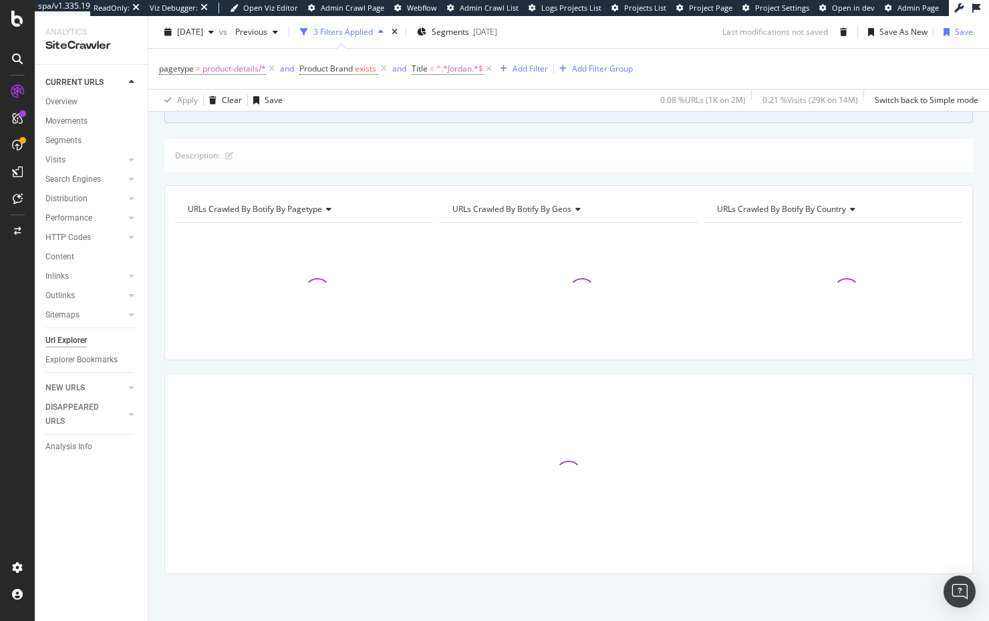
scroll to position [108, 0]
click at [452, 123] on div "Crawl metrics are now in the RealKeywords Explorer While the Site Explorer prov…" at bounding box center [568, 336] width 841 height 567
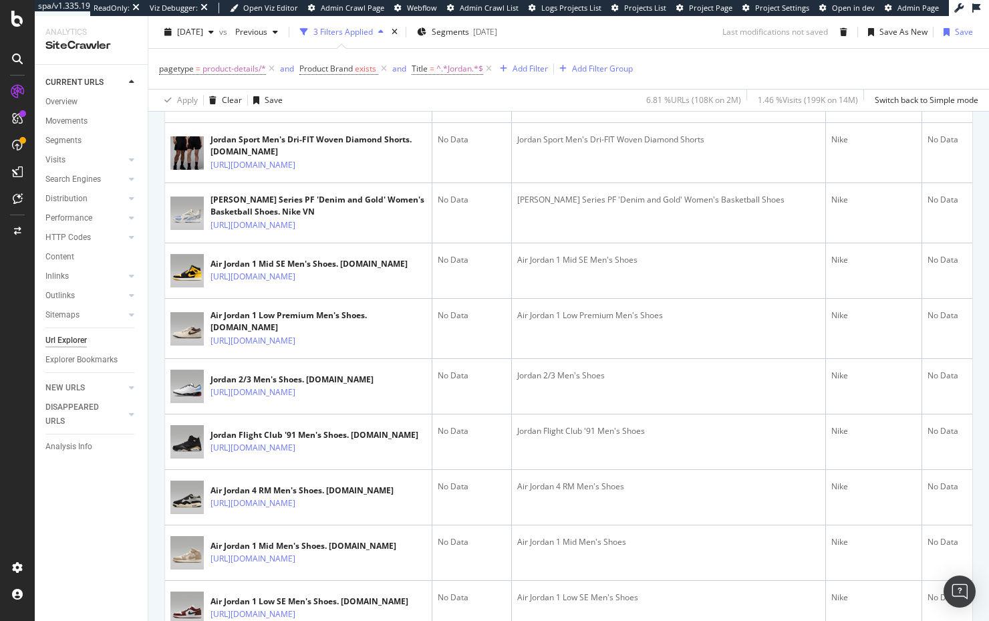
scroll to position [0, 0]
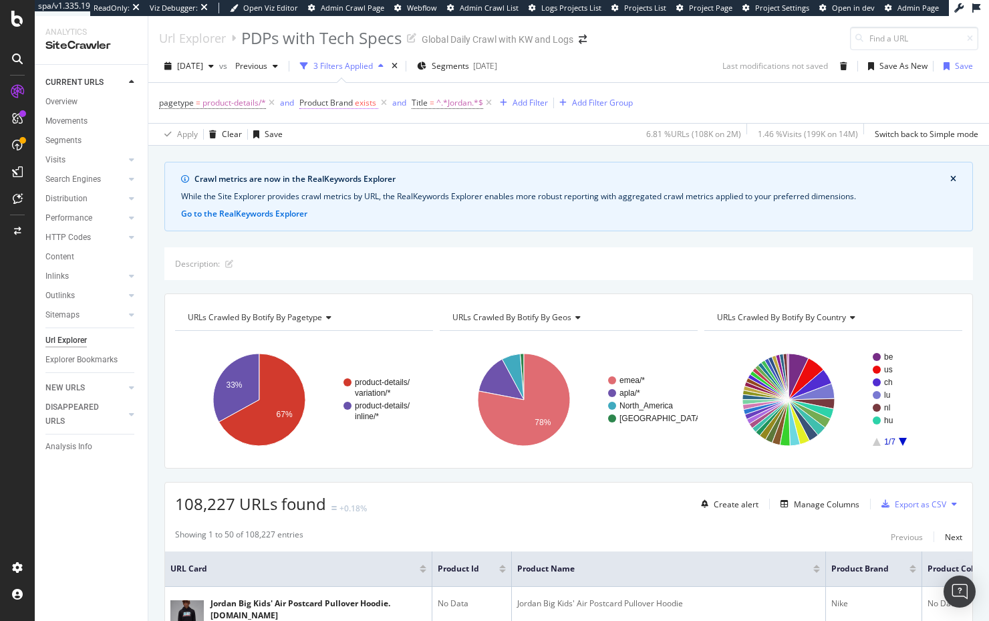
click at [492, 104] on icon at bounding box center [488, 102] width 11 height 13
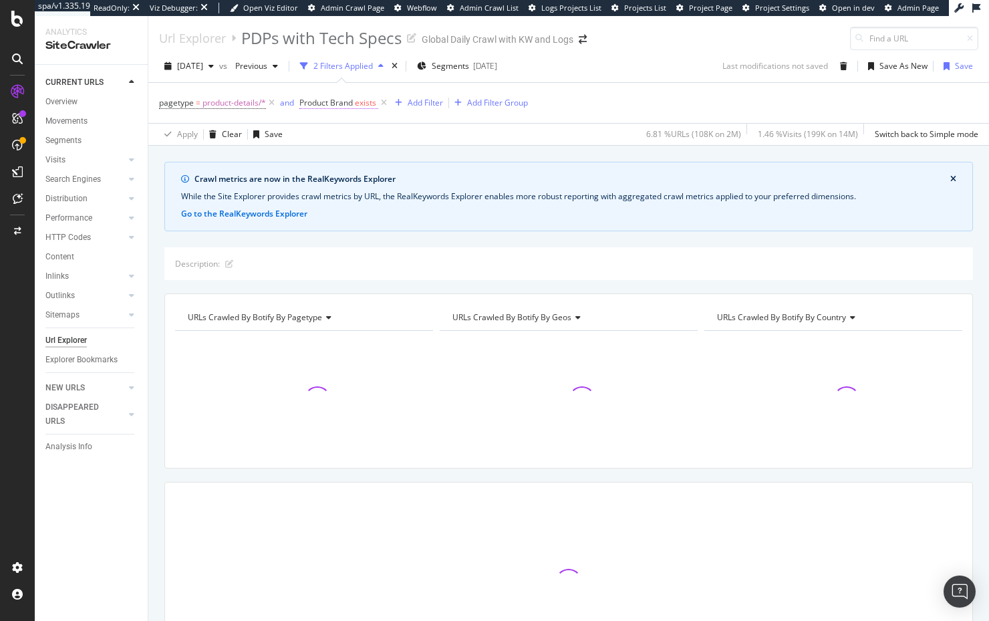
click at [337, 100] on span "Product Brand" at bounding box center [325, 102] width 53 height 11
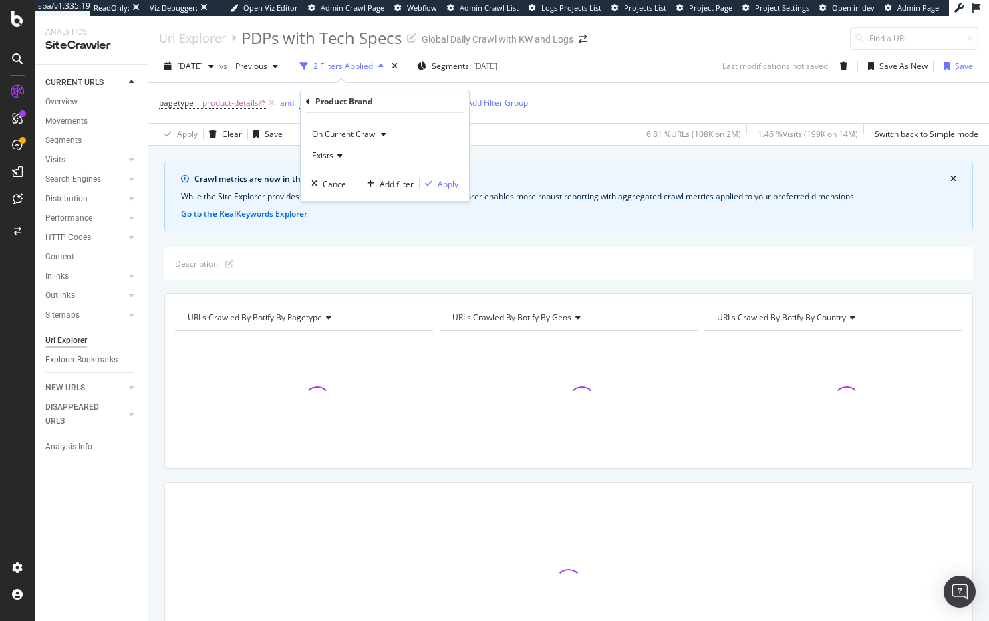
click at [334, 158] on icon at bounding box center [337, 156] width 9 height 8
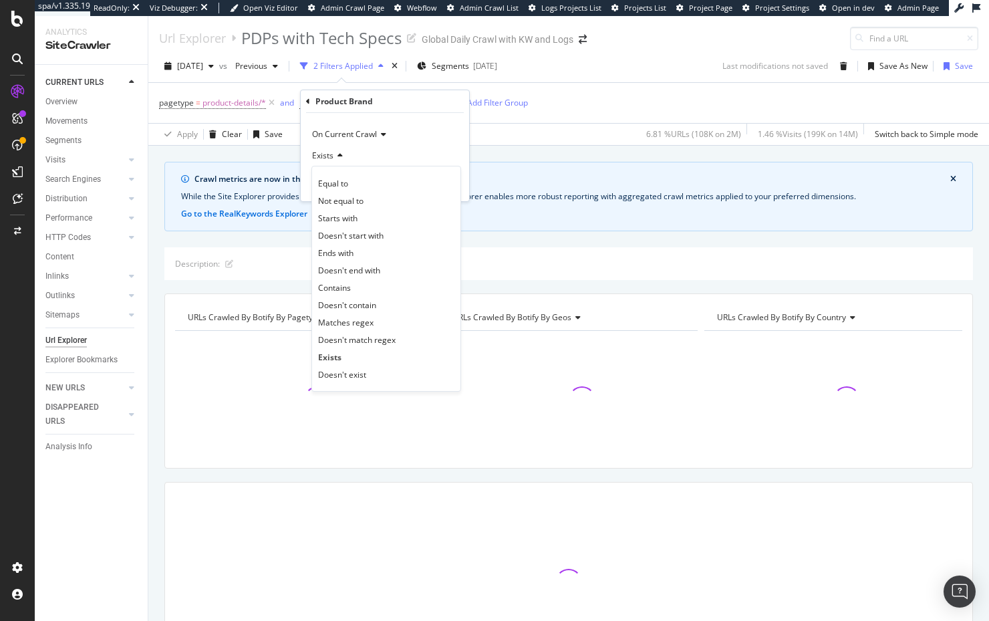
drag, startPoint x: 372, startPoint y: 299, endPoint x: 362, endPoint y: 152, distance: 147.4
click at [372, 299] on span "Doesn't contain" at bounding box center [347, 304] width 58 height 11
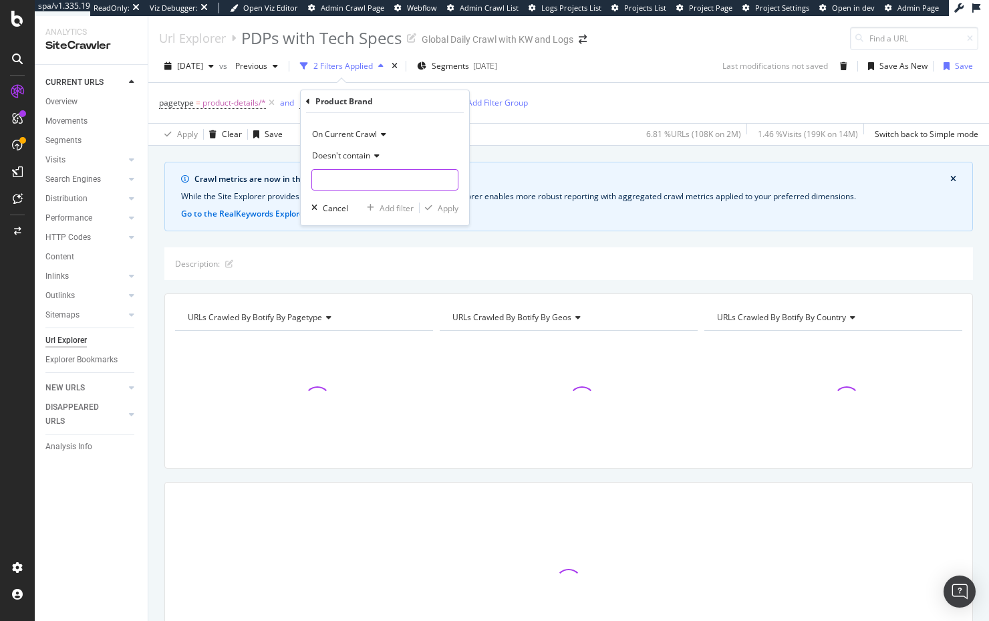
click at [351, 174] on input "text" at bounding box center [385, 179] width 146 height 21
type input "Nike"
drag, startPoint x: 452, startPoint y: 210, endPoint x: 458, endPoint y: 196, distance: 14.9
click at [452, 210] on div "Apply" at bounding box center [448, 208] width 21 height 11
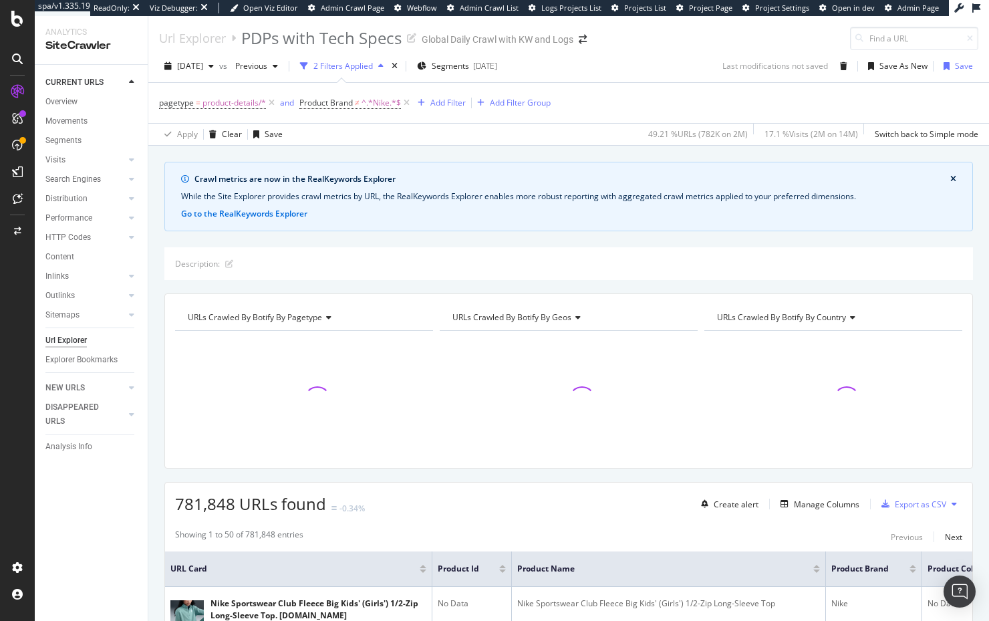
click at [484, 149] on div "Crawl metrics are now in the RealKeywords Explorer While the Site Explorer prov…" at bounding box center [568, 162] width 841 height 32
click at [489, 154] on div "Crawl metrics are now in the RealKeywords Explorer While the Site Explorer prov…" at bounding box center [568, 162] width 841 height 32
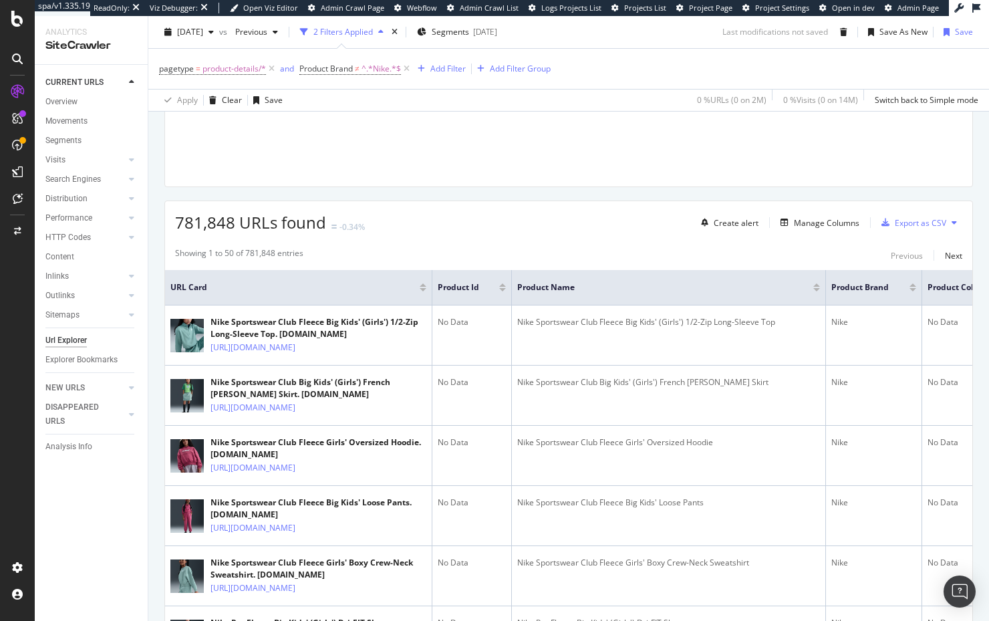
scroll to position [108, 0]
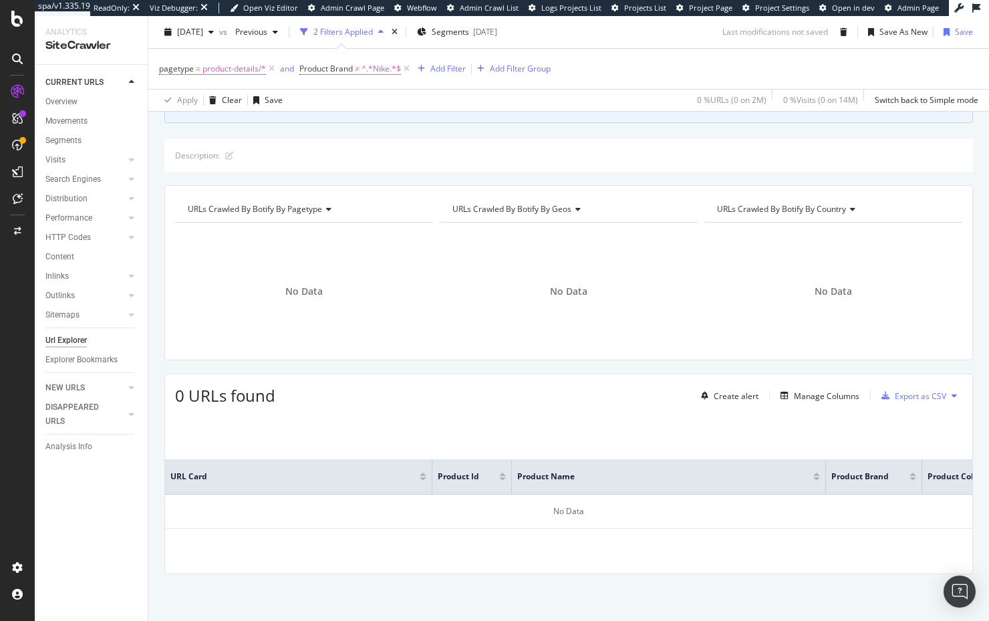
click at [469, 123] on div "Crawl metrics are now in the RealKeywords Explorer While the Site Explorer prov…" at bounding box center [568, 336] width 841 height 567
drag, startPoint x: 487, startPoint y: 124, endPoint x: 450, endPoint y: 117, distance: 37.4
click at [487, 124] on div "Crawl metrics are now in the RealKeywords Explorer While the Site Explorer prov…" at bounding box center [568, 336] width 841 height 567
click at [370, 67] on span "^.*Nike.*$" at bounding box center [381, 68] width 39 height 19
drag, startPoint x: 517, startPoint y: 173, endPoint x: 501, endPoint y: 195, distance: 27.7
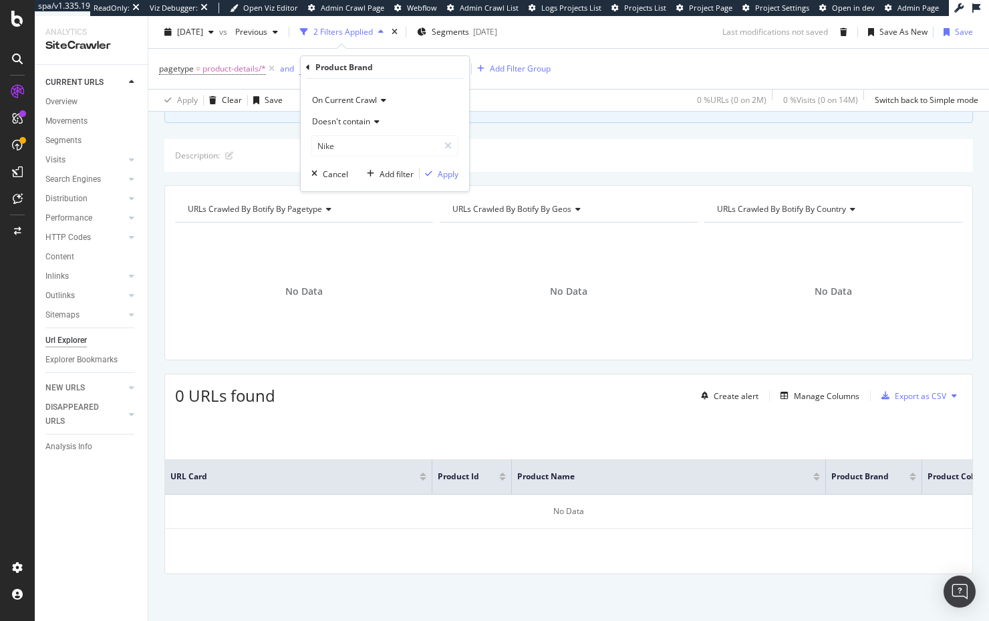
click at [517, 173] on div "Crawl metrics are now in the RealKeywords Explorer While the Site Explorer prov…" at bounding box center [568, 336] width 841 height 567
drag, startPoint x: 505, startPoint y: 125, endPoint x: 496, endPoint y: 49, distance: 76.1
click at [506, 124] on div "Crawl metrics are now in the RealKeywords Explorer While the Site Explorer prov…" at bounding box center [568, 336] width 841 height 567
click at [360, 69] on span "≠" at bounding box center [357, 68] width 5 height 11
click at [352, 118] on span "Doesn't contain" at bounding box center [341, 121] width 58 height 11
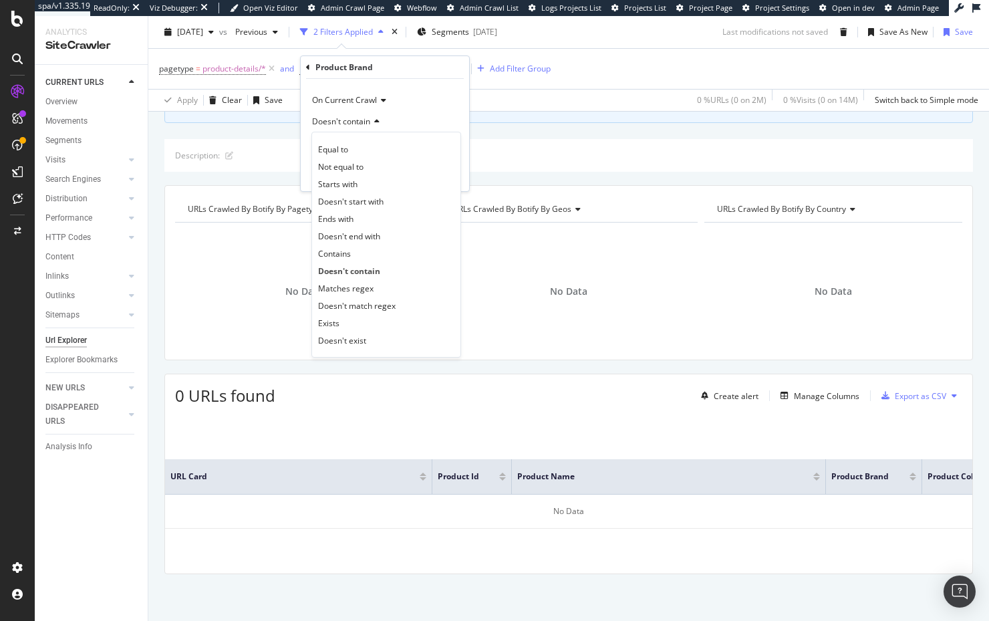
drag, startPoint x: 367, startPoint y: 341, endPoint x: 426, endPoint y: 206, distance: 147.5
click at [367, 340] on div "Doesn't exist" at bounding box center [386, 339] width 143 height 17
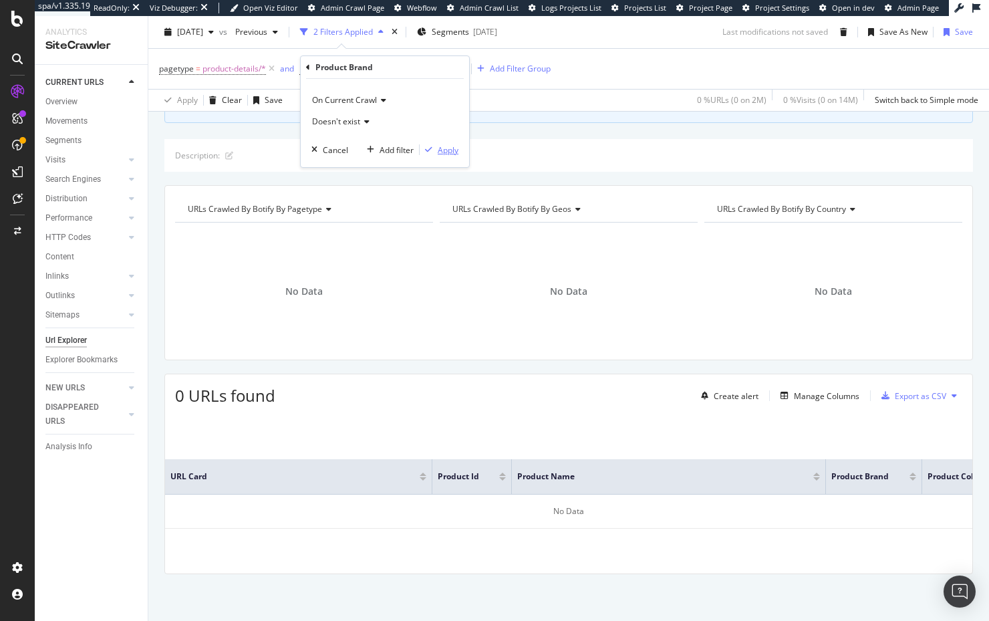
click at [444, 145] on div "Apply" at bounding box center [448, 149] width 21 height 11
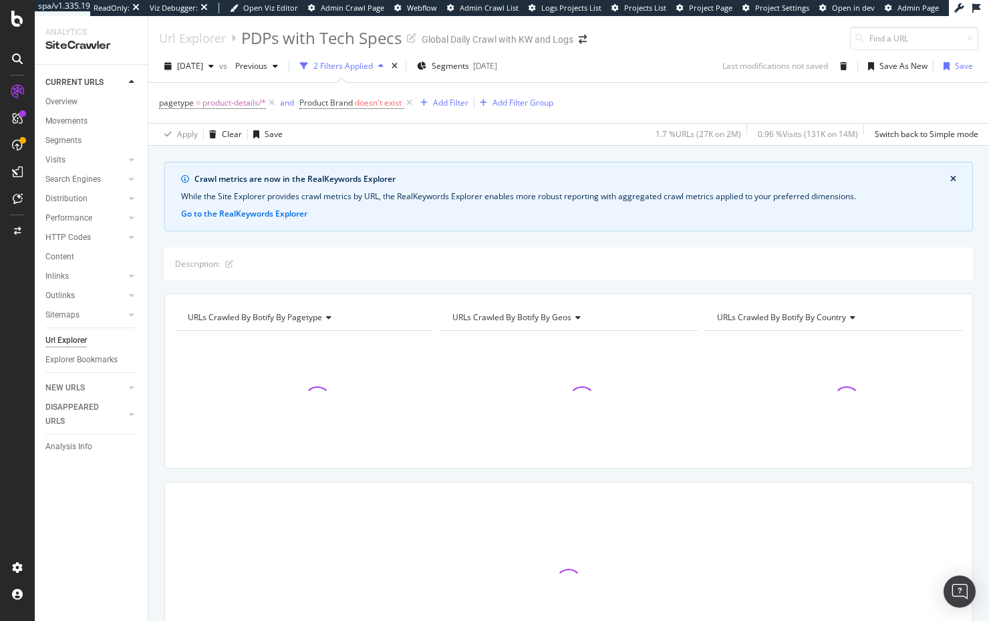
drag, startPoint x: 434, startPoint y: 158, endPoint x: 428, endPoint y: 160, distance: 7.0
click at [434, 158] on div "Crawl metrics are now in the RealKeywords Explorer While the Site Explorer prov…" at bounding box center [568, 162] width 841 height 32
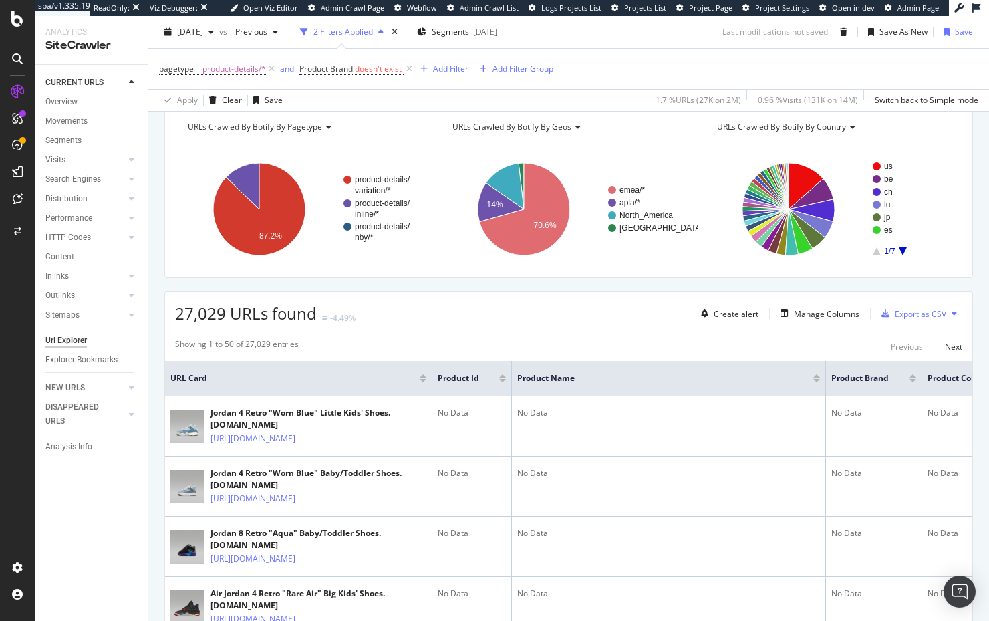
click at [501, 381] on div at bounding box center [502, 380] width 7 height 3
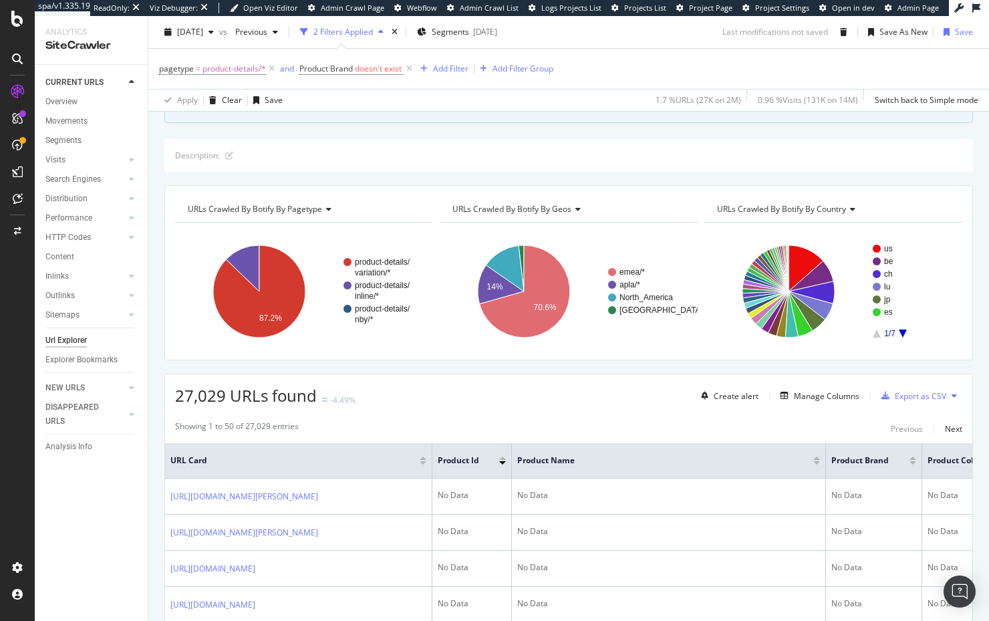
scroll to position [190, 0]
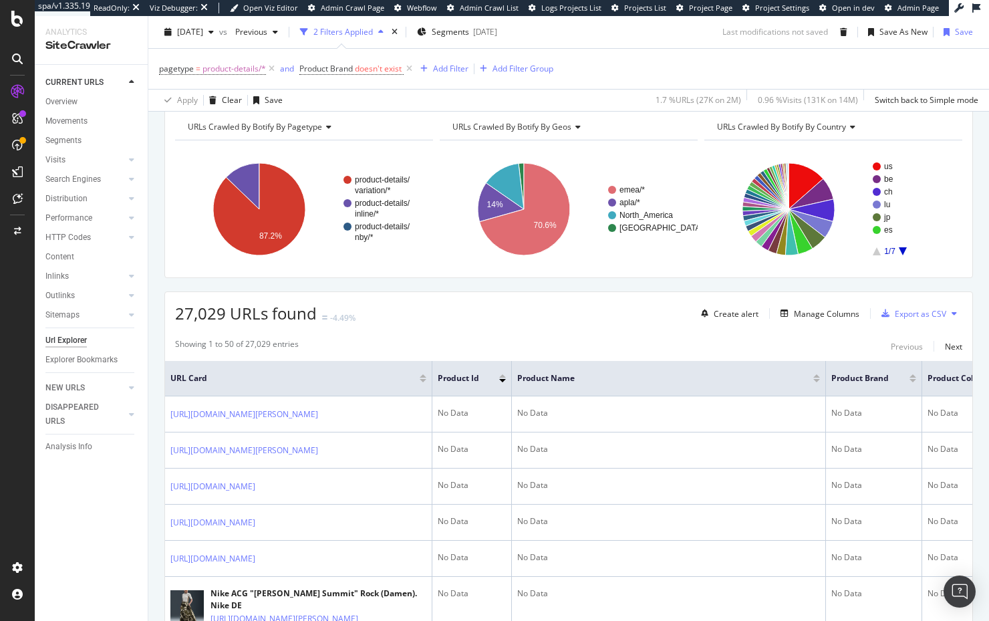
click at [819, 380] on div at bounding box center [816, 380] width 7 height 3
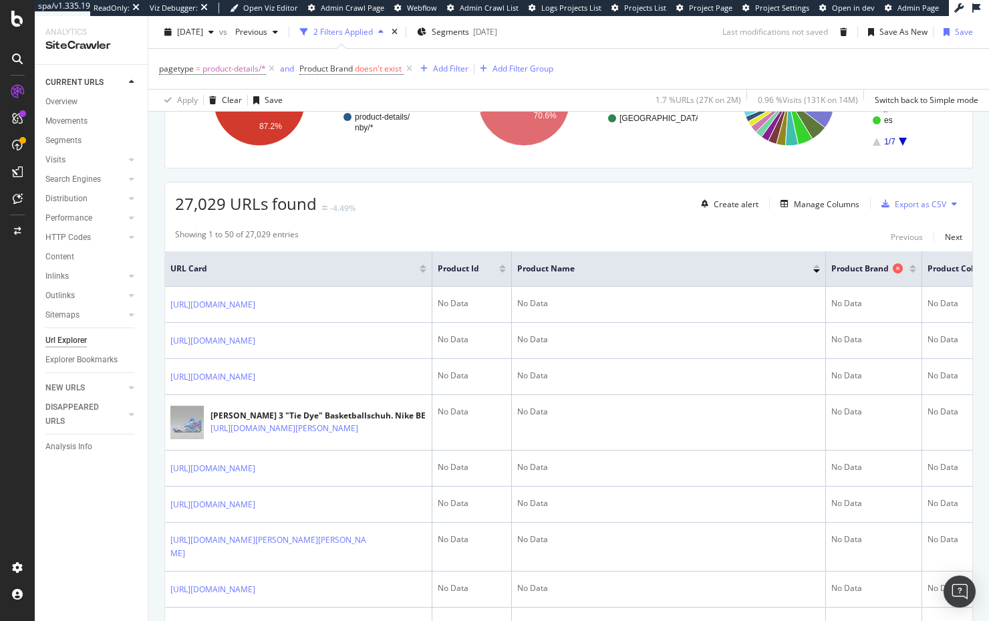
scroll to position [0, 42]
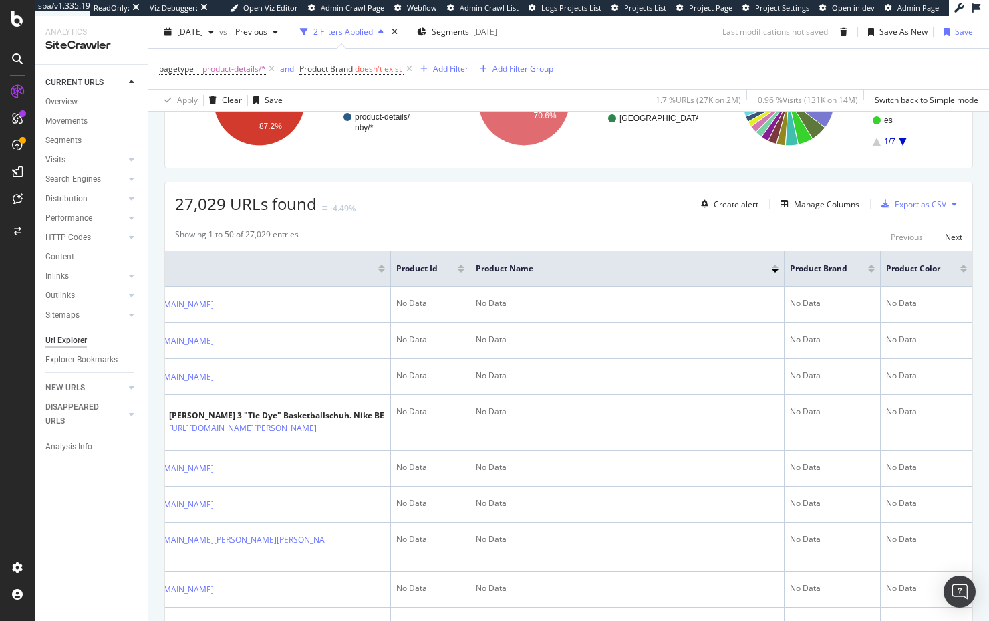
drag, startPoint x: 962, startPoint y: 273, endPoint x: 718, endPoint y: 106, distance: 296.2
click at [962, 273] on div at bounding box center [963, 270] width 7 height 3
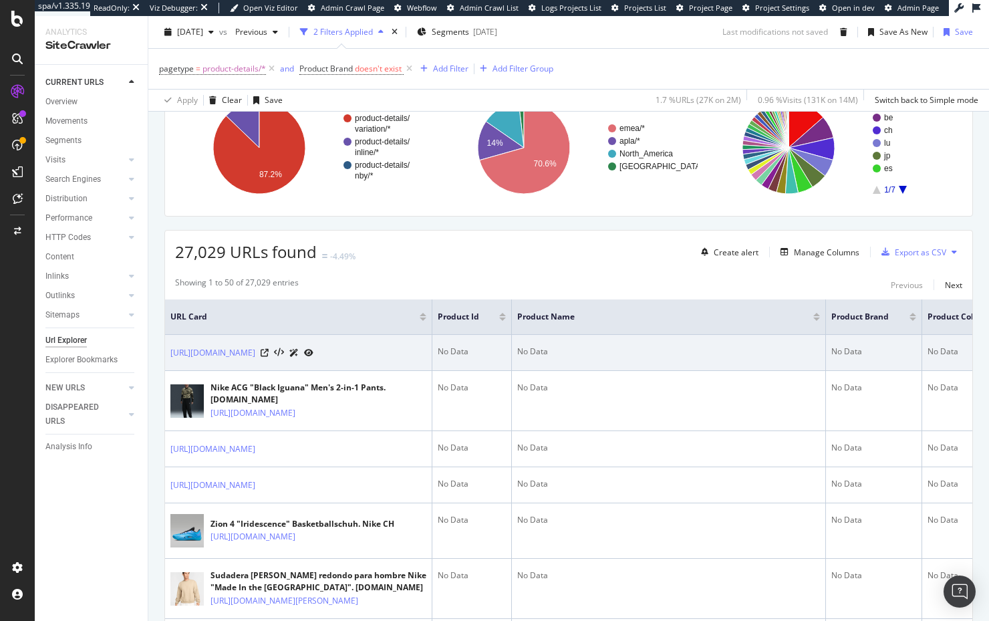
scroll to position [0, 42]
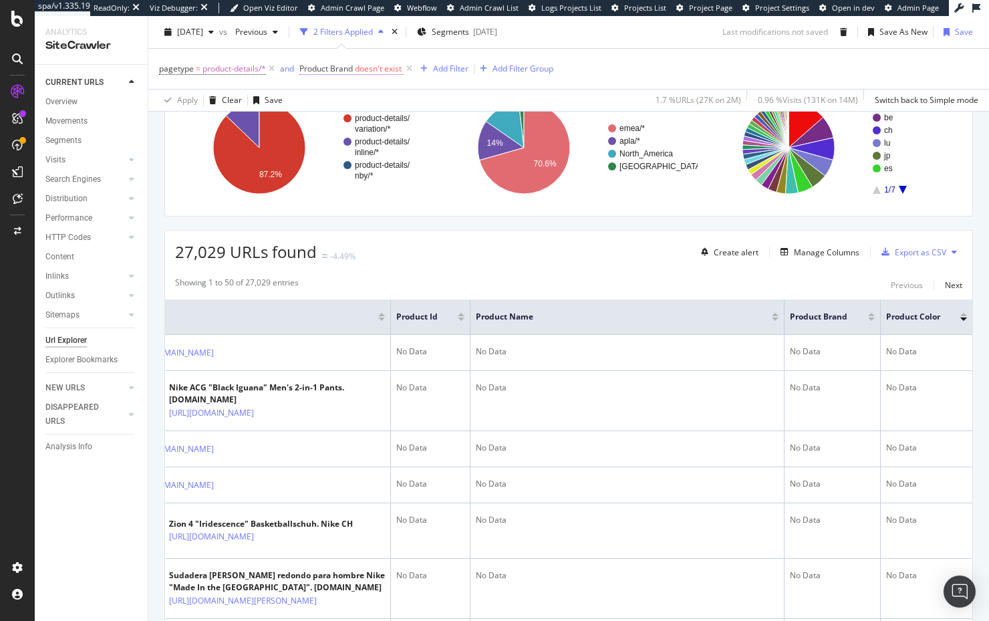
click at [369, 69] on span "doesn't exist" at bounding box center [378, 68] width 47 height 11
click at [307, 67] on icon at bounding box center [308, 67] width 4 height 8
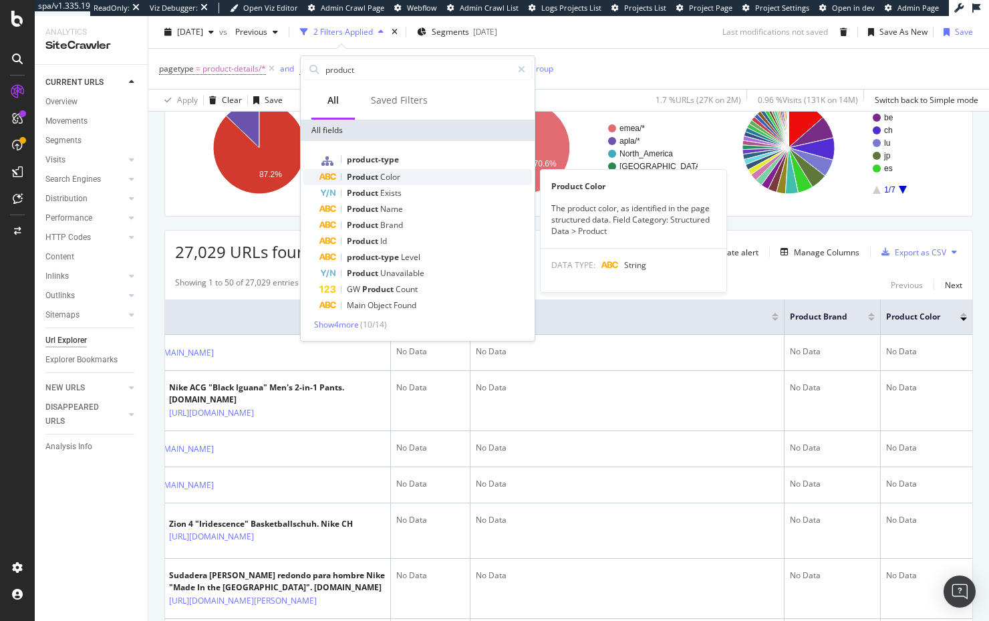
type input "product"
click at [398, 174] on span "Color" at bounding box center [390, 176] width 20 height 11
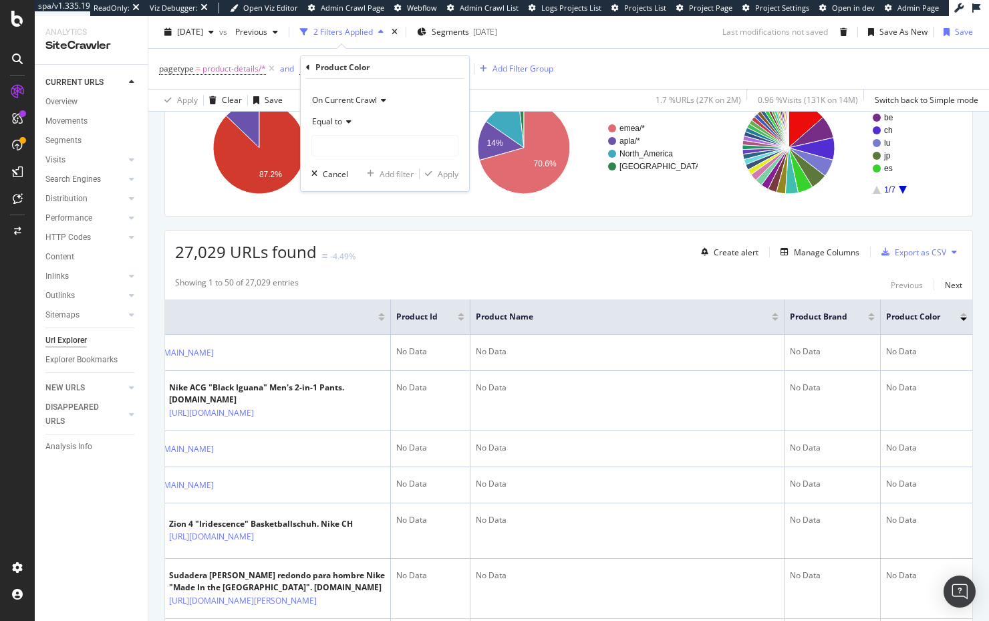
drag, startPoint x: 345, startPoint y: 122, endPoint x: 346, endPoint y: 130, distance: 8.7
click at [344, 122] on icon at bounding box center [346, 122] width 9 height 8
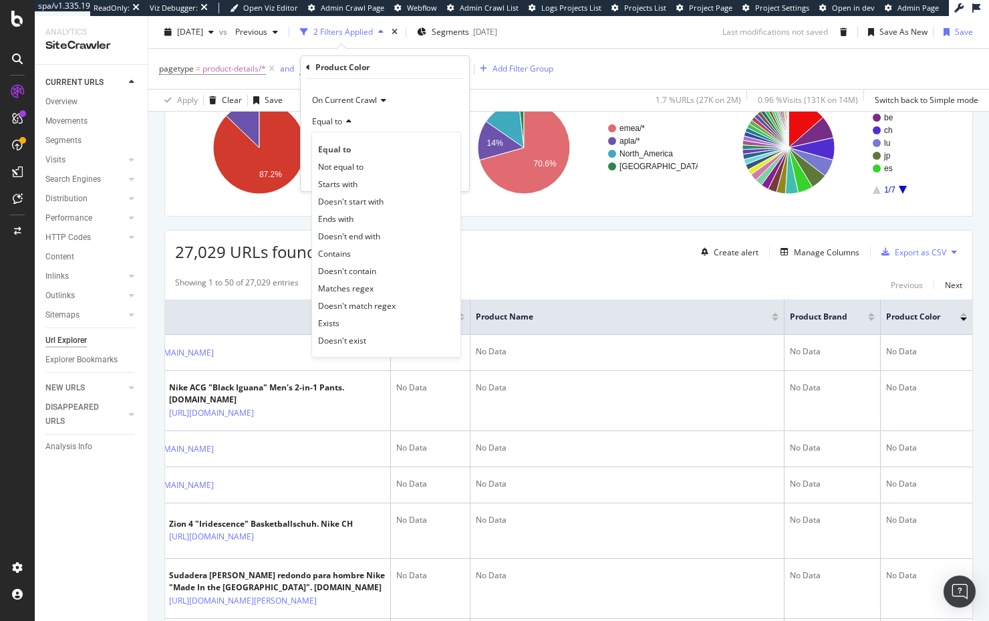
click at [385, 319] on div "Exists" at bounding box center [386, 322] width 143 height 17
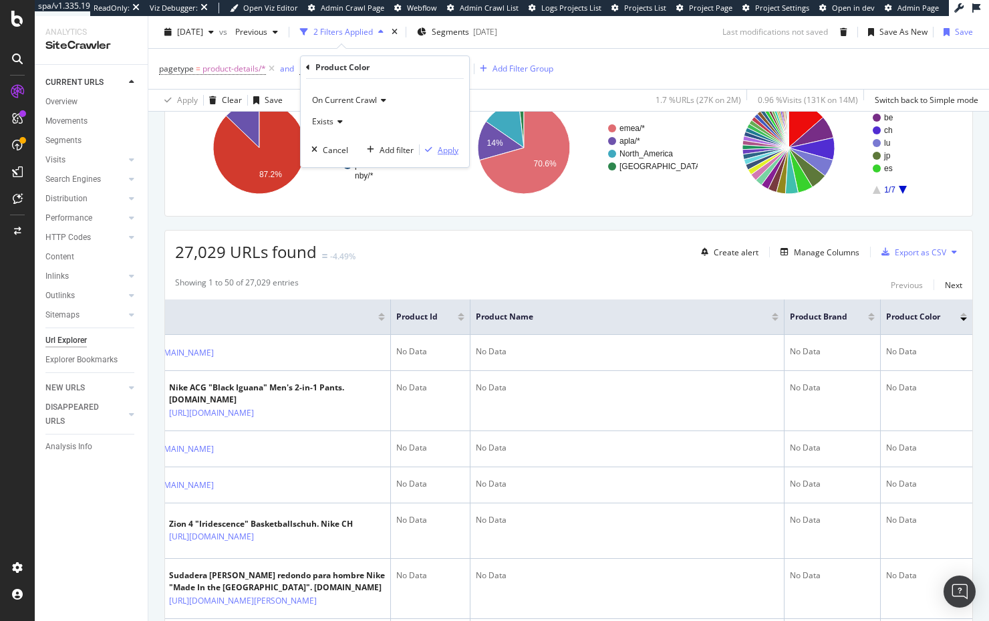
click at [444, 154] on div "Apply" at bounding box center [448, 149] width 21 height 11
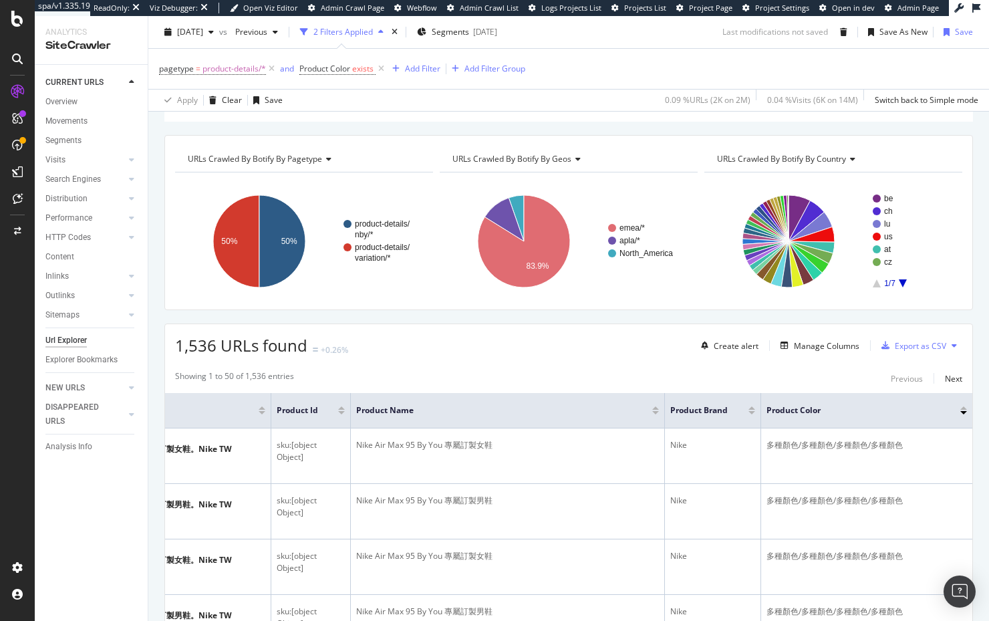
scroll to position [192, 0]
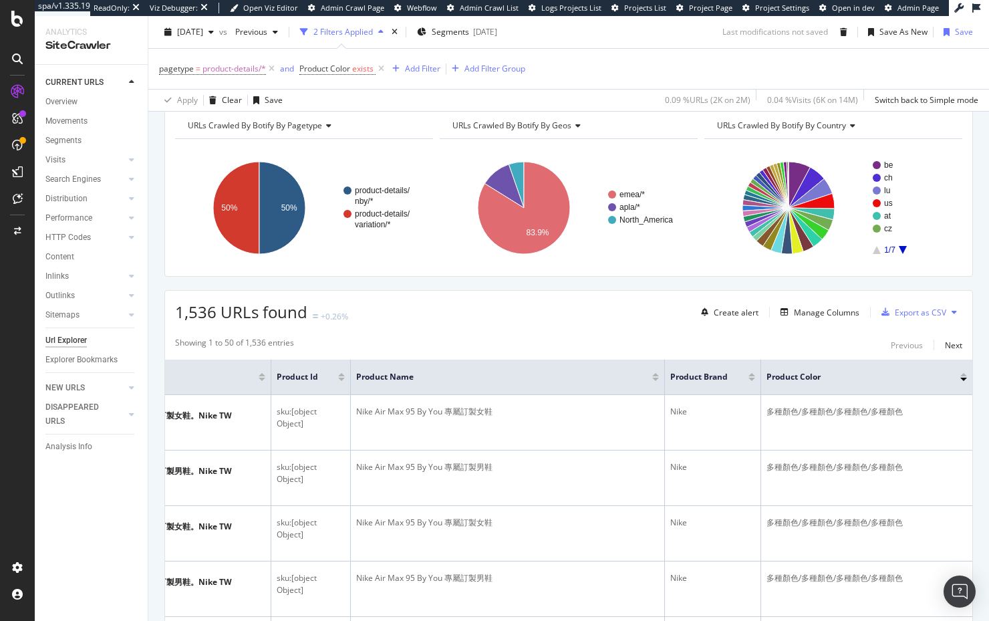
drag, startPoint x: 964, startPoint y: 374, endPoint x: 964, endPoint y: 381, distance: 6.7
click at [964, 374] on div at bounding box center [963, 374] width 7 height 3
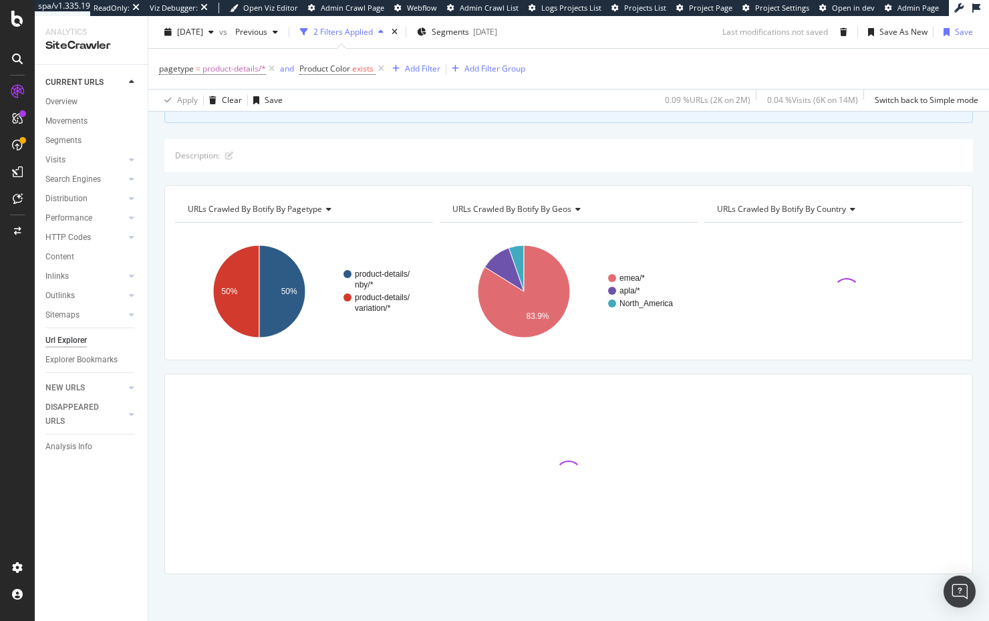
scroll to position [108, 0]
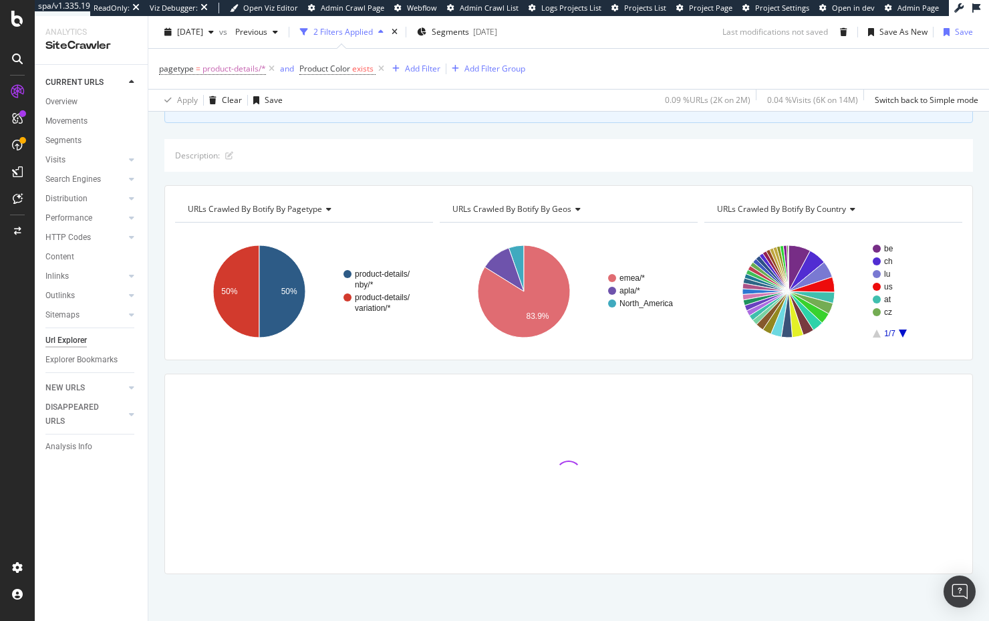
click at [463, 127] on div "Crawl metrics are now in the RealKeywords Explorer While the Site Explorer prov…" at bounding box center [568, 336] width 841 height 567
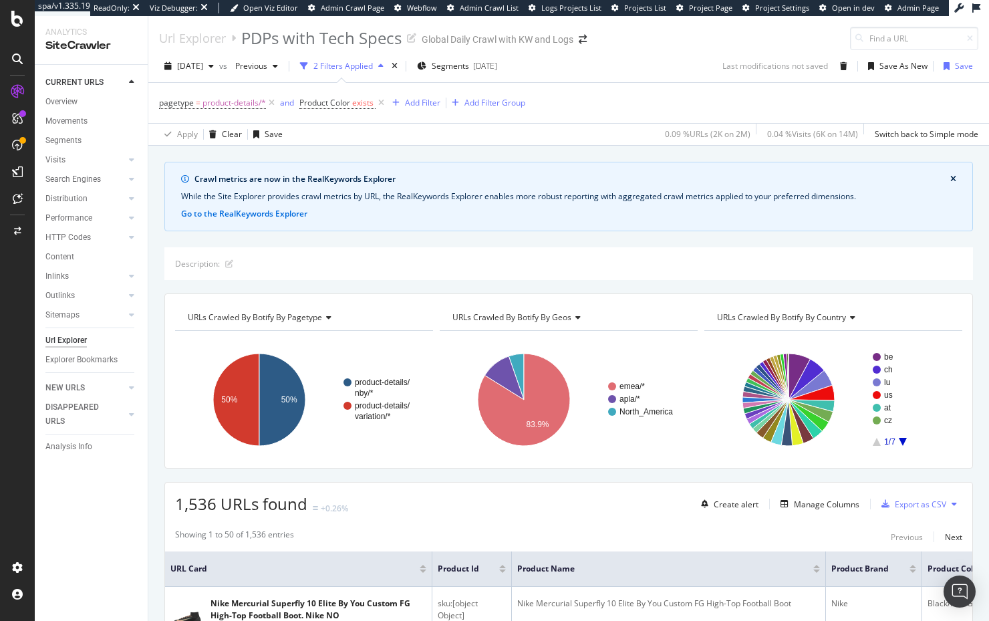
scroll to position [103, 0]
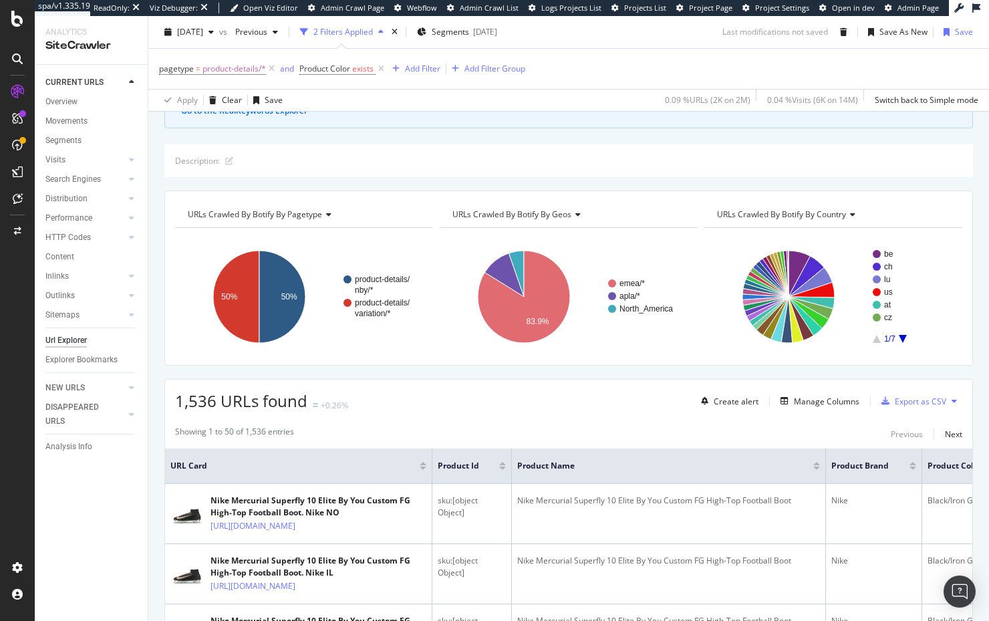
click at [704, 158] on div "Description:" at bounding box center [568, 160] width 809 height 33
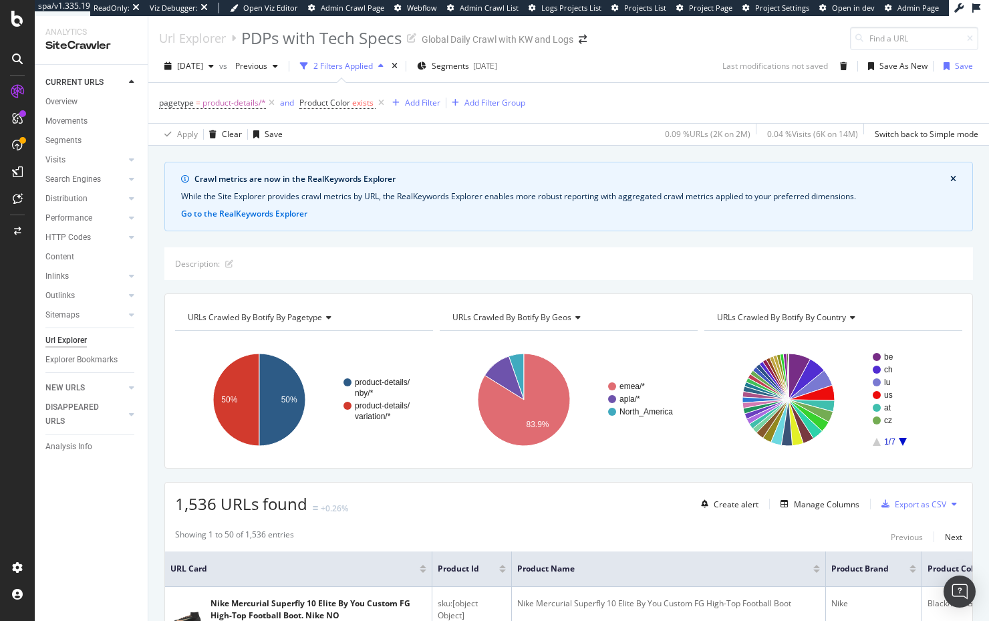
click at [471, 154] on div "Crawl metrics are now in the RealKeywords Explorer While the Site Explorer prov…" at bounding box center [568, 162] width 841 height 32
click at [378, 262] on div "Description:" at bounding box center [568, 263] width 809 height 33
click at [390, 230] on div "Crawl metrics are now in the RealKeywords Explorer While the Site Explorer prov…" at bounding box center [568, 197] width 809 height 70
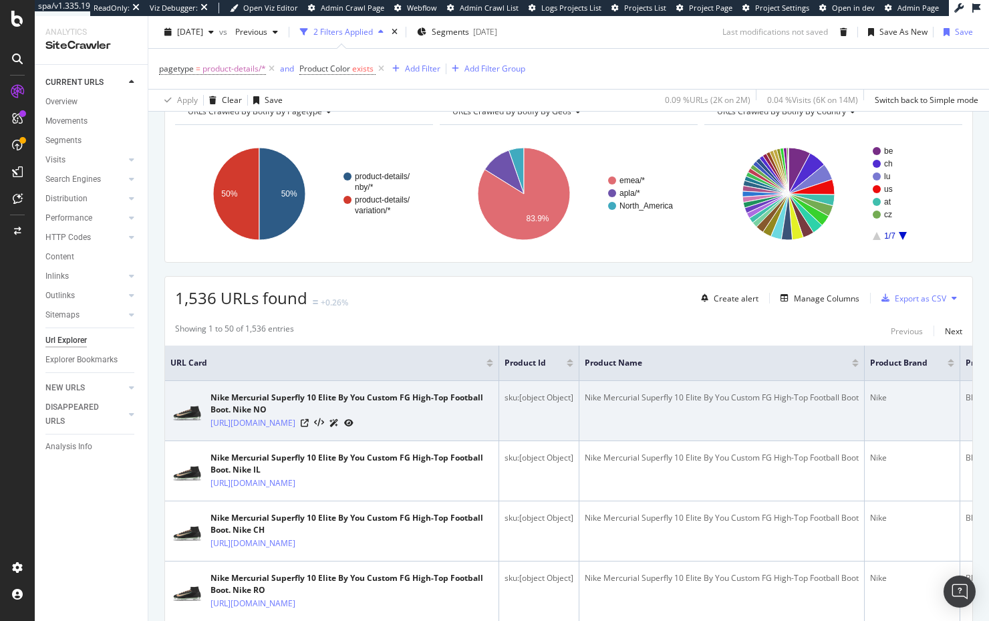
scroll to position [0, 154]
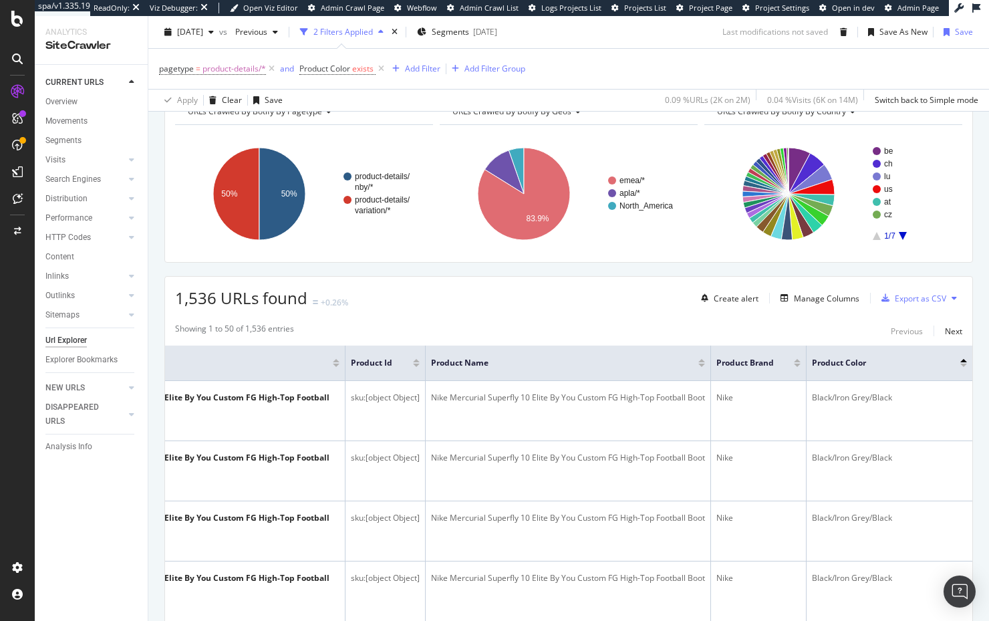
click at [597, 297] on div "1,536 URLs found +0.26% Create alert Manage Columns Export as CSV" at bounding box center [568, 293] width 807 height 33
